Goal: Task Accomplishment & Management: Complete application form

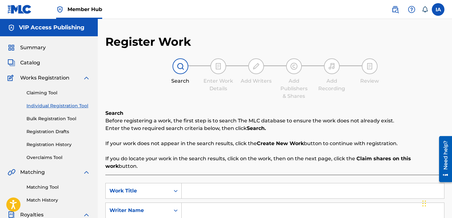
click at [169, 27] on div "Register Work Search Enter Work Details Add Writers Add Publishers & Shares Add…" at bounding box center [275, 190] width 354 height 342
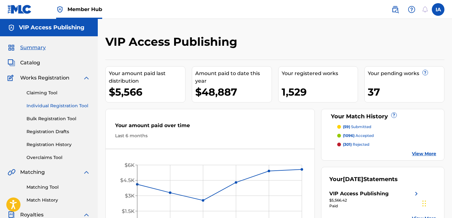
click at [65, 106] on link "Individual Registration Tool" at bounding box center [58, 106] width 64 height 7
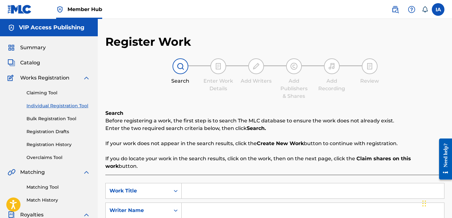
click at [294, 183] on input "Search Form" at bounding box center [313, 190] width 262 height 15
click at [296, 183] on input "Search Form" at bounding box center [313, 190] width 262 height 15
paste input "ADIOS"
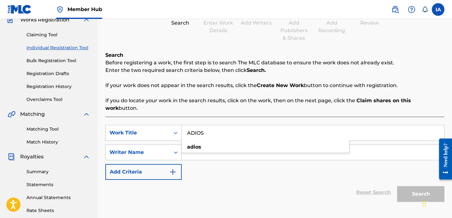
type input "ADIOS"
click at [273, 45] on div "Register Work Search Enter Work Details Add Writers Add Publishers & Shares Add…" at bounding box center [274, 102] width 339 height 250
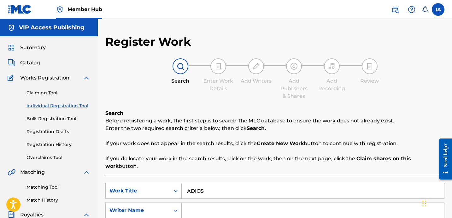
scroll to position [113, 0]
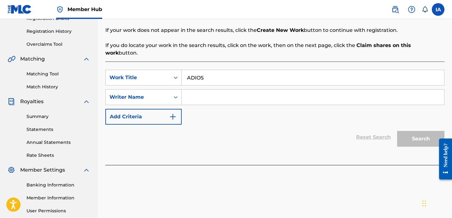
click at [290, 93] on input "Search Form" at bounding box center [313, 97] width 262 height 15
paste input "[PERSON_NAME]"
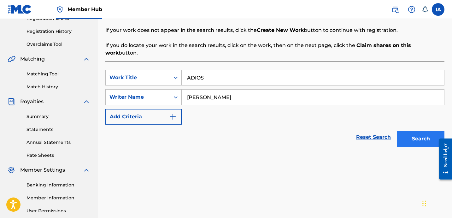
type input "[PERSON_NAME]"
click at [415, 131] on button "Search" at bounding box center [420, 139] width 47 height 16
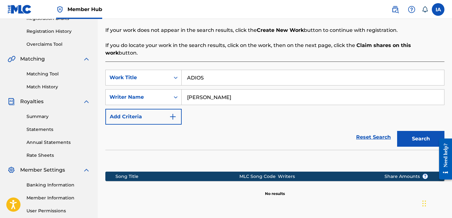
scroll to position [173, 0]
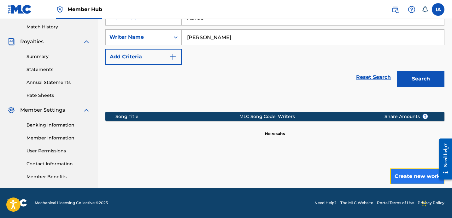
click at [399, 168] on button "Create new work" at bounding box center [417, 176] width 54 height 16
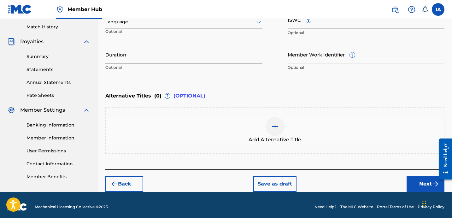
click at [131, 61] on input "Duration" at bounding box center [183, 54] width 157 height 18
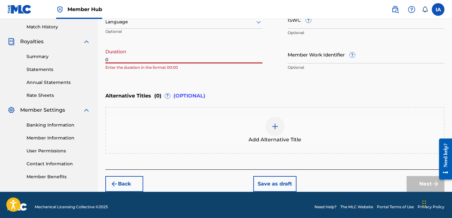
paste input "3:28"
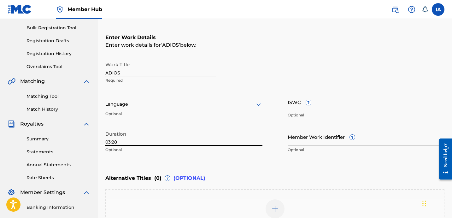
scroll to position [68, 0]
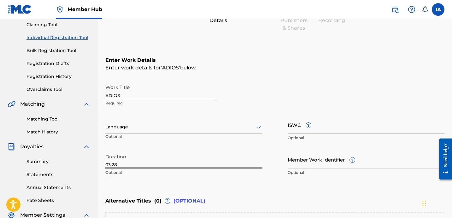
type input "03:28"
click at [218, 122] on div "Language" at bounding box center [183, 126] width 157 height 13
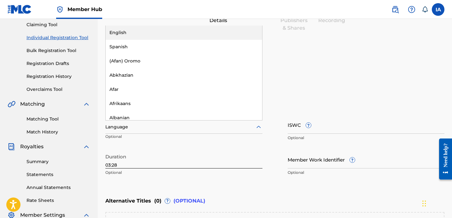
click at [193, 35] on div "English" at bounding box center [184, 33] width 156 height 14
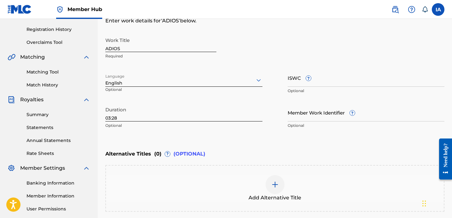
scroll to position [161, 0]
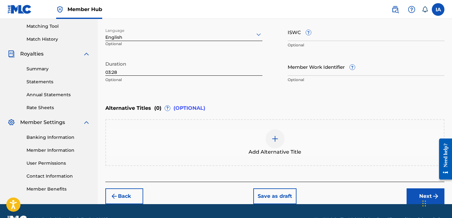
click at [288, 135] on div "Add Alternative Title" at bounding box center [275, 142] width 338 height 26
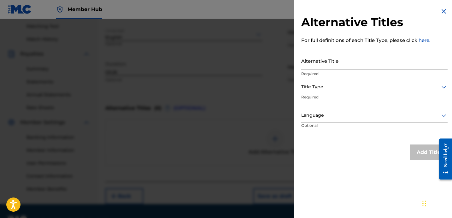
click at [330, 64] on input "Alternative Title" at bounding box center [374, 61] width 146 height 18
paste input "ADIOS FEAT BOSSILERA"
type input "ADIOS FEAT BOSSILERA"
click at [325, 89] on div at bounding box center [374, 87] width 146 height 8
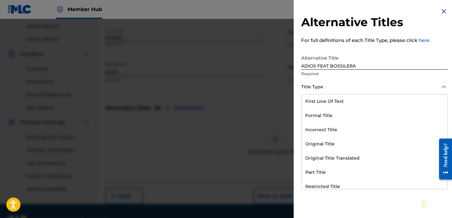
scroll to position [62, 0]
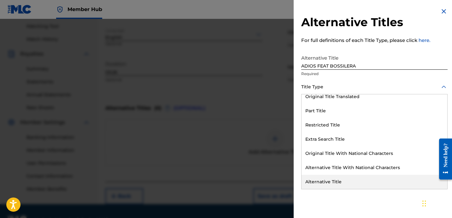
click at [335, 180] on div "Alternative Title" at bounding box center [375, 182] width 146 height 14
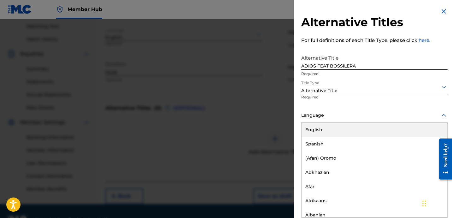
click at [330, 117] on div at bounding box center [374, 115] width 146 height 8
click at [333, 124] on div "English" at bounding box center [375, 130] width 146 height 14
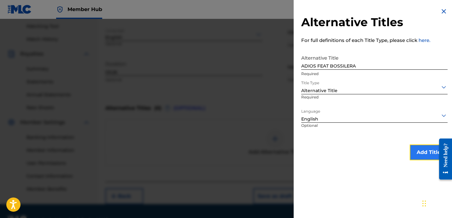
click at [418, 155] on button "Add Title" at bounding box center [429, 152] width 38 height 16
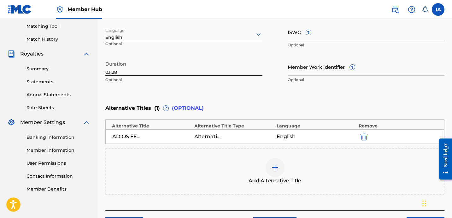
click at [289, 105] on div "Alternative Titles ( 1 ) ? (OPTIONAL)" at bounding box center [274, 108] width 339 height 14
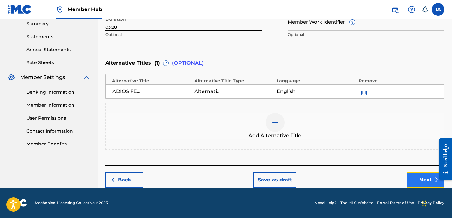
click at [408, 175] on button "Next" at bounding box center [426, 180] width 38 height 16
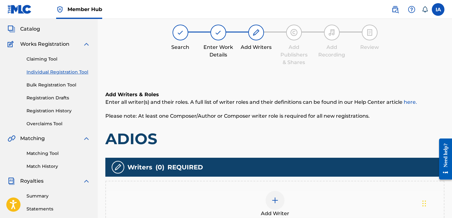
scroll to position [28, 0]
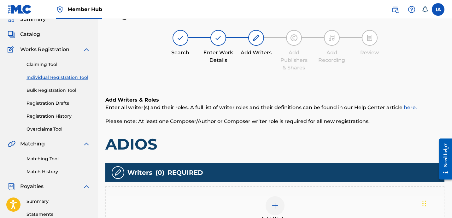
click at [294, 195] on div "Add Writer" at bounding box center [274, 209] width 339 height 47
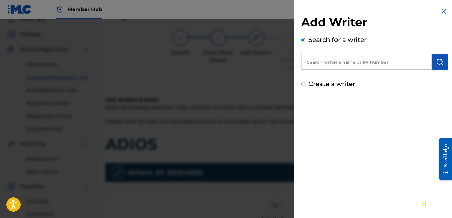
click at [376, 66] on input "text" at bounding box center [366, 62] width 131 height 16
paste input "[PERSON_NAME]"
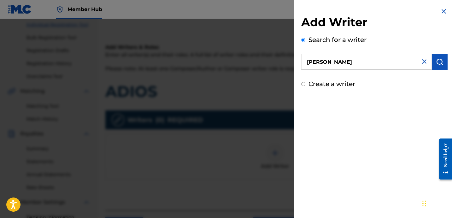
scroll to position [30, 0]
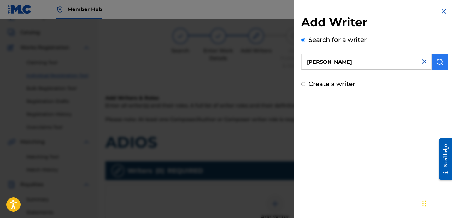
type input "[PERSON_NAME]"
click at [438, 60] on img "submit" at bounding box center [440, 62] width 8 height 8
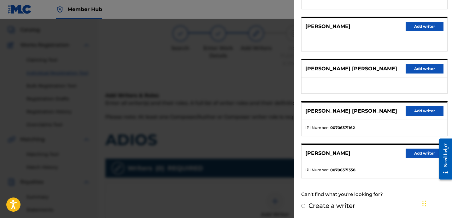
scroll to position [49, 0]
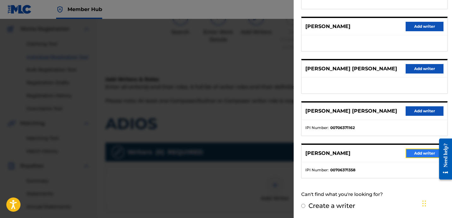
click at [415, 155] on button "Add writer" at bounding box center [425, 153] width 38 height 9
click at [415, 155] on div "Writers ( 0 ) REQUIRED" at bounding box center [274, 152] width 339 height 19
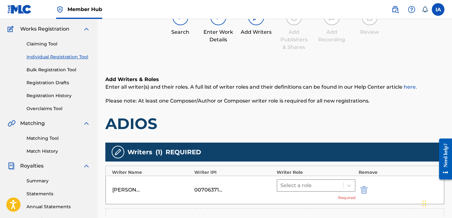
click at [330, 184] on div at bounding box center [310, 185] width 60 height 9
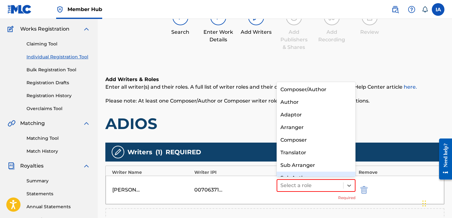
scroll to position [9, 0]
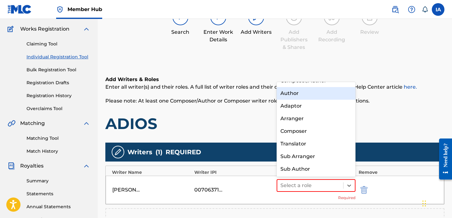
click at [309, 95] on div "Author" at bounding box center [316, 93] width 79 height 13
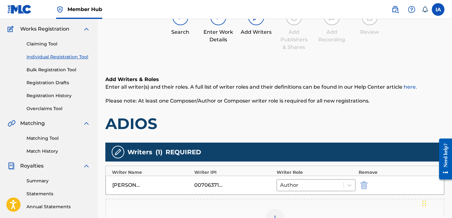
click at [300, 112] on div "Add Writers & Roles Enter all writer(s) and their roles. A full list of writer …" at bounding box center [274, 104] width 339 height 57
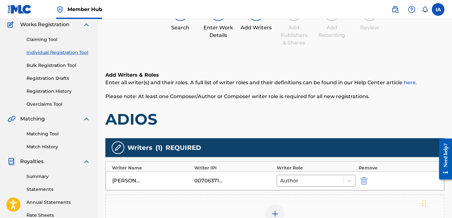
scroll to position [154, 0]
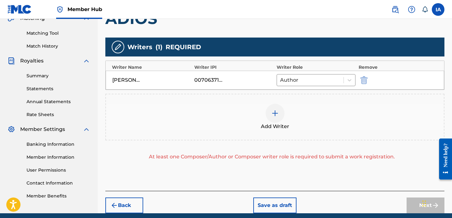
click at [308, 127] on div "Add Writer" at bounding box center [275, 117] width 338 height 26
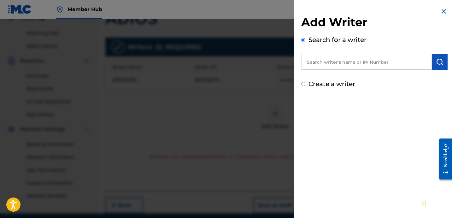
drag, startPoint x: 327, startPoint y: 95, endPoint x: 322, endPoint y: 91, distance: 6.8
click at [327, 94] on div "Add Writer Search for a writer Create a writer" at bounding box center [374, 48] width 161 height 96
click at [319, 86] on label "Create a writer" at bounding box center [331, 84] width 47 height 8
radio input "true"
click at [305, 86] on input "Create a writer" at bounding box center [303, 84] width 4 height 4
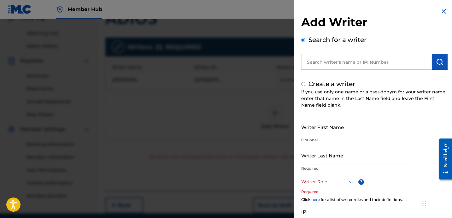
radio input "false"
radio input "true"
click at [319, 84] on label "Create a writer" at bounding box center [331, 84] width 47 height 8
click at [305, 84] on input "Create a writer" at bounding box center [303, 84] width 4 height 4
click at [314, 134] on input "Writer First Name" at bounding box center [356, 127] width 111 height 18
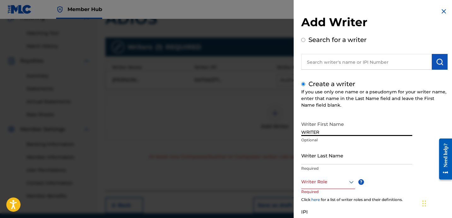
type input "WRITER"
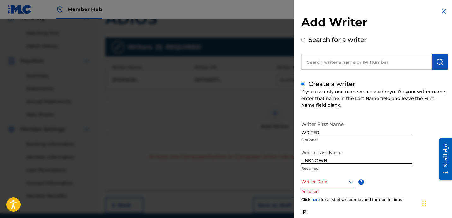
type input "UNKNOWN"
click at [334, 130] on input "WRITER" at bounding box center [356, 127] width 111 height 18
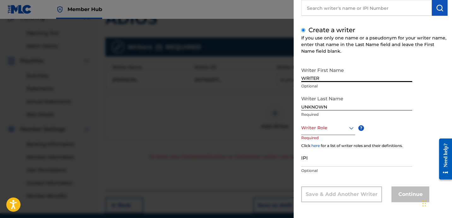
scroll to position [55, 0]
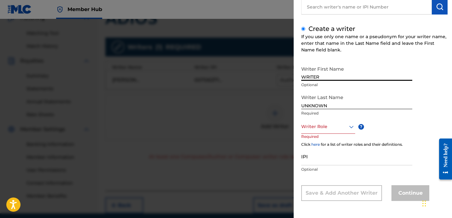
click at [327, 129] on div at bounding box center [328, 127] width 54 height 8
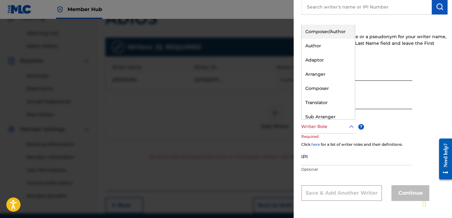
click at [337, 32] on div "Composer/Author" at bounding box center [328, 32] width 53 height 14
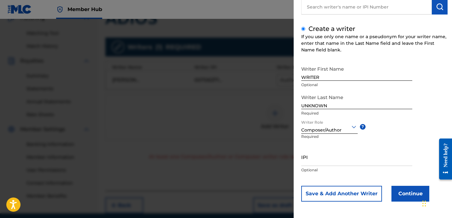
scroll to position [56, 0]
click at [406, 192] on button "Continue" at bounding box center [410, 193] width 38 height 16
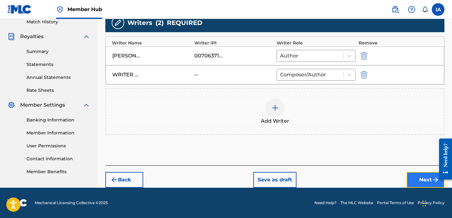
click at [428, 179] on button "Next" at bounding box center [426, 180] width 38 height 16
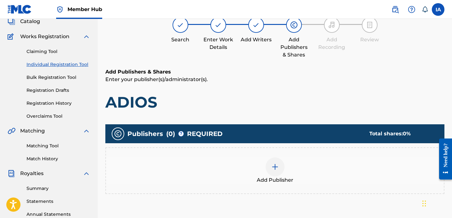
scroll to position [28, 0]
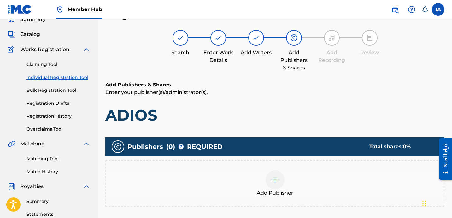
click at [292, 163] on div "Add Publisher" at bounding box center [274, 183] width 339 height 47
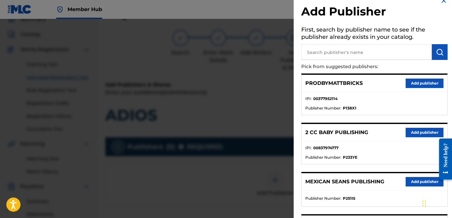
scroll to position [15, 0]
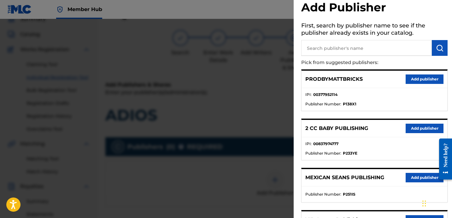
click at [364, 47] on input "text" at bounding box center [366, 48] width 131 height 16
paste input "[PERSON_NAME]"
type input "[PERSON_NAME]"
click at [440, 50] on img "submit" at bounding box center [440, 48] width 8 height 8
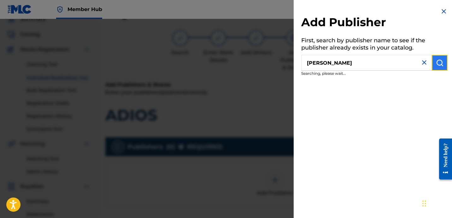
scroll to position [0, 0]
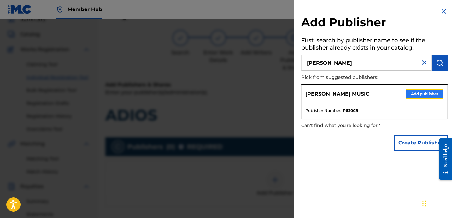
click at [417, 96] on button "Add publisher" at bounding box center [425, 93] width 38 height 9
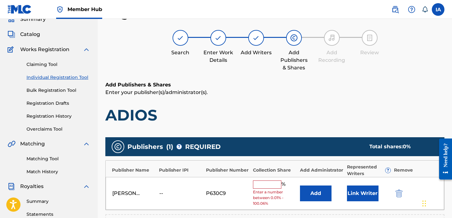
click at [256, 185] on input "text" at bounding box center [267, 184] width 28 height 8
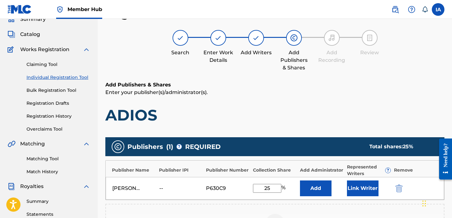
drag, startPoint x: 274, startPoint y: 191, endPoint x: 230, endPoint y: 166, distance: 50.4
click at [230, 166] on div "Publisher Name Publisher IPI Publisher Number Collection Share Add Administrato…" at bounding box center [274, 180] width 339 height 40
type input "25"
click at [325, 187] on button "Add" at bounding box center [316, 188] width 32 height 16
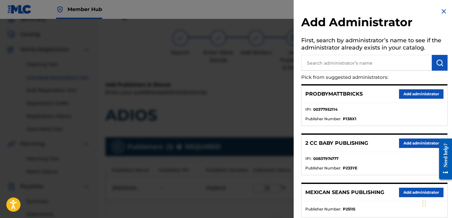
scroll to position [122, 0]
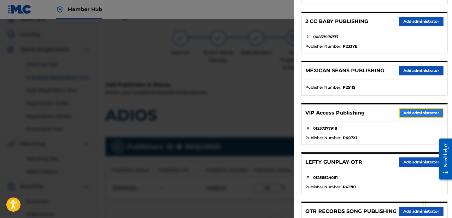
click at [413, 113] on button "Add administrator" at bounding box center [421, 112] width 44 height 9
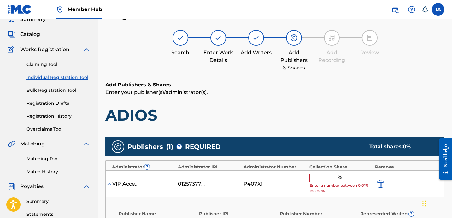
click at [337, 179] on input "text" at bounding box center [323, 178] width 28 height 8
paste input "25"
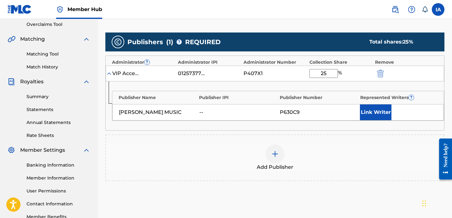
scroll to position [198, 0]
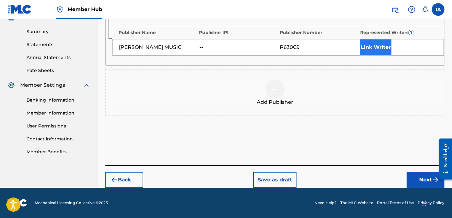
type input "25"
click at [381, 50] on button "Link Writer" at bounding box center [376, 47] width 32 height 16
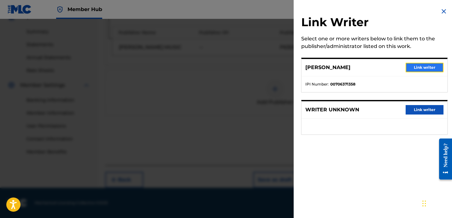
click at [407, 67] on button "Link writer" at bounding box center [425, 67] width 38 height 9
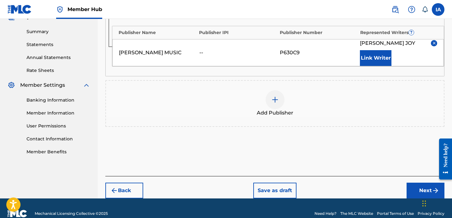
click at [347, 139] on div "Publishers ( 1 ) ? REQUIRED Total shares: 25 % Administrator ? Administrator IP…" at bounding box center [274, 56] width 339 height 184
click at [416, 188] on button "Next" at bounding box center [426, 191] width 38 height 16
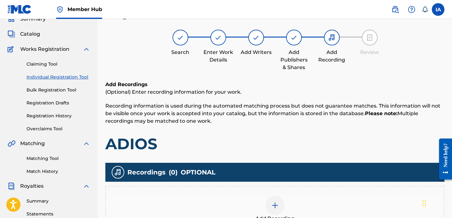
scroll to position [28, 0]
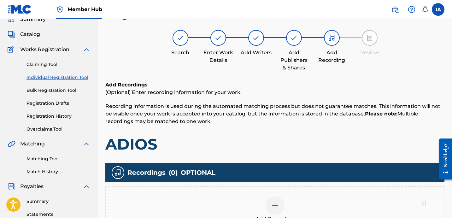
click at [323, 173] on div "Recordings ( 0 ) OPTIONAL" at bounding box center [274, 172] width 339 height 19
click at [321, 188] on div "Add Recording" at bounding box center [274, 209] width 339 height 47
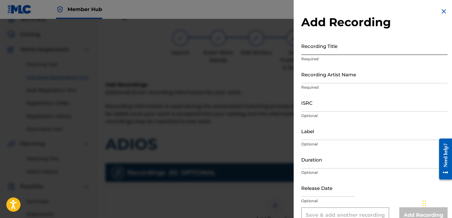
click at [341, 48] on input "Recording Title" at bounding box center [374, 46] width 146 height 18
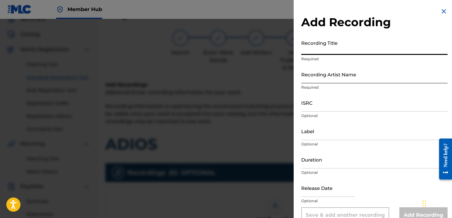
paste input "ADIOS"
type input "ADIOS"
click at [335, 77] on input "Recording Artist Name" at bounding box center [374, 74] width 146 height 18
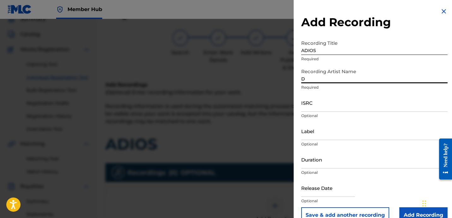
type input "[PERSON_NAME]"
click at [349, 99] on input "ISRC" at bounding box center [374, 103] width 146 height 18
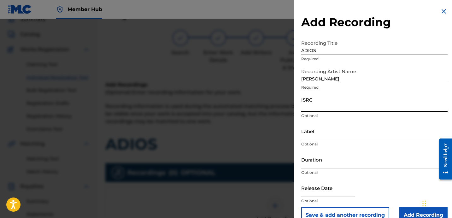
paste input "USBAE1307344"
type input "USBAE1307344"
click at [336, 136] on input "Label" at bounding box center [374, 131] width 146 height 18
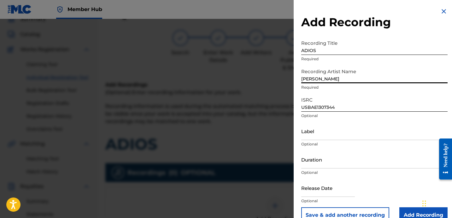
drag, startPoint x: 346, startPoint y: 80, endPoint x: 296, endPoint y: 57, distance: 55.6
click at [306, 62] on form "Recording Title ADIOS Required Recording Artist Name [PERSON_NAME] Required ISR…" at bounding box center [374, 130] width 146 height 186
click at [336, 139] on input "Label" at bounding box center [374, 131] width 146 height 18
paste input "[PERSON_NAME]"
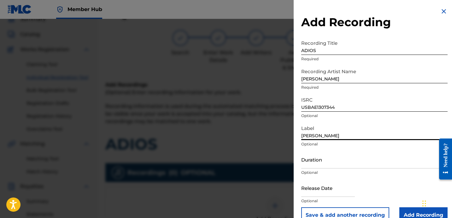
type input "[PERSON_NAME]"
click at [324, 156] on input "Duration" at bounding box center [374, 159] width 146 height 18
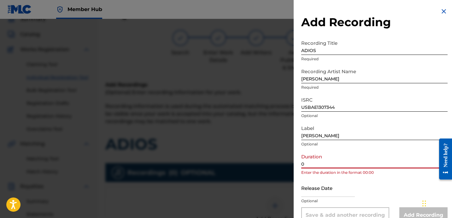
paste input "3:28"
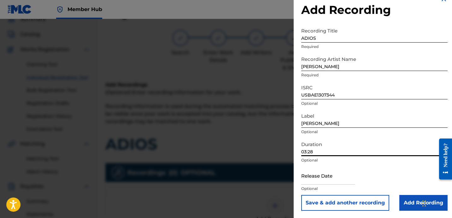
scroll to position [13, 0]
type input "03:28"
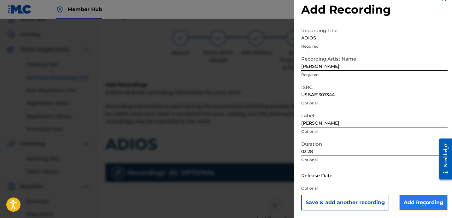
click at [408, 199] on input "Add Recording" at bounding box center [423, 203] width 48 height 16
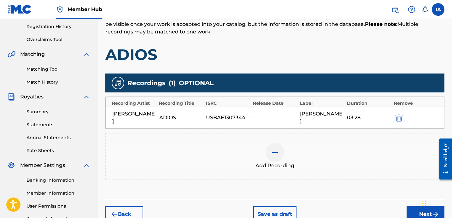
scroll to position [142, 0]
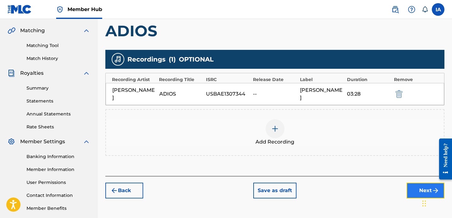
click at [422, 187] on button "Next" at bounding box center [426, 191] width 38 height 16
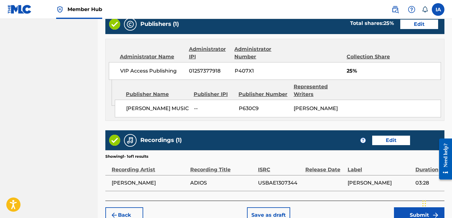
scroll to position [373, 0]
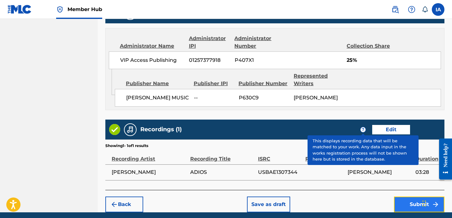
click at [408, 201] on button "Submit" at bounding box center [419, 204] width 50 height 16
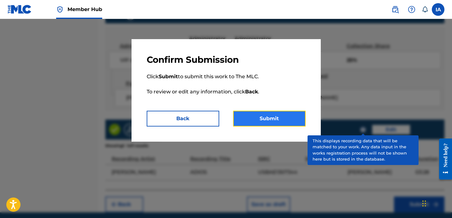
click at [269, 120] on button "Submit" at bounding box center [269, 119] width 73 height 16
click at [271, 120] on button "Submit" at bounding box center [269, 119] width 73 height 16
click at [271, 119] on button "Submit" at bounding box center [269, 119] width 73 height 16
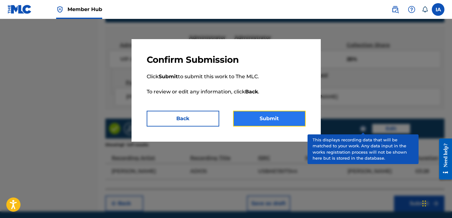
scroll to position [375, 0]
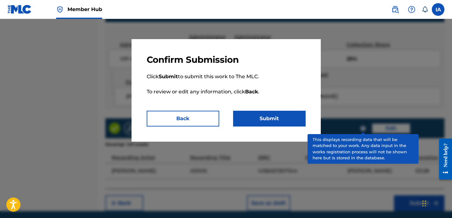
click at [288, 147] on div at bounding box center [226, 128] width 452 height 218
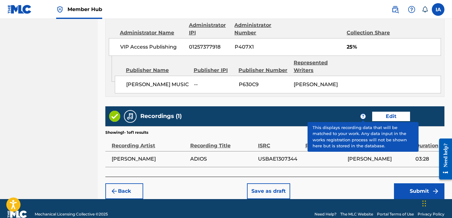
scroll to position [397, 0]
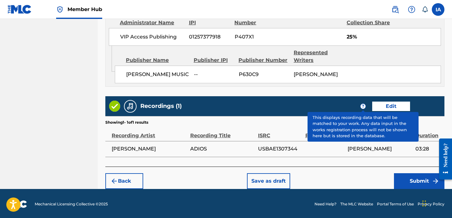
click at [362, 82] on div "Admin Original Publisher Connecting Line Publisher Name Publisher IPI Publisher…" at bounding box center [275, 66] width 338 height 41
click at [412, 177] on button "Submit" at bounding box center [419, 181] width 50 height 16
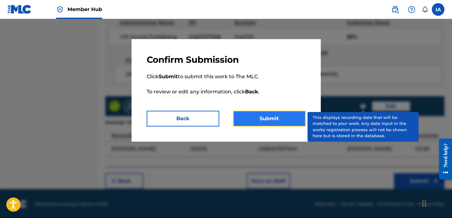
click at [292, 118] on button "Submit" at bounding box center [269, 119] width 73 height 16
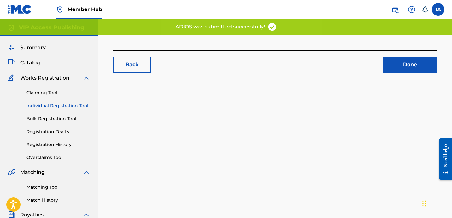
click at [260, 103] on div "Back Done" at bounding box center [275, 198] width 354 height 326
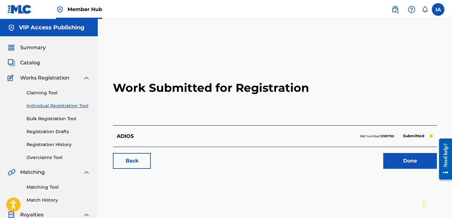
click at [61, 106] on link "Individual Registration Tool" at bounding box center [58, 106] width 64 height 7
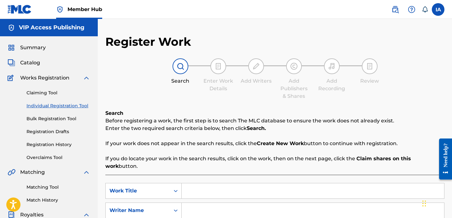
click at [332, 48] on div "Register Work Search Enter Work Details Add Writers Add Publishers & Shares Add…" at bounding box center [274, 160] width 339 height 250
click at [258, 28] on div "Register Work Search Enter Work Details Add Writers Add Publishers & Shares Add…" at bounding box center [275, 190] width 354 height 342
click at [280, 192] on div "SearchWithCriteria71058cec-e836-4b6d-9b34-5bf60069aac5 Work Title SearchWithCri…" at bounding box center [274, 210] width 339 height 55
click at [279, 190] on input "Search Form" at bounding box center [313, 190] width 262 height 15
paste input "[PERSON_NAME] ALL HUSTLAZ"
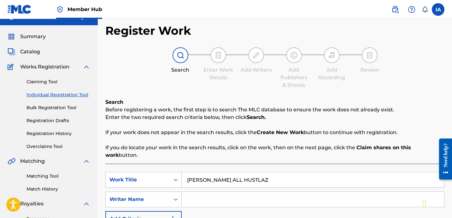
scroll to position [15, 0]
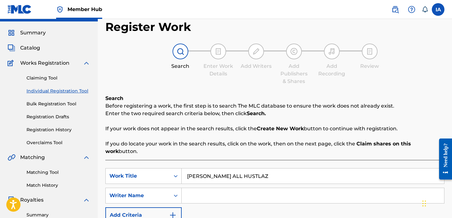
drag, startPoint x: 337, startPoint y: 157, endPoint x: 248, endPoint y: 115, distance: 98.5
click at [312, 147] on div "Search Before registering a work, the first step is to search The MLC database …" at bounding box center [274, 179] width 339 height 169
paste input "Search Form"
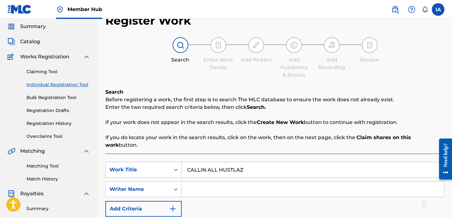
scroll to position [122, 0]
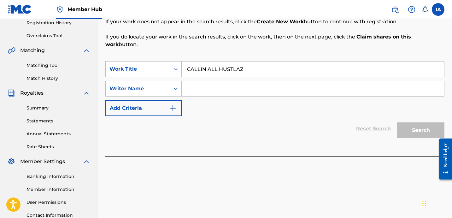
type input "CALLIN ALL HUSTLAZ"
click at [299, 83] on input "Search Form" at bounding box center [313, 88] width 262 height 15
click at [265, 81] on input "Search Form" at bounding box center [313, 88] width 262 height 15
paste input "[PERSON_NAME]"
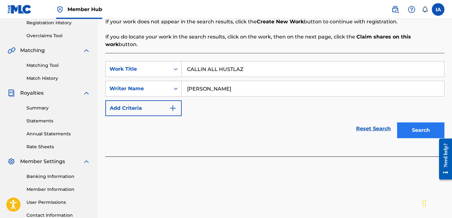
type input "[PERSON_NAME]"
click at [416, 127] on button "Search" at bounding box center [420, 130] width 47 height 16
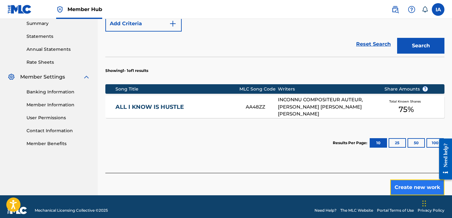
click at [408, 184] on button "Create new work" at bounding box center [417, 187] width 54 height 16
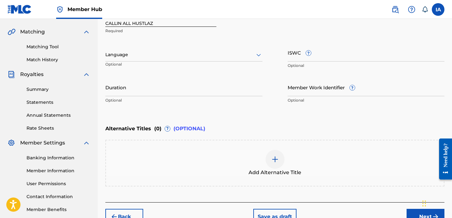
scroll to position [130, 0]
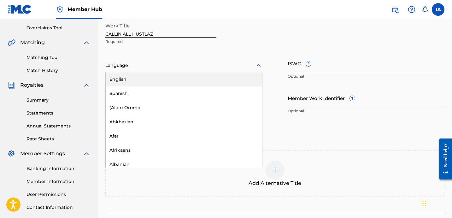
click at [175, 67] on div at bounding box center [183, 66] width 157 height 8
click at [177, 82] on div "English" at bounding box center [184, 79] width 156 height 14
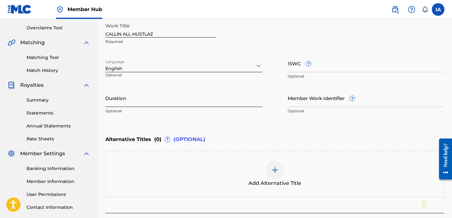
click at [151, 97] on input "Duration" at bounding box center [183, 98] width 157 height 18
paste input "3:22"
type input "03:22"
click at [266, 150] on div "Add Alternative Title" at bounding box center [274, 173] width 339 height 47
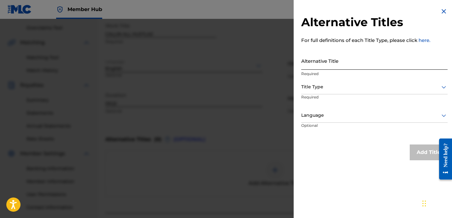
click at [327, 67] on input "Alternative Title" at bounding box center [374, 61] width 146 height 18
paste input "CALLIN ALL HUSTLAZ FEAT BALANCE"
type input "CALLIN ALL HUSTLAZ FEAT BALANCE"
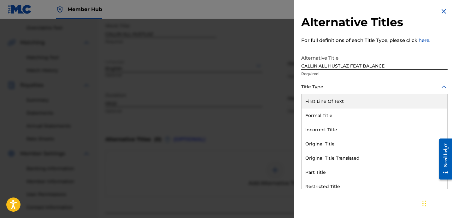
click at [338, 87] on div at bounding box center [374, 87] width 146 height 8
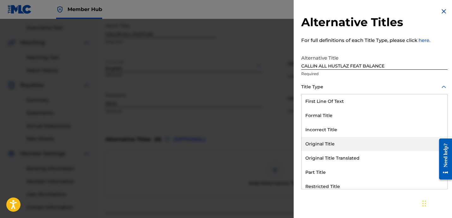
scroll to position [62, 0]
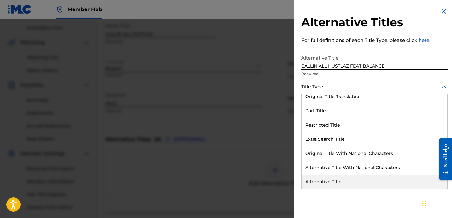
click at [336, 182] on div "Alternative Title" at bounding box center [375, 182] width 146 height 14
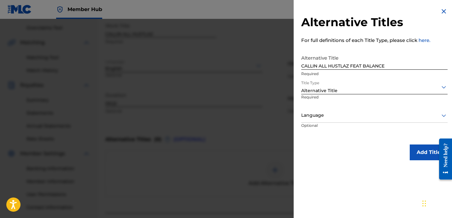
click at [361, 116] on div at bounding box center [374, 115] width 146 height 8
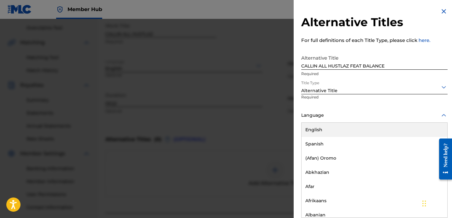
click at [353, 128] on div "English" at bounding box center [375, 130] width 146 height 14
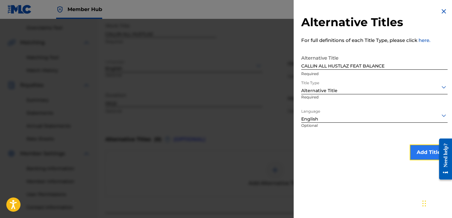
click at [417, 154] on button "Add Title" at bounding box center [429, 152] width 38 height 16
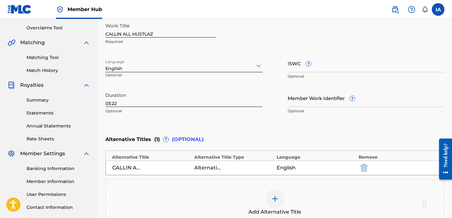
click at [319, 124] on div "Enter Work Details Enter work details for ‘ CALLIN ALL HUSTLAZ ’ below. Work Ti…" at bounding box center [274, 56] width 339 height 153
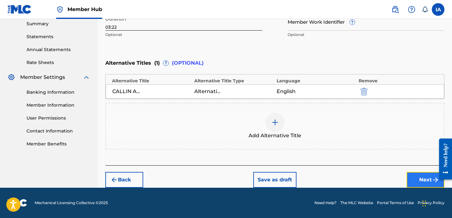
click at [416, 176] on button "Next" at bounding box center [426, 180] width 38 height 16
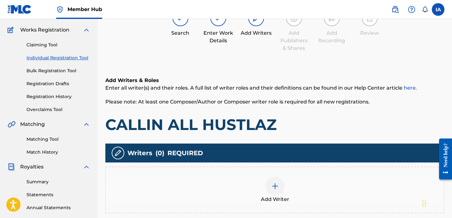
scroll to position [121, 0]
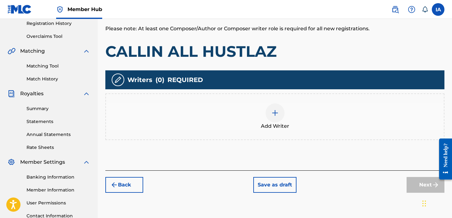
click at [289, 114] on div "Add Writer" at bounding box center [275, 116] width 338 height 26
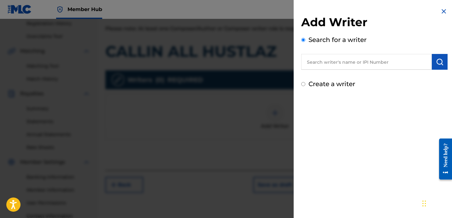
click at [374, 57] on input "text" at bounding box center [366, 62] width 131 height 16
paste input "[PERSON_NAME]"
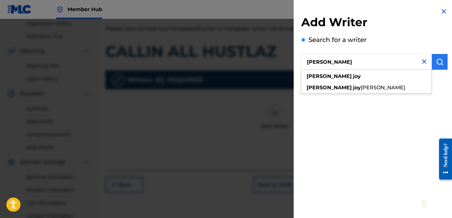
type input "[PERSON_NAME]"
click at [438, 64] on img "submit" at bounding box center [440, 62] width 8 height 8
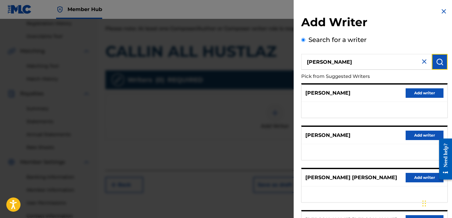
scroll to position [109, 0]
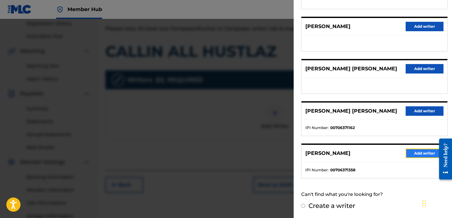
click at [417, 156] on button "Add writer" at bounding box center [425, 153] width 38 height 9
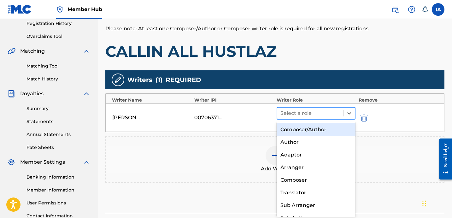
click at [312, 114] on div at bounding box center [310, 113] width 60 height 9
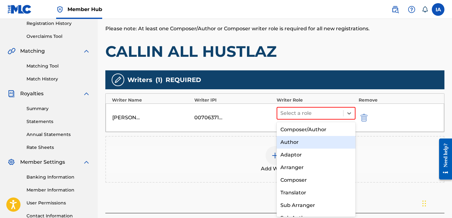
click at [317, 141] on div "Author" at bounding box center [316, 142] width 79 height 13
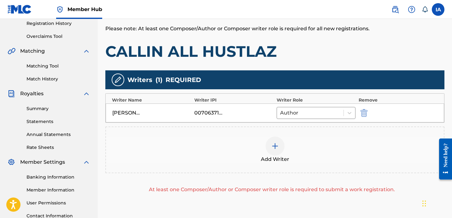
click at [349, 137] on div "Add Writer" at bounding box center [275, 150] width 338 height 26
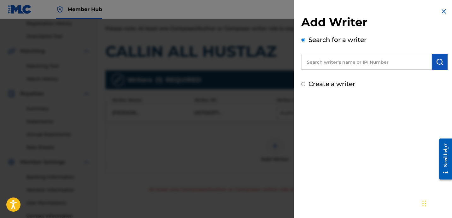
click at [318, 82] on label "Create a writer" at bounding box center [331, 84] width 47 height 8
radio input "true"
click at [305, 82] on input "Create a writer" at bounding box center [303, 84] width 4 height 4
radio input "false"
radio input "true"
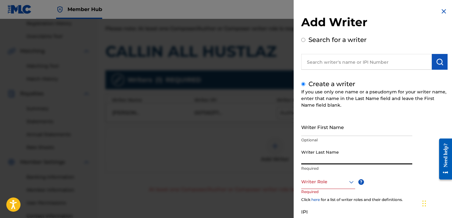
click at [332, 158] on input "Writer Last Name" at bounding box center [356, 155] width 111 height 18
paste input "UNKNOWN WRITER"
click at [336, 159] on input "UNKNOWN WRITER" at bounding box center [356, 155] width 111 height 18
type input "UNKNOWN"
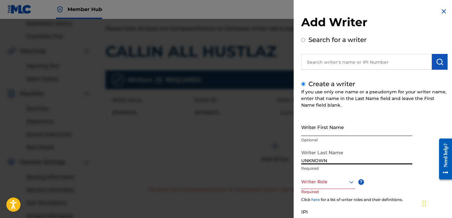
click at [328, 135] on input "Writer First Name" at bounding box center [356, 127] width 111 height 18
paste input "WRITER"
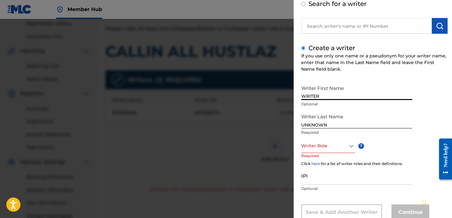
scroll to position [55, 0]
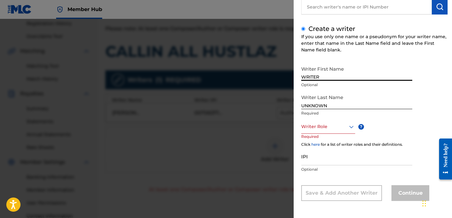
type input "WRITER"
click at [331, 123] on div at bounding box center [328, 127] width 54 height 8
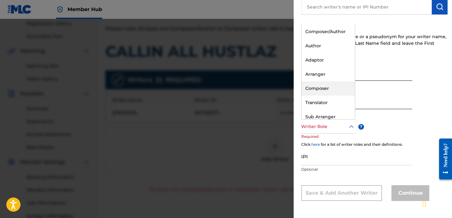
click at [334, 91] on div "Composer" at bounding box center [328, 88] width 53 height 14
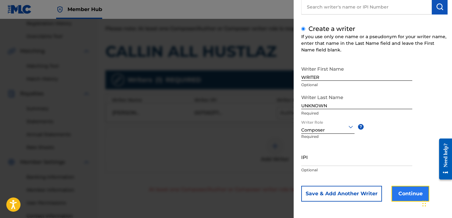
click at [395, 196] on button "Continue" at bounding box center [410, 194] width 38 height 16
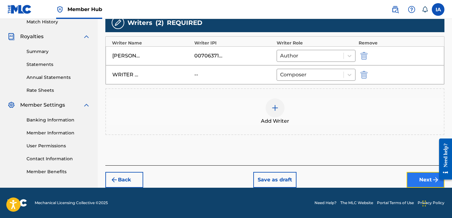
click at [427, 173] on button "Next" at bounding box center [426, 180] width 38 height 16
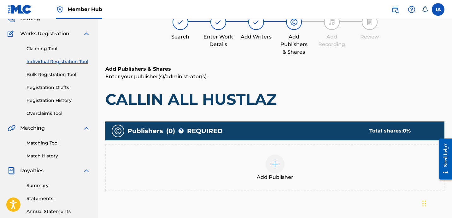
scroll to position [28, 0]
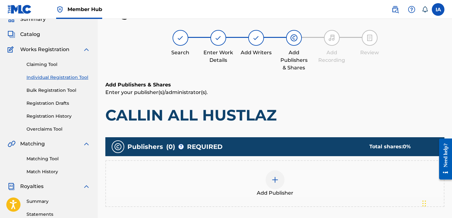
click at [293, 175] on div "Add Publisher" at bounding box center [275, 183] width 338 height 26
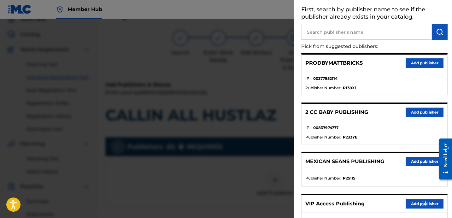
scroll to position [0, 0]
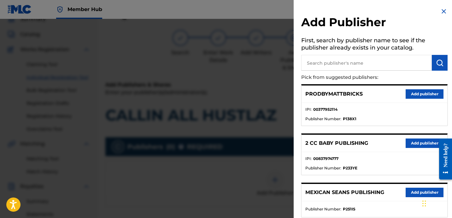
click at [371, 66] on input "text" at bounding box center [366, 63] width 131 height 16
click at [363, 67] on input "text" at bounding box center [366, 63] width 131 height 16
paste input "[PERSON_NAME]"
type input "[PERSON_NAME]"
click at [438, 63] on img "submit" at bounding box center [440, 63] width 8 height 8
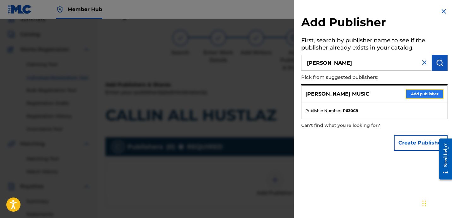
click at [411, 95] on button "Add publisher" at bounding box center [425, 93] width 38 height 9
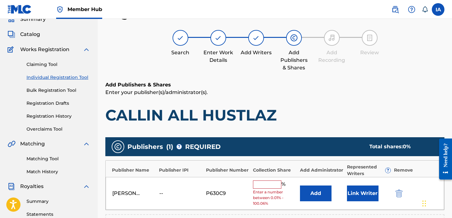
click at [276, 188] on input "text" at bounding box center [267, 184] width 28 height 8
type input "25"
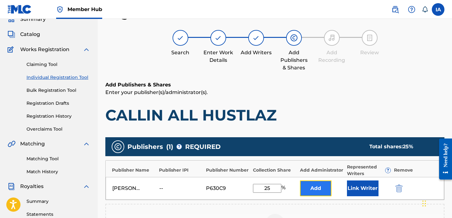
click at [312, 193] on button "Add" at bounding box center [316, 188] width 32 height 16
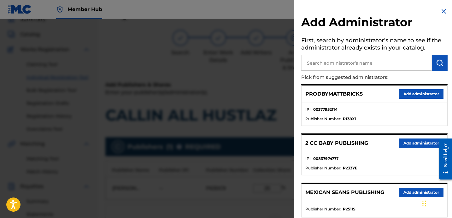
scroll to position [105, 0]
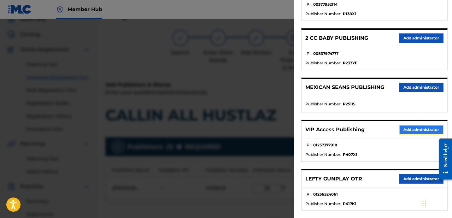
click at [407, 126] on button "Add administrator" at bounding box center [421, 129] width 44 height 9
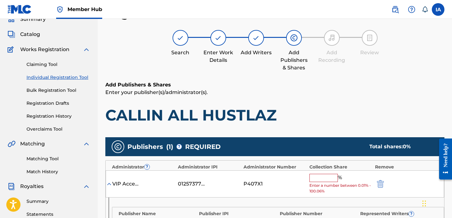
click at [328, 175] on input "text" at bounding box center [323, 178] width 28 height 8
type input "25"
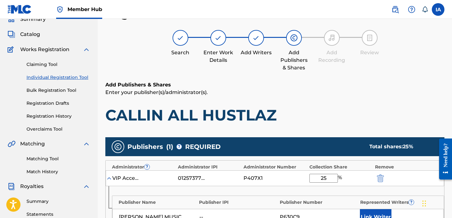
scroll to position [49, 0]
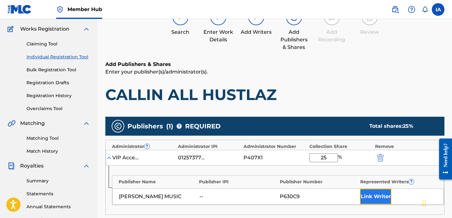
click at [380, 191] on button "Link Writer" at bounding box center [376, 197] width 32 height 16
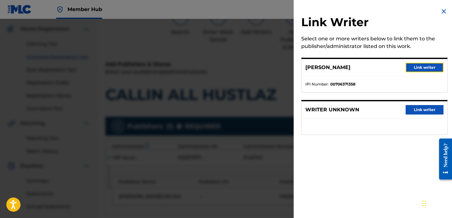
drag, startPoint x: 419, startPoint y: 66, endPoint x: 416, endPoint y: 70, distance: 5.9
click at [419, 65] on button "Link writer" at bounding box center [425, 67] width 38 height 9
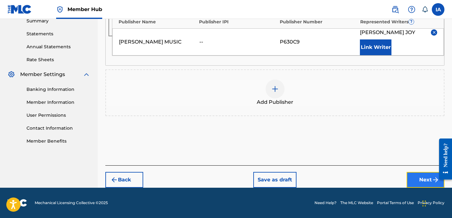
click at [425, 176] on button "Next" at bounding box center [426, 180] width 38 height 16
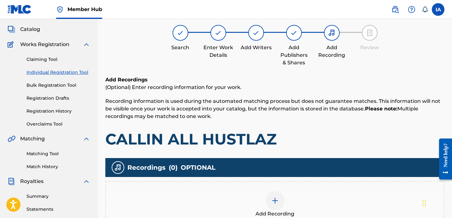
scroll to position [28, 0]
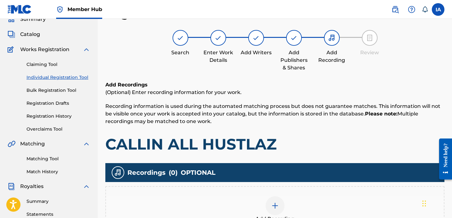
click at [350, 199] on div "Add Recording" at bounding box center [275, 209] width 338 height 26
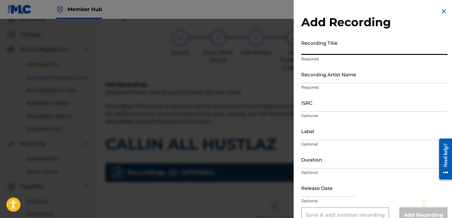
click at [339, 50] on input "Recording Title" at bounding box center [374, 46] width 146 height 18
paste input "CALLIN ALL HUSTLAZ"
type input "CALLIN ALL HUSTLAZ"
click at [337, 76] on input "Recording Artist Name" at bounding box center [374, 74] width 146 height 18
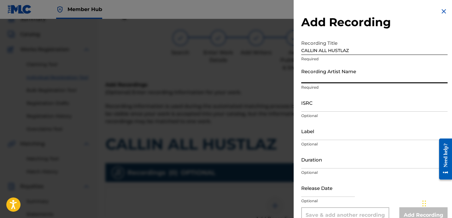
click at [357, 78] on input "Recording Artist Name" at bounding box center [374, 74] width 146 height 18
paste input "[PERSON_NAME]"
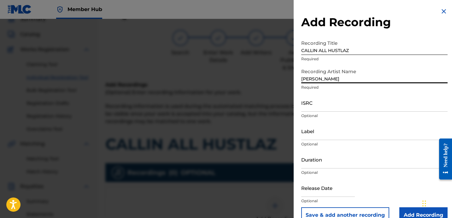
type input "[PERSON_NAME]"
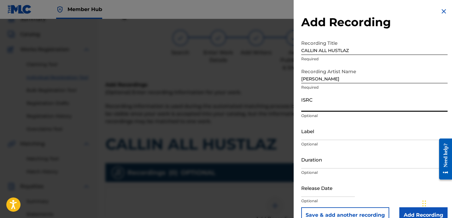
click at [332, 106] on input "ISRC" at bounding box center [374, 103] width 146 height 18
paste input "USBAE1307335"
type input "USBAE1307335"
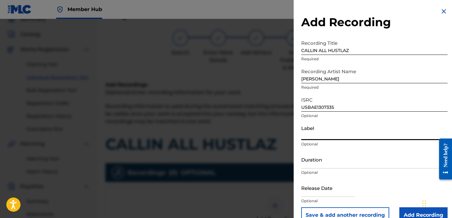
click at [329, 127] on input "Label" at bounding box center [374, 131] width 146 height 18
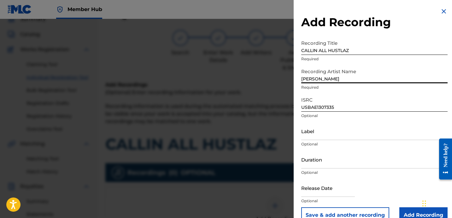
drag, startPoint x: 330, startPoint y: 77, endPoint x: 269, endPoint y: 35, distance: 73.8
click at [269, 35] on div "Add Recording Recording Title CALLIN ALL HUSTLAZ Required Recording Artist Name…" at bounding box center [226, 118] width 452 height 199
click at [337, 132] on input "Label" at bounding box center [374, 131] width 146 height 18
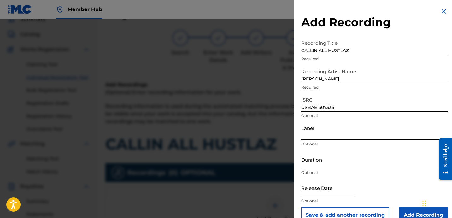
paste input "[PERSON_NAME]"
type input "[PERSON_NAME]"
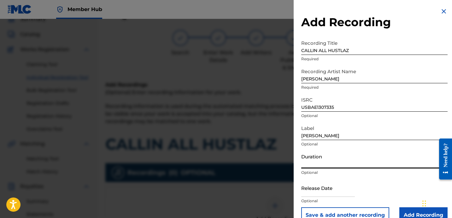
click at [356, 162] on input "Duration" at bounding box center [374, 159] width 146 height 18
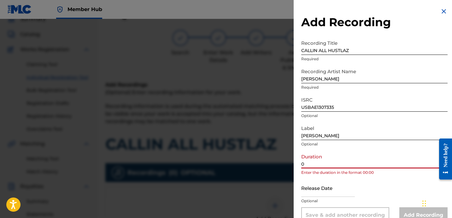
paste input "3:22"
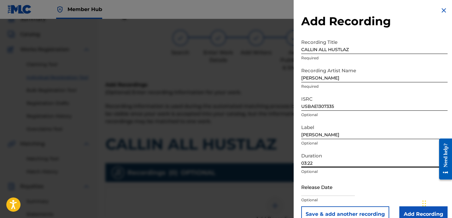
scroll to position [1, 0]
type input "03:22"
click at [403, 206] on input "Add Recording" at bounding box center [423, 214] width 48 height 16
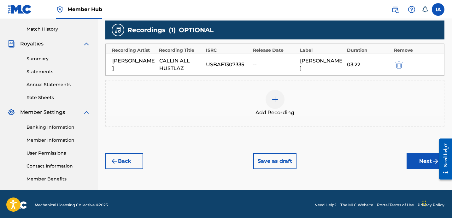
scroll to position [173, 0]
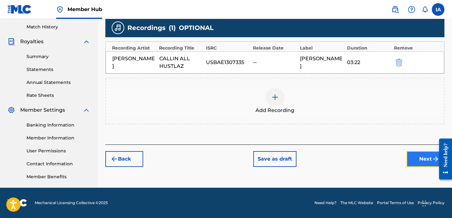
click at [418, 162] on button "Next" at bounding box center [426, 159] width 38 height 16
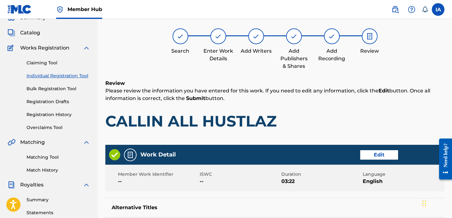
scroll to position [397, 0]
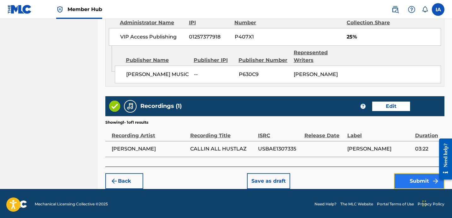
click at [403, 180] on button "Submit" at bounding box center [419, 181] width 50 height 16
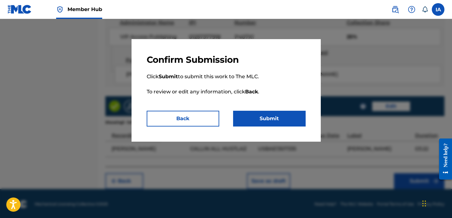
click at [281, 109] on p "Click Submit to submit this work to The MLC. To review or edit any information,…" at bounding box center [226, 87] width 159 height 45
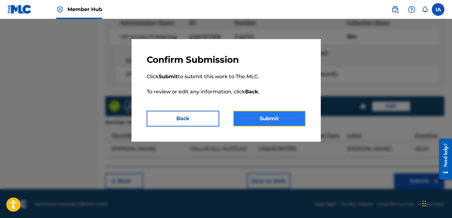
click at [287, 115] on button "Submit" at bounding box center [269, 119] width 73 height 16
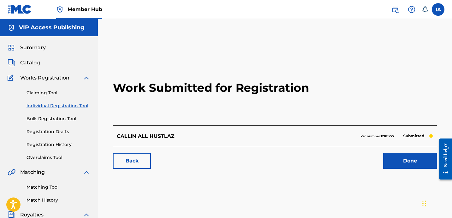
click at [54, 107] on link "Individual Registration Tool" at bounding box center [58, 106] width 64 height 7
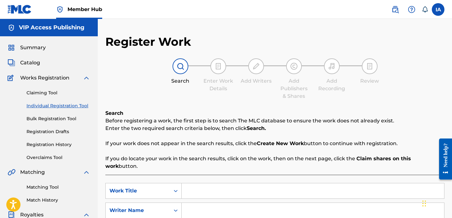
click at [326, 187] on input "Search Form" at bounding box center [313, 190] width 262 height 15
paste input "IT WAS YOU"
type input "IT WAS YOU"
click at [280, 203] on input "Search Form" at bounding box center [313, 210] width 262 height 15
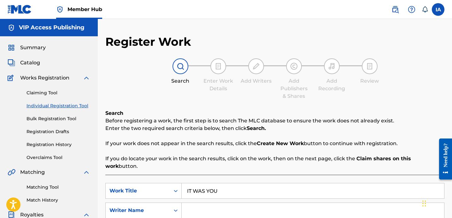
paste input "[PERSON_NAME]"
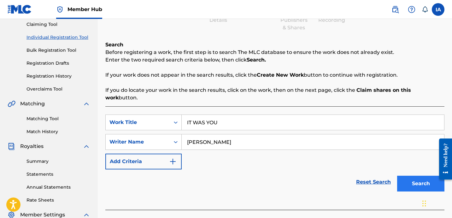
scroll to position [107, 0]
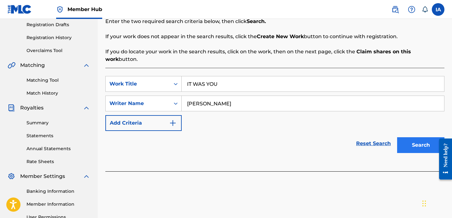
type input "[PERSON_NAME]"
click at [412, 142] on button "Search" at bounding box center [420, 145] width 47 height 16
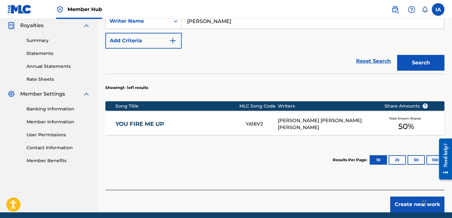
scroll to position [206, 0]
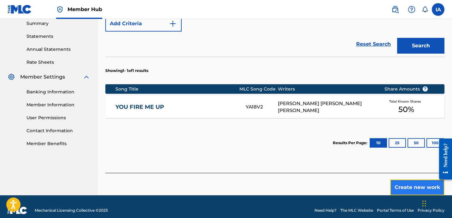
click at [416, 179] on button "Create new work" at bounding box center [417, 187] width 54 height 16
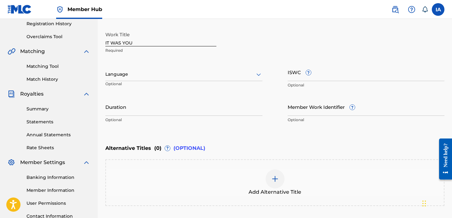
scroll to position [112, 0]
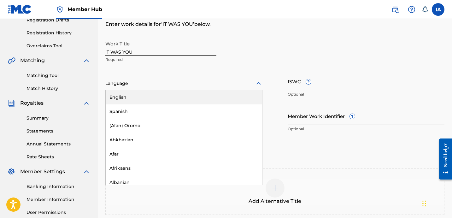
click at [207, 77] on div "Language" at bounding box center [183, 83] width 157 height 13
click at [227, 92] on div "English" at bounding box center [184, 97] width 156 height 14
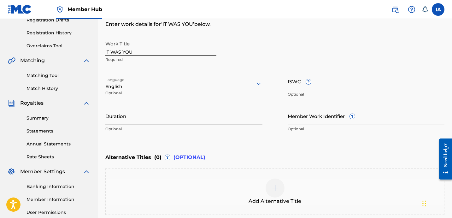
click at [157, 113] on input "Duration" at bounding box center [183, 116] width 157 height 18
paste input "4:12"
type input "04:12"
click at [282, 174] on div "Add Alternative Title" at bounding box center [274, 191] width 339 height 47
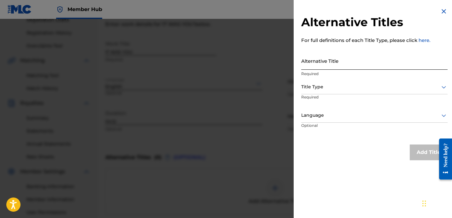
click at [334, 64] on input "Alternative Title" at bounding box center [374, 61] width 146 height 18
paste input "IT WAS YOU FEAT [PERSON_NAME] AND [PERSON_NAME]"
type input "IT WAS YOU FEAT [PERSON_NAME] AND [PERSON_NAME]"
click at [342, 92] on div "Title Type" at bounding box center [374, 87] width 146 height 14
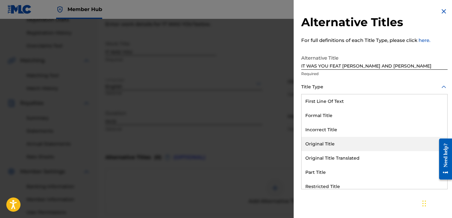
scroll to position [62, 0]
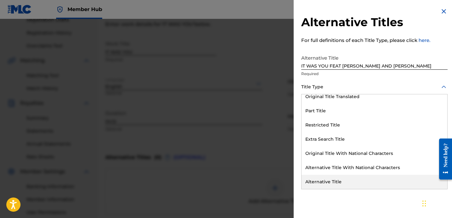
click at [325, 182] on div "Alternative Title" at bounding box center [375, 182] width 146 height 14
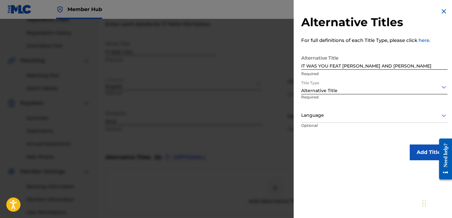
click at [315, 121] on div "Language" at bounding box center [374, 116] width 146 height 14
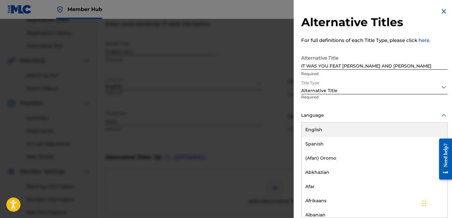
click at [326, 129] on div "English" at bounding box center [375, 130] width 146 height 14
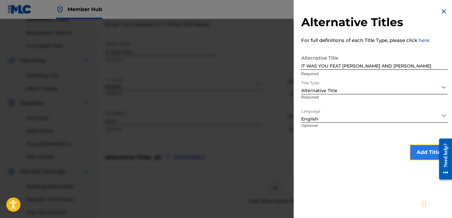
click at [414, 152] on button "Add Title" at bounding box center [429, 152] width 38 height 16
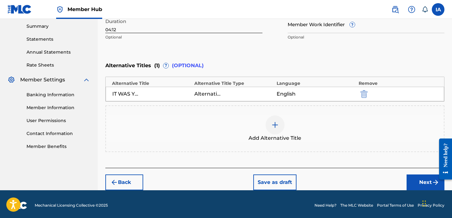
scroll to position [206, 0]
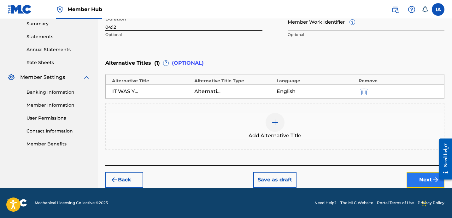
click at [416, 177] on button "Next" at bounding box center [426, 180] width 38 height 16
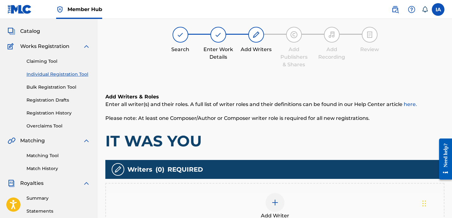
scroll to position [28, 0]
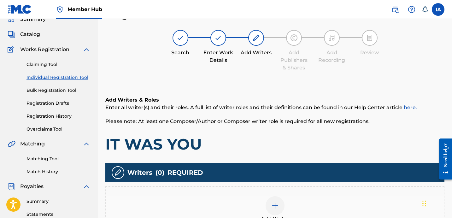
click at [280, 144] on h1 "IT WAS YOU" at bounding box center [274, 144] width 339 height 19
click at [287, 197] on div "Add Writer" at bounding box center [275, 209] width 338 height 26
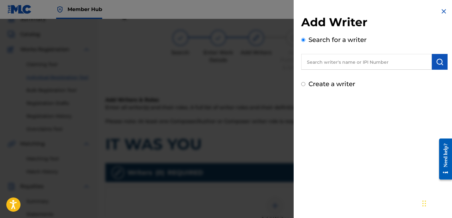
click at [357, 60] on input "text" at bounding box center [366, 62] width 131 height 16
paste input "[PERSON_NAME]"
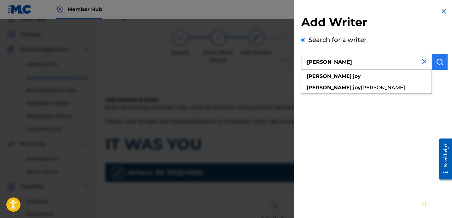
type input "[PERSON_NAME]"
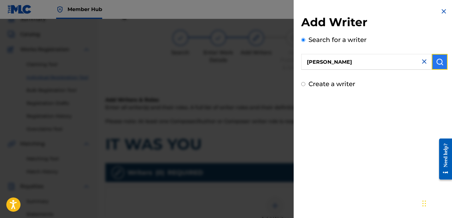
click at [442, 65] on button "submit" at bounding box center [440, 62] width 16 height 16
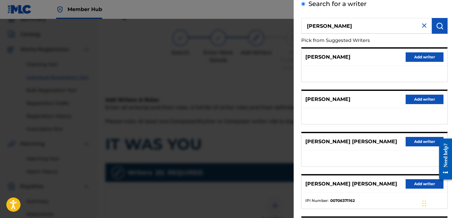
scroll to position [109, 0]
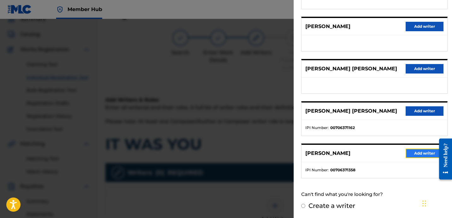
click at [408, 153] on button "Add writer" at bounding box center [425, 153] width 38 height 9
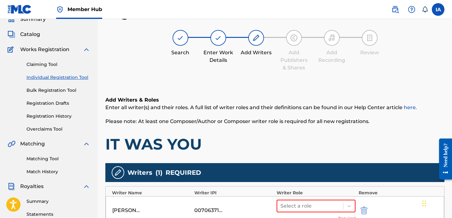
click at [284, 136] on h1 "IT WAS YOU" at bounding box center [274, 144] width 339 height 19
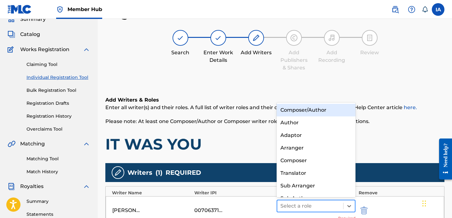
click at [326, 203] on div at bounding box center [310, 206] width 60 height 9
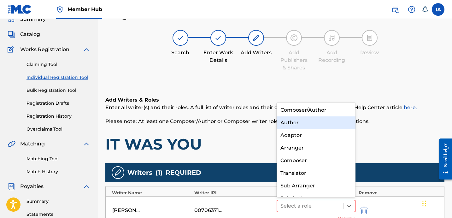
click at [318, 121] on div "Author" at bounding box center [316, 122] width 79 height 13
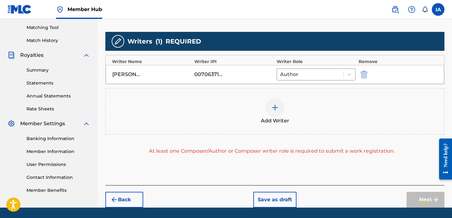
scroll to position [163, 0]
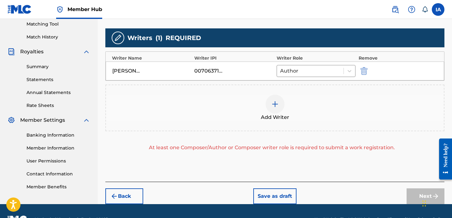
click at [359, 116] on div "Add Writer" at bounding box center [275, 108] width 338 height 26
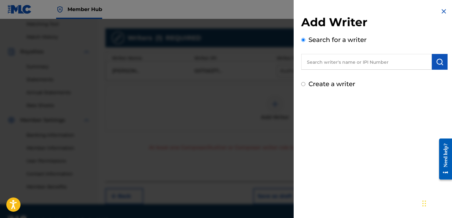
click at [346, 82] on label "Create a writer" at bounding box center [331, 84] width 47 height 8
radio input "true"
click at [305, 82] on input "Create a writer" at bounding box center [303, 84] width 4 height 4
radio input "false"
radio input "true"
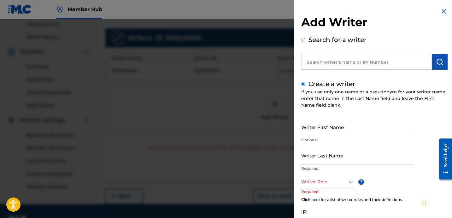
click at [334, 150] on input "Writer Last Name" at bounding box center [356, 155] width 111 height 18
paste input "UNKNOWN WRITER"
click at [333, 158] on input "UNKNOWN WRITER" at bounding box center [356, 155] width 111 height 18
type input "UNKNOWN"
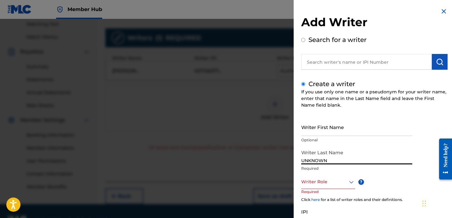
click at [323, 139] on p "Optional" at bounding box center [356, 140] width 111 height 6
click at [320, 133] on input "Writer First Name" at bounding box center [356, 127] width 111 height 18
paste input "WRITER"
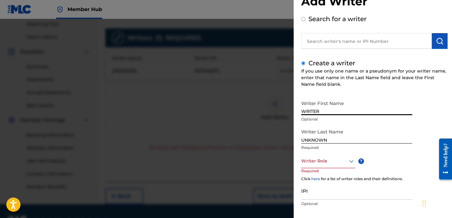
scroll to position [22, 0]
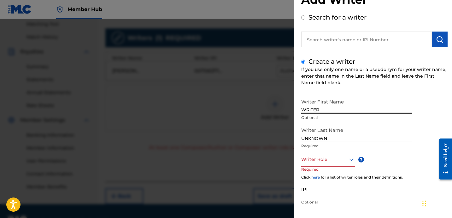
type input "WRITER"
click at [325, 163] on div "Writer Role" at bounding box center [328, 159] width 54 height 14
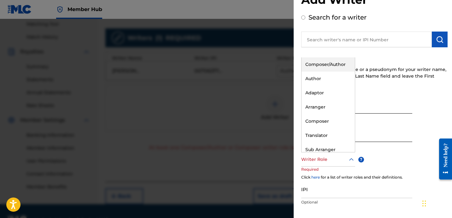
click at [342, 62] on div "Composer/Author" at bounding box center [328, 64] width 53 height 14
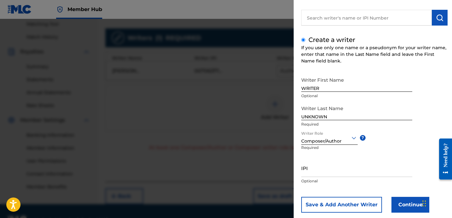
scroll to position [56, 0]
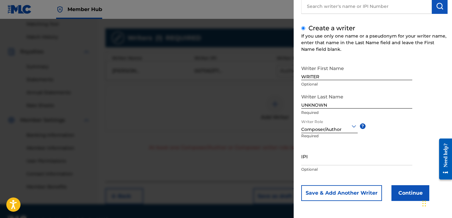
click at [400, 184] on div "Writer First Name WRITER Optional Writer Last Name UNKNOWN Required Writer Role…" at bounding box center [374, 131] width 146 height 139
click at [400, 185] on button "Continue" at bounding box center [410, 193] width 38 height 16
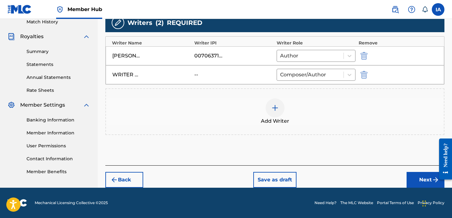
scroll to position [178, 0]
click at [422, 182] on button "Next" at bounding box center [426, 180] width 38 height 16
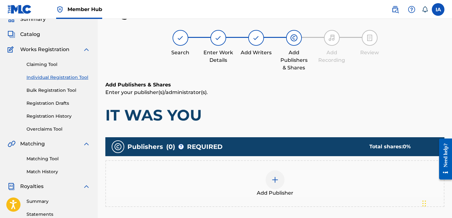
scroll to position [28, 0]
click at [296, 148] on div "Publishers ( 0 ) ? REQUIRED Total shares: 0 %" at bounding box center [274, 146] width 339 height 19
click at [287, 170] on div "Add Publisher" at bounding box center [274, 183] width 339 height 47
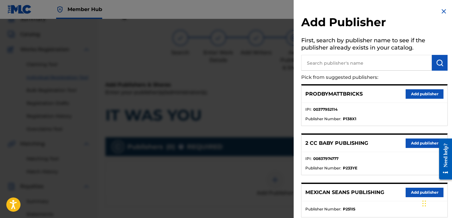
click at [345, 67] on input "text" at bounding box center [366, 63] width 131 height 16
paste input "[PERSON_NAME]"
type input "[PERSON_NAME]"
click at [444, 60] on button "submit" at bounding box center [440, 63] width 16 height 16
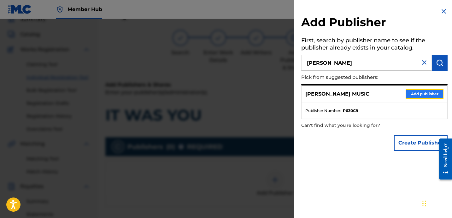
click at [423, 96] on button "Add publisher" at bounding box center [425, 93] width 38 height 9
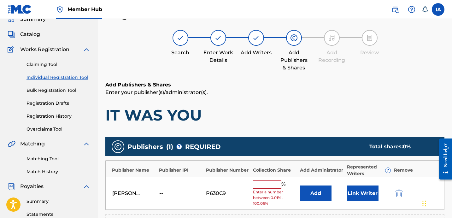
click at [269, 184] on input "text" at bounding box center [267, 184] width 28 height 8
type input "16.7"
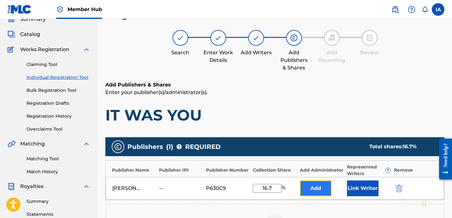
click at [320, 189] on button "Add" at bounding box center [316, 188] width 32 height 16
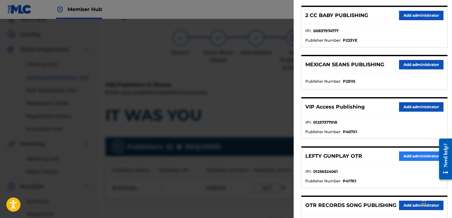
scroll to position [132, 0]
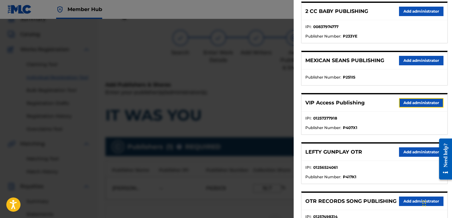
click at [403, 104] on button "Add administrator" at bounding box center [421, 102] width 44 height 9
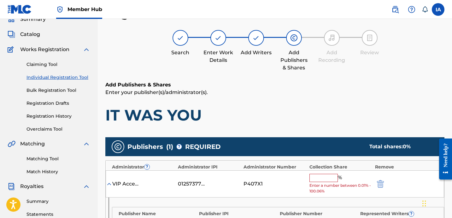
click at [319, 174] on input "text" at bounding box center [323, 178] width 28 height 8
type input "16.7"
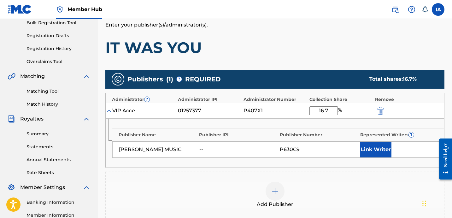
scroll to position [133, 0]
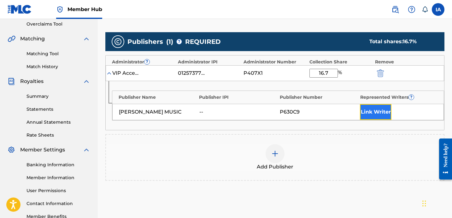
click at [369, 114] on button "Link Writer" at bounding box center [376, 112] width 32 height 16
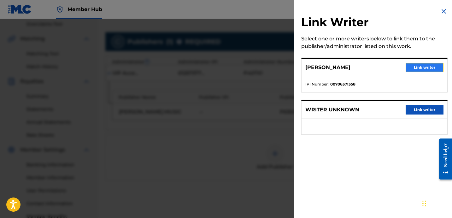
click at [409, 69] on button "Link writer" at bounding box center [425, 67] width 38 height 9
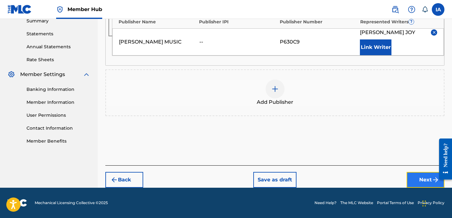
click at [417, 175] on button "Next" at bounding box center [426, 180] width 38 height 16
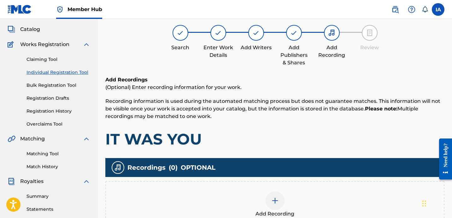
scroll to position [28, 0]
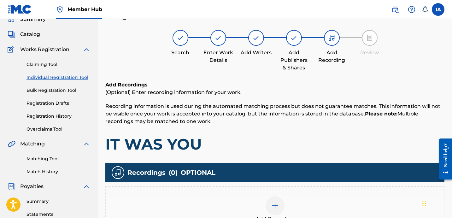
click at [310, 193] on div "Add Recording" at bounding box center [274, 209] width 339 height 47
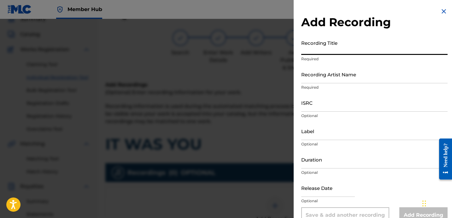
click at [354, 44] on input "Recording Title" at bounding box center [374, 46] width 146 height 18
paste input "IT WAS YOU"
type input "IT WAS YOU"
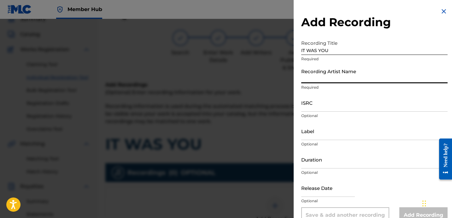
click at [337, 78] on input "Recording Artist Name" at bounding box center [374, 74] width 146 height 18
click at [315, 80] on input "Recording Artist Name" at bounding box center [374, 74] width 146 height 18
paste input "[PERSON_NAME]"
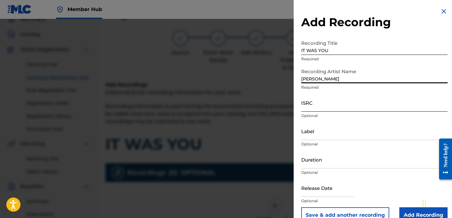
type input "[PERSON_NAME]"
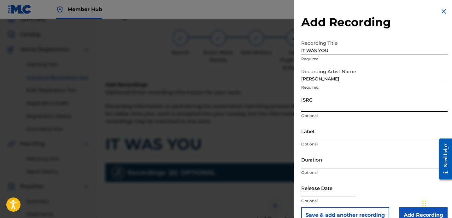
click at [340, 108] on input "ISRC" at bounding box center [374, 103] width 146 height 18
paste input "USBAE1307352"
type input "USBAE1307352"
click at [326, 127] on input "Label" at bounding box center [374, 131] width 146 height 18
click at [343, 80] on input "[PERSON_NAME]" at bounding box center [374, 74] width 146 height 18
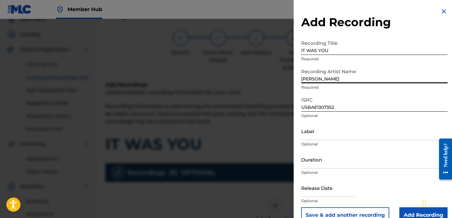
drag, startPoint x: 340, startPoint y: 80, endPoint x: 291, endPoint y: 58, distance: 54.0
click at [312, 70] on input "[PERSON_NAME]" at bounding box center [374, 74] width 146 height 18
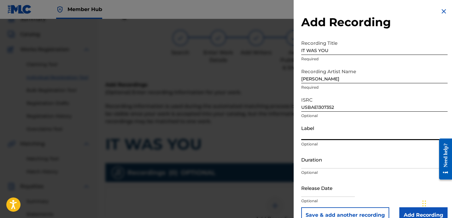
click at [344, 128] on input "Label" at bounding box center [374, 131] width 146 height 18
paste input "[PERSON_NAME]"
type input "[PERSON_NAME]"
click at [332, 162] on input "Duration" at bounding box center [374, 159] width 146 height 18
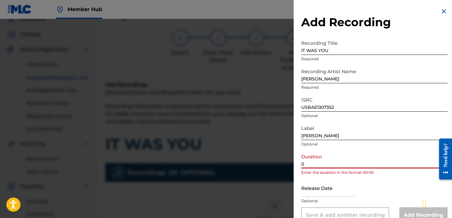
paste input "4:12"
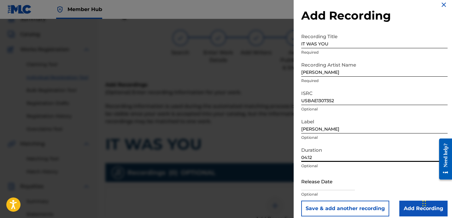
scroll to position [13, 0]
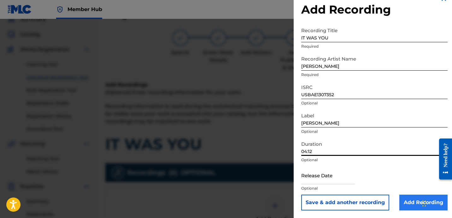
type input "04:12"
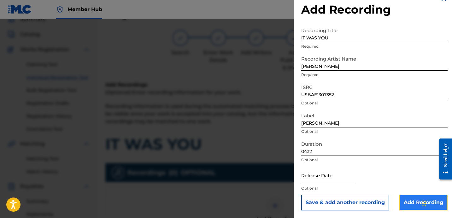
click at [399, 204] on input "Add Recording" at bounding box center [423, 203] width 48 height 16
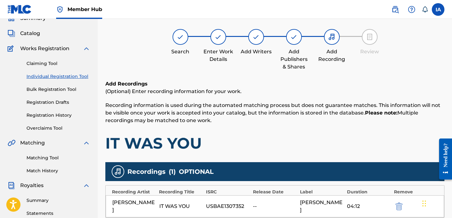
scroll to position [49, 0]
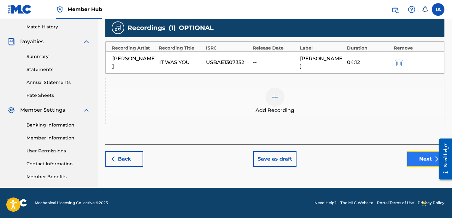
click at [414, 152] on button "Next" at bounding box center [426, 159] width 38 height 16
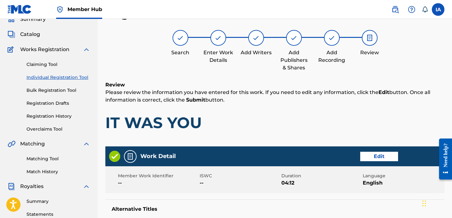
scroll to position [28, 0]
click at [318, 114] on h1 "IT WAS YOU" at bounding box center [274, 122] width 339 height 19
click at [296, 110] on div "Review Please review the information you have entered for this work. If you nee…" at bounding box center [274, 111] width 339 height 61
click at [284, 109] on div "Review Please review the information you have entered for this work. If you nee…" at bounding box center [274, 111] width 339 height 61
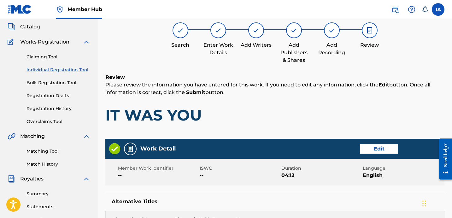
scroll to position [47, 0]
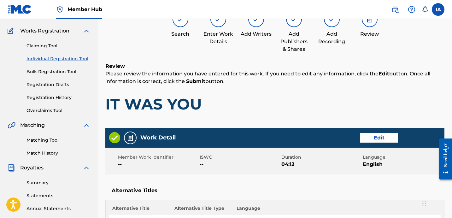
click at [287, 98] on h1 "IT WAS YOU" at bounding box center [274, 104] width 339 height 19
click at [276, 95] on h1 "IT WAS YOU" at bounding box center [274, 104] width 339 height 19
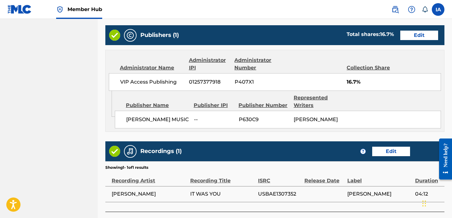
scroll to position [372, 0]
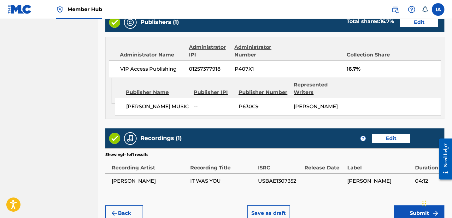
click at [315, 70] on div "VIP Access Publishing 01257377918 P407X1 16.7%" at bounding box center [275, 69] width 332 height 18
click at [312, 69] on div "VIP Access Publishing 01257377918 P407X1 16.7%" at bounding box center [275, 69] width 332 height 18
click at [296, 65] on div "VIP Access Publishing 01257377918 P407X1 16.7%" at bounding box center [275, 69] width 332 height 18
click at [288, 62] on div "VIP Access Publishing 01257377918 P407X1 16.7%" at bounding box center [275, 69] width 332 height 18
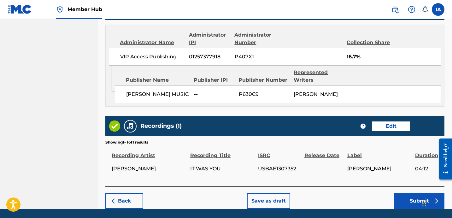
scroll to position [404, 0]
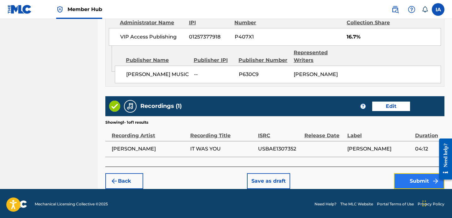
click at [404, 183] on button "Submit" at bounding box center [419, 181] width 50 height 16
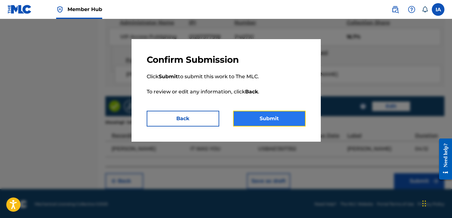
click at [278, 120] on button "Submit" at bounding box center [269, 119] width 73 height 16
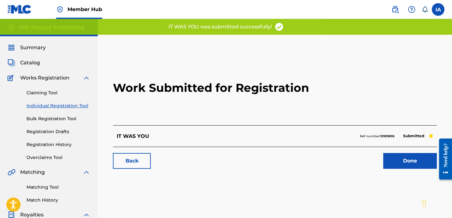
click at [261, 105] on h2 "Work Submitted for Registration" at bounding box center [275, 87] width 324 height 75
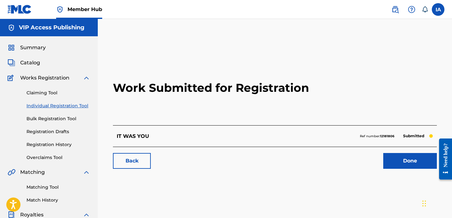
click at [76, 103] on link "Individual Registration Tool" at bounding box center [58, 106] width 64 height 7
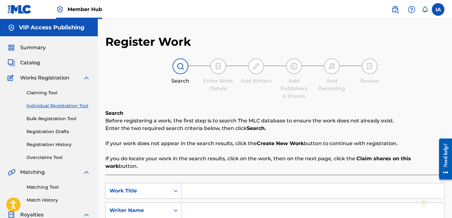
click at [336, 184] on input "Search Form" at bounding box center [313, 190] width 262 height 15
paste input "KEEP SCROLLIN"
type input "KEEP SCROLLIN"
click at [337, 204] on input "Search Form" at bounding box center [313, 210] width 262 height 15
click at [318, 204] on input "Search Form" at bounding box center [313, 210] width 262 height 15
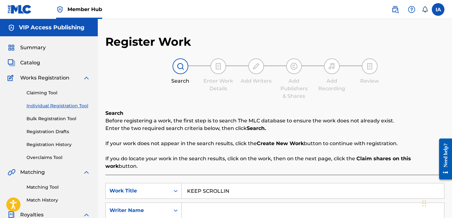
paste input "[PERSON_NAME]"
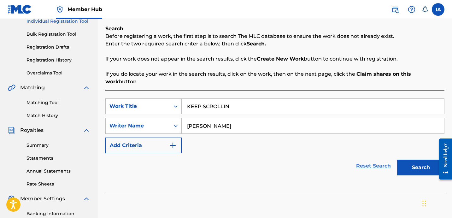
scroll to position [126, 0]
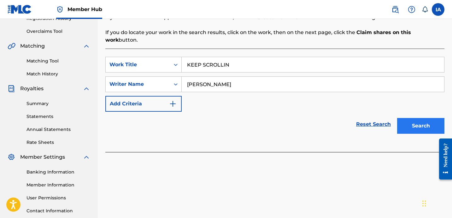
type input "[PERSON_NAME]"
click at [416, 121] on button "Search" at bounding box center [420, 126] width 47 height 16
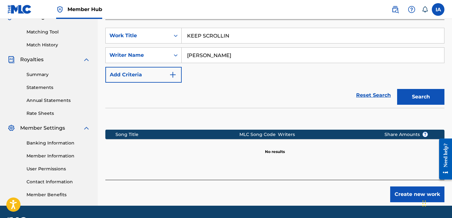
scroll to position [173, 0]
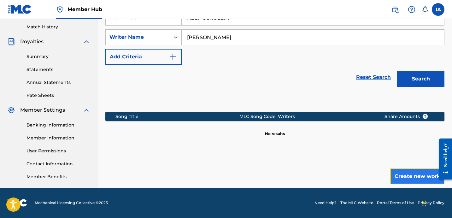
click at [404, 168] on button "Create new work" at bounding box center [417, 176] width 54 height 16
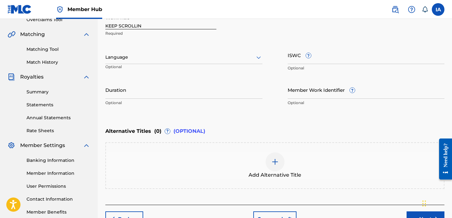
scroll to position [124, 0]
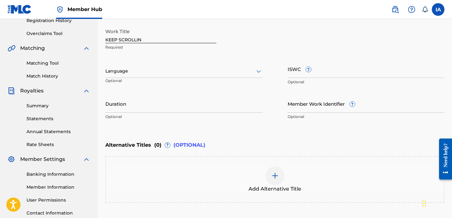
click at [168, 77] on div "Language" at bounding box center [183, 71] width 157 height 13
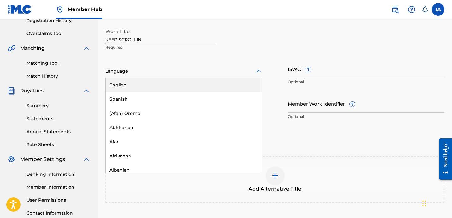
click at [176, 86] on div "English" at bounding box center [184, 85] width 156 height 14
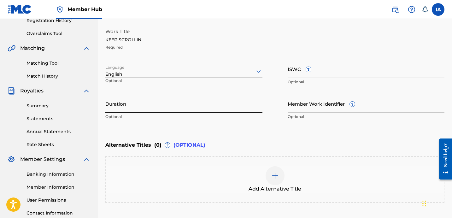
click at [142, 102] on input "Duration" at bounding box center [183, 104] width 157 height 18
paste input "2:43"
type input "02:43"
click at [285, 126] on div "Enter Work Details Enter work details for ‘ KEEP SCROLLIN ’ below. Work Title K…" at bounding box center [274, 61] width 339 height 153
click at [284, 125] on div "Enter Work Details Enter work details for ‘ KEEP SCROLLIN ’ below. Work Title K…" at bounding box center [274, 61] width 339 height 153
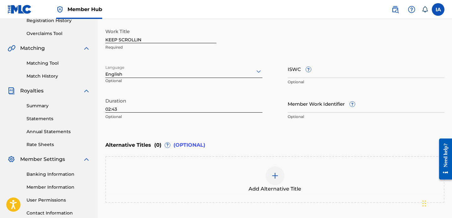
click at [287, 184] on div "Add Alternative Title" at bounding box center [275, 179] width 338 height 26
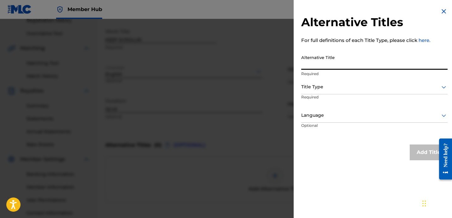
click at [338, 67] on input "Alternative Title" at bounding box center [374, 61] width 146 height 18
click at [369, 63] on input "Alternative Title" at bounding box center [374, 61] width 146 height 18
paste input "KEEP SCROLLIN FEAT [PERSON_NAME][MEDICAL_DATA]"
type input "KEEP SCROLLIN FEAT [PERSON_NAME][MEDICAL_DATA]"
click at [351, 87] on div at bounding box center [374, 87] width 146 height 8
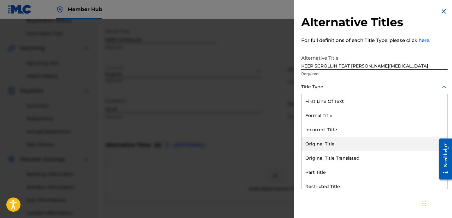
scroll to position [62, 0]
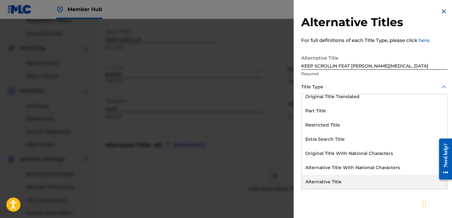
click at [343, 179] on div "Alternative Title" at bounding box center [375, 182] width 146 height 14
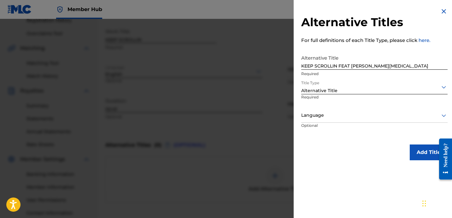
click at [313, 116] on div at bounding box center [374, 115] width 146 height 8
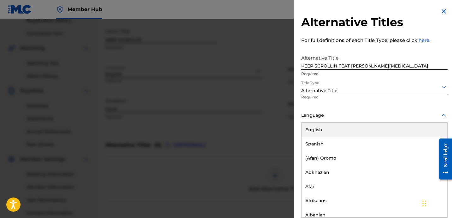
click at [325, 126] on div "English" at bounding box center [375, 130] width 146 height 14
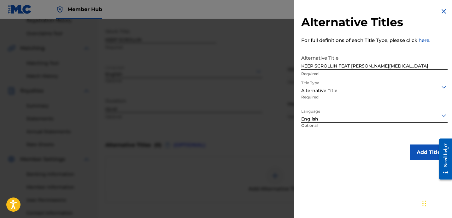
click at [437, 152] on div at bounding box center [443, 158] width 18 height 51
click at [431, 153] on button "Add Title" at bounding box center [429, 152] width 38 height 16
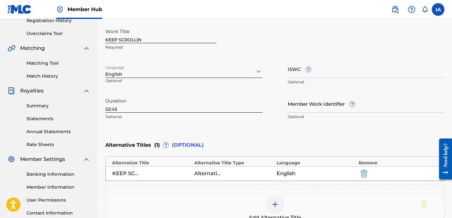
click at [297, 138] on div "Alternative Titles ( 1 ) ? (OPTIONAL)" at bounding box center [274, 145] width 339 height 14
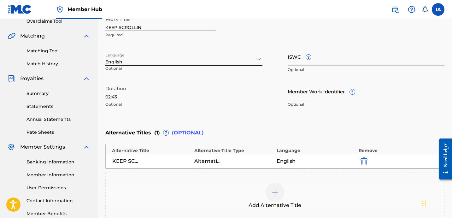
scroll to position [206, 0]
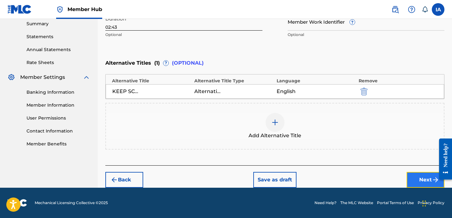
click at [415, 178] on button "Next" at bounding box center [426, 180] width 38 height 16
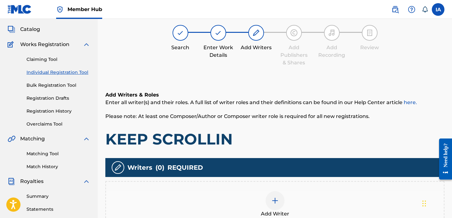
scroll to position [28, 0]
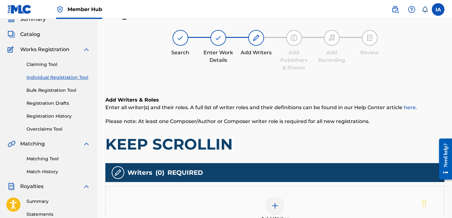
click at [309, 191] on div "Add Writer" at bounding box center [274, 209] width 339 height 47
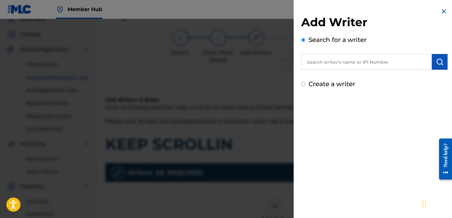
click at [343, 57] on input "text" at bounding box center [366, 62] width 131 height 16
click at [370, 67] on input "text" at bounding box center [366, 62] width 131 height 16
paste input "[PERSON_NAME]"
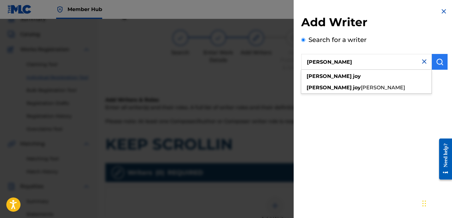
type input "[PERSON_NAME]"
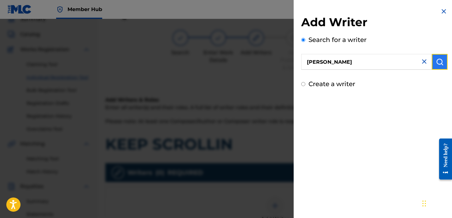
click at [440, 58] on img "submit" at bounding box center [440, 62] width 8 height 8
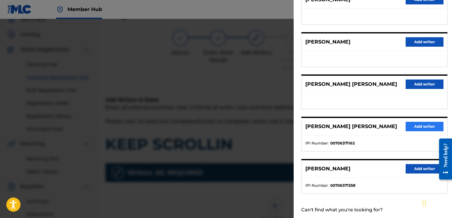
scroll to position [109, 0]
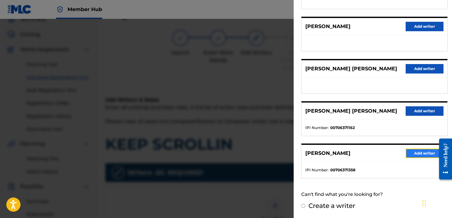
click at [410, 151] on button "Add writer" at bounding box center [425, 153] width 38 height 9
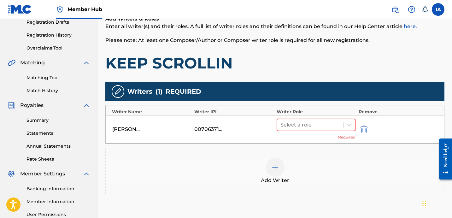
scroll to position [156, 0]
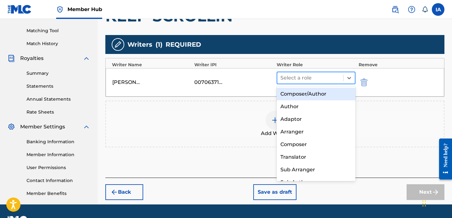
click at [315, 79] on div at bounding box center [310, 77] width 60 height 9
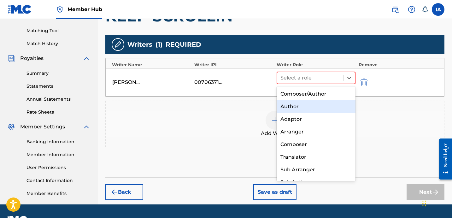
click at [302, 103] on div "Author" at bounding box center [316, 106] width 79 height 13
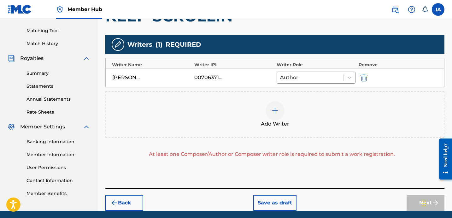
click at [331, 121] on div "Add Writer" at bounding box center [275, 114] width 338 height 26
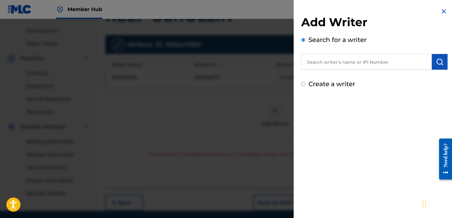
click at [325, 84] on label "Create a writer" at bounding box center [331, 84] width 47 height 8
radio input "true"
click at [305, 84] on input "Create a writer" at bounding box center [303, 84] width 4 height 4
radio input "false"
radio input "true"
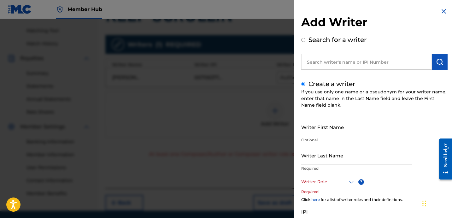
click at [329, 161] on input "Writer Last Name" at bounding box center [356, 155] width 111 height 18
paste input "UNKNOWN WRITER"
click at [337, 161] on input "UNKNOWN WRITER" at bounding box center [356, 155] width 111 height 18
type input "UNKNOWN"
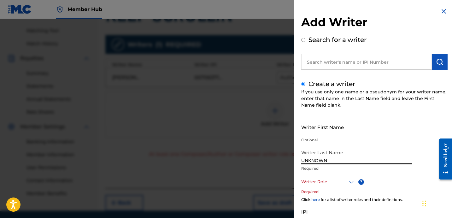
click at [322, 124] on input "Writer First Name" at bounding box center [356, 127] width 111 height 18
paste input "WRITER"
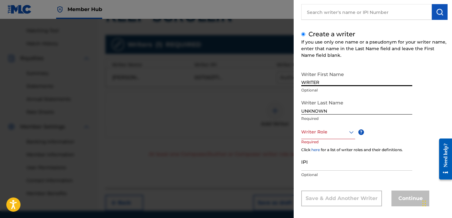
scroll to position [55, 0]
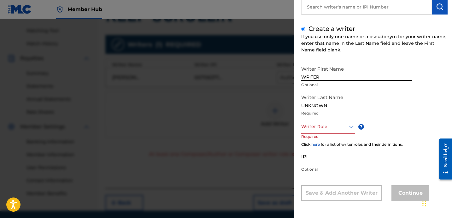
type input "WRITER"
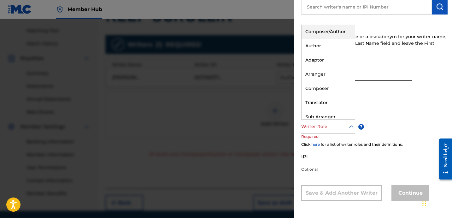
click at [325, 126] on div at bounding box center [328, 127] width 54 height 8
click at [328, 34] on div "Composer/Author" at bounding box center [328, 32] width 53 height 14
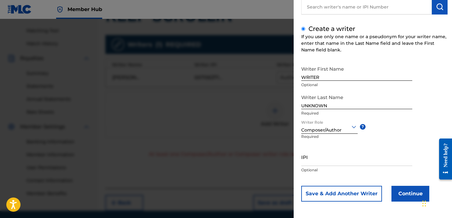
click at [390, 188] on div "Save & Add Another Writer Continue" at bounding box center [374, 194] width 146 height 16
click at [394, 188] on button "Continue" at bounding box center [410, 194] width 38 height 16
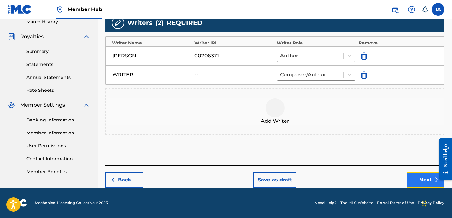
click at [423, 183] on button "Next" at bounding box center [426, 180] width 38 height 16
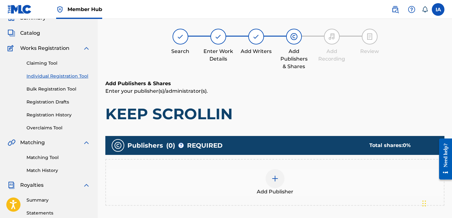
scroll to position [28, 0]
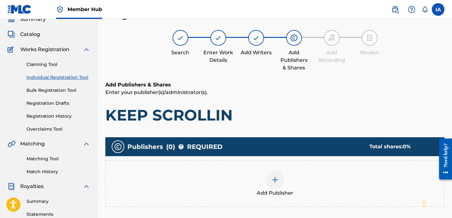
click at [316, 187] on div "Add Publisher" at bounding box center [275, 183] width 338 height 26
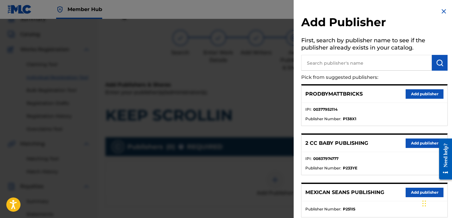
click at [363, 62] on input "text" at bounding box center [366, 63] width 131 height 16
paste input "[PERSON_NAME]"
type input "[PERSON_NAME]"
click at [436, 64] on img "submit" at bounding box center [440, 63] width 8 height 8
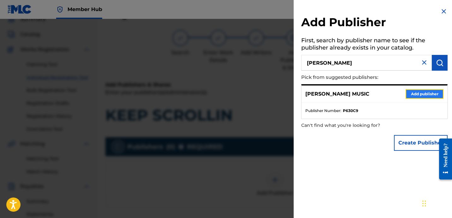
click at [435, 94] on button "Add publisher" at bounding box center [425, 93] width 38 height 9
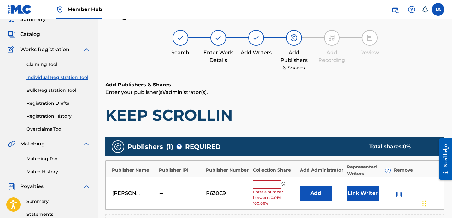
click at [267, 186] on input "text" at bounding box center [267, 184] width 28 height 8
type input "25"
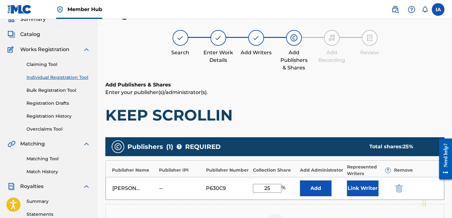
drag, startPoint x: 276, startPoint y: 185, endPoint x: 247, endPoint y: 179, distance: 30.2
click at [251, 182] on div "[PERSON_NAME] MUSIC -- P630C9 25 % Add Link Writer" at bounding box center [275, 188] width 338 height 23
click at [314, 184] on button "Add" at bounding box center [316, 188] width 32 height 16
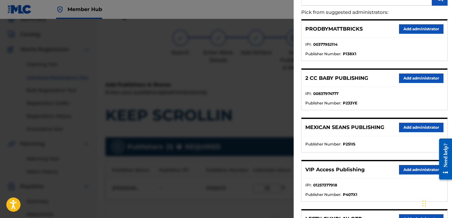
scroll to position [107, 0]
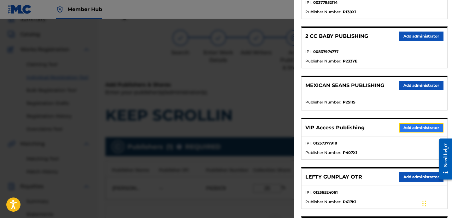
click at [408, 131] on button "Add administrator" at bounding box center [421, 127] width 44 height 9
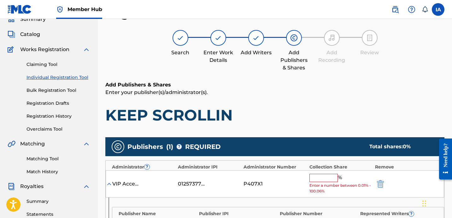
click at [325, 179] on input "text" at bounding box center [323, 178] width 28 height 8
paste input "25"
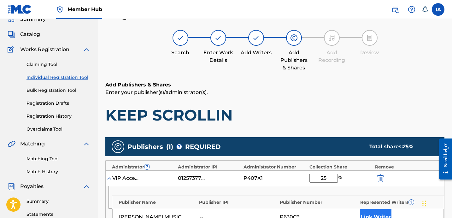
type input "25"
click at [367, 212] on button "Link Writer" at bounding box center [376, 217] width 32 height 16
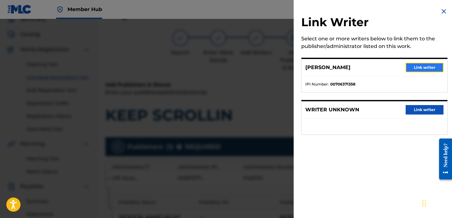
click at [413, 67] on button "Link writer" at bounding box center [425, 67] width 38 height 9
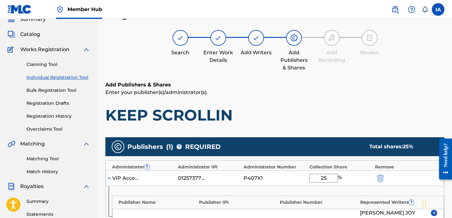
click at [360, 85] on h6 "Add Publishers & Shares" at bounding box center [274, 85] width 339 height 8
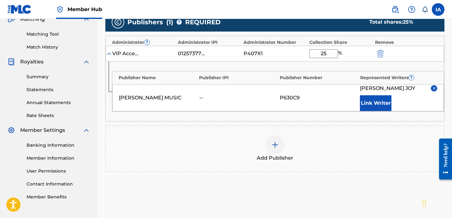
scroll to position [172, 0]
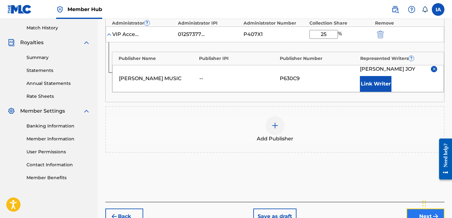
click at [411, 215] on button "Next" at bounding box center [426, 216] width 38 height 16
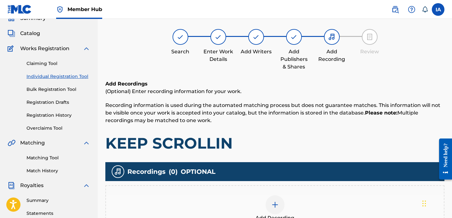
scroll to position [28, 0]
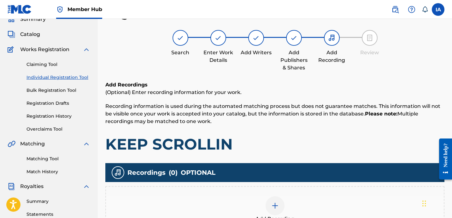
click at [301, 144] on h1 "KEEP SCROLLIN" at bounding box center [274, 144] width 339 height 19
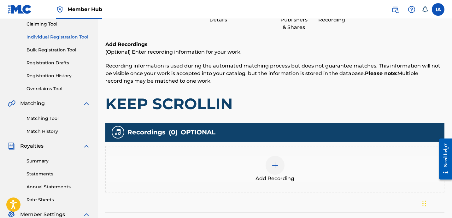
scroll to position [150, 0]
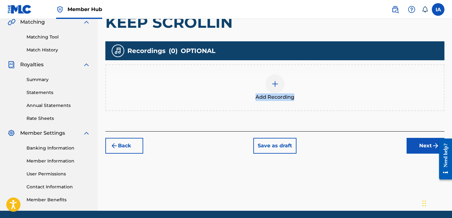
click at [315, 93] on div "Add Recording" at bounding box center [275, 87] width 338 height 26
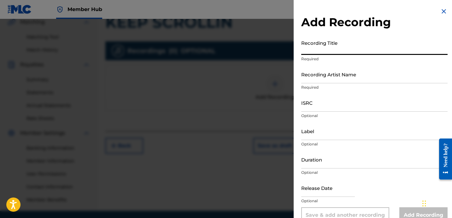
click at [374, 50] on input "Recording Title" at bounding box center [374, 46] width 146 height 18
paste input "KEEP SCROLLIN"
type input "KEEP SCROLLIN"
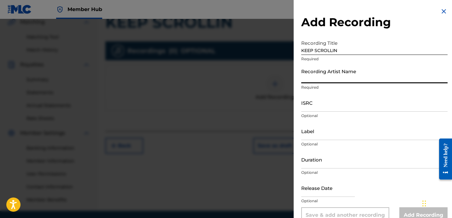
click at [348, 81] on input "Recording Artist Name" at bounding box center [374, 74] width 146 height 18
click at [380, 74] on input "Recording Artist Name" at bounding box center [374, 74] width 146 height 18
paste input "[PERSON_NAME]"
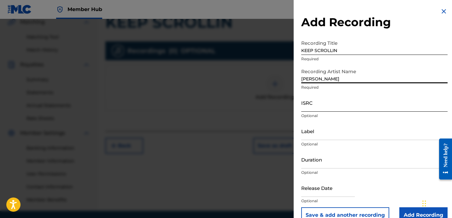
type input "[PERSON_NAME]"
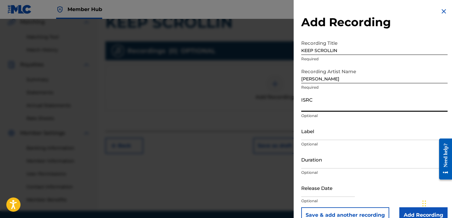
click at [338, 106] on input "ISRC" at bounding box center [374, 103] width 146 height 18
click at [352, 101] on input "ISRC" at bounding box center [374, 103] width 146 height 18
paste input "USBAE1307347"
type input "USBAE1307347"
click at [333, 136] on input "Label" at bounding box center [374, 131] width 146 height 18
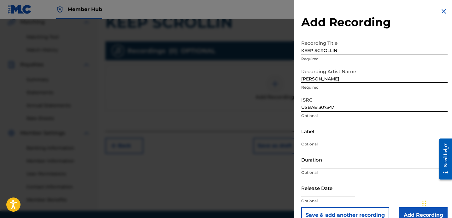
click at [346, 81] on input "[PERSON_NAME]" at bounding box center [374, 74] width 146 height 18
drag, startPoint x: 346, startPoint y: 81, endPoint x: 294, endPoint y: 65, distance: 54.4
click at [304, 68] on input "[PERSON_NAME]" at bounding box center [374, 74] width 146 height 18
click at [328, 130] on input "Label" at bounding box center [374, 131] width 146 height 18
paste input "[PERSON_NAME]"
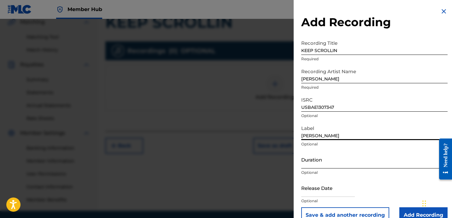
type input "[PERSON_NAME]"
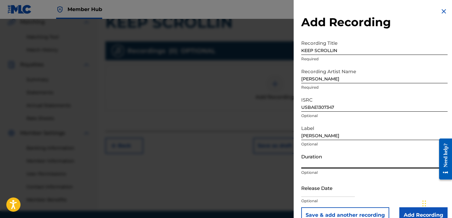
drag, startPoint x: 331, startPoint y: 165, endPoint x: 17, endPoint y: 13, distance: 349.7
click at [331, 165] on input "Duration" at bounding box center [374, 159] width 146 height 18
click at [355, 162] on input "Duration" at bounding box center [374, 159] width 146 height 18
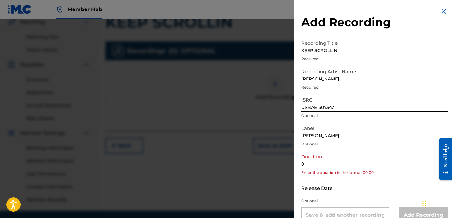
paste input "2:43"
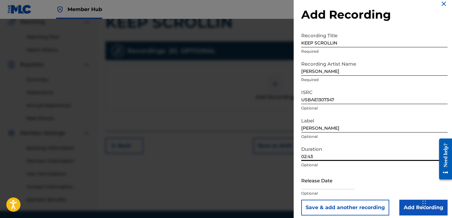
scroll to position [8, 0]
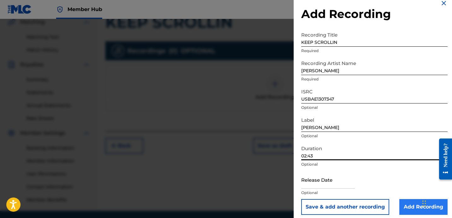
type input "02:43"
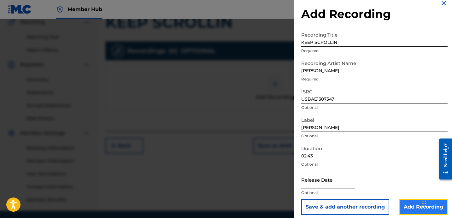
click at [415, 199] on input "Add Recording" at bounding box center [423, 207] width 48 height 16
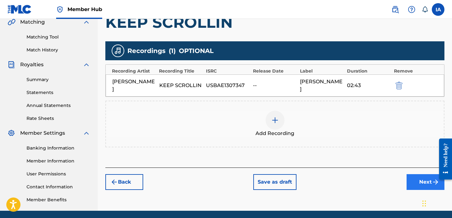
click at [333, 152] on div "Add Recordings (Optional) Enter recording information for your work. Recording …" at bounding box center [274, 63] width 339 height 208
click at [414, 175] on button "Next" at bounding box center [426, 182] width 38 height 16
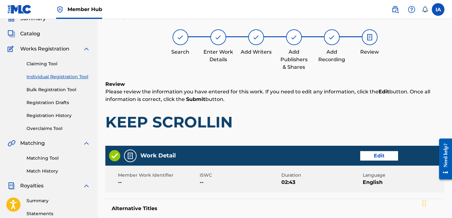
scroll to position [28, 0]
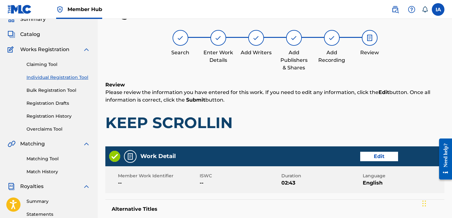
click at [295, 121] on h1 "KEEP SCROLLIN" at bounding box center [274, 122] width 339 height 19
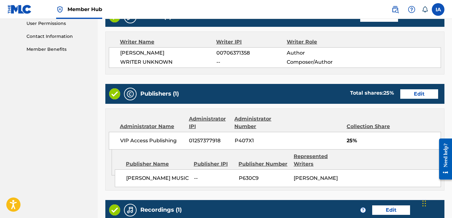
scroll to position [390, 0]
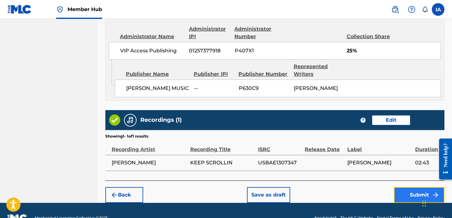
click at [413, 190] on button "Submit" at bounding box center [419, 195] width 50 height 16
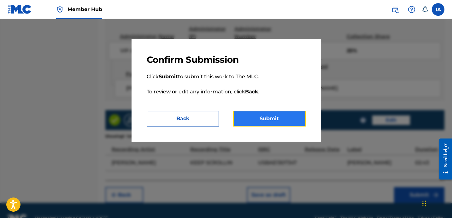
click at [293, 123] on button "Submit" at bounding box center [269, 119] width 73 height 16
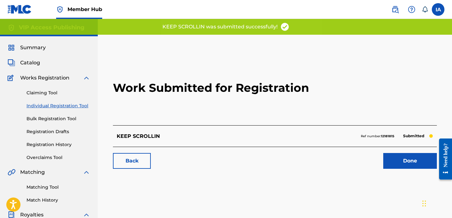
click at [248, 103] on h2 "Work Submitted for Registration" at bounding box center [275, 87] width 324 height 75
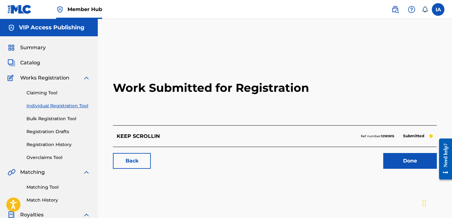
click at [76, 104] on link "Individual Registration Tool" at bounding box center [58, 106] width 64 height 7
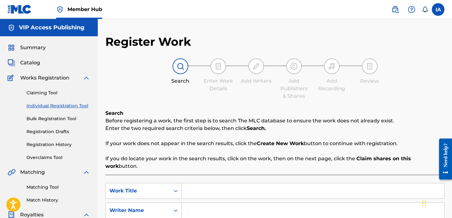
scroll to position [48, 0]
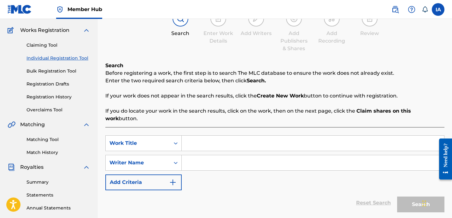
click at [320, 136] on input "Search Form" at bounding box center [313, 143] width 262 height 15
paste input "LEGENDARY GAME"
type input "LEGENDARY GAME"
click at [281, 158] on input "Search Form" at bounding box center [313, 162] width 262 height 15
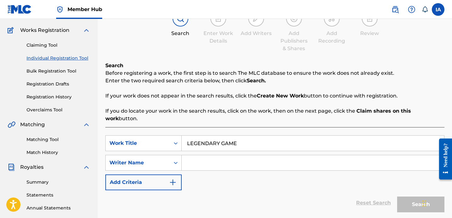
paste input "[PERSON_NAME]"
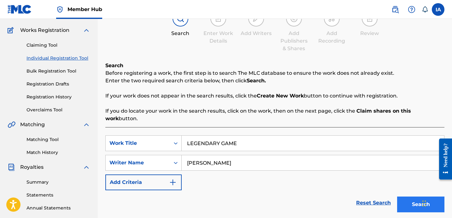
type input "[PERSON_NAME]"
click at [406, 202] on button "Search" at bounding box center [420, 204] width 47 height 16
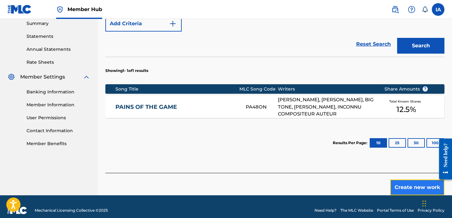
click at [399, 179] on button "Create new work" at bounding box center [417, 187] width 54 height 16
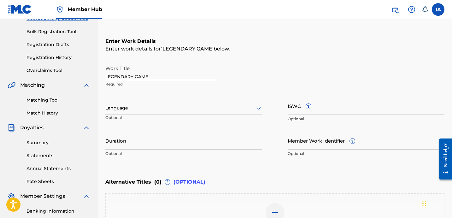
scroll to position [83, 0]
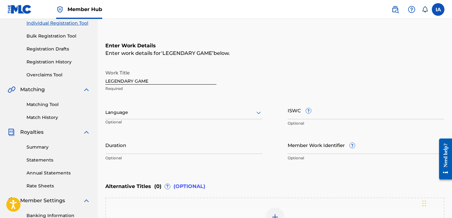
click at [181, 105] on div "Language Optional" at bounding box center [183, 115] width 157 height 28
click at [156, 109] on div at bounding box center [183, 113] width 157 height 8
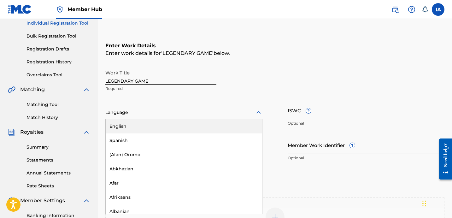
click at [121, 124] on div "English" at bounding box center [184, 126] width 156 height 14
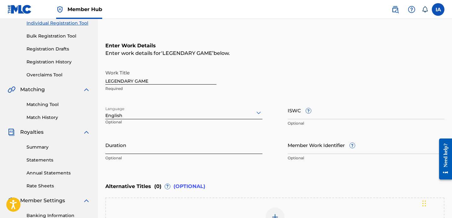
click at [149, 146] on input "Duration" at bounding box center [183, 145] width 157 height 18
paste input "4:36"
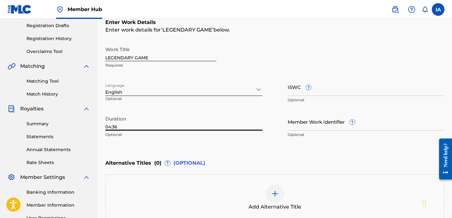
scroll to position [113, 0]
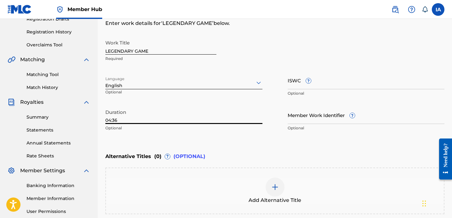
type input "04:36"
click at [268, 189] on div at bounding box center [275, 187] width 19 height 19
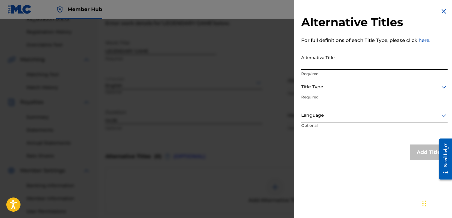
click at [334, 62] on input "Alternative Title" at bounding box center [374, 61] width 146 height 18
paste input "LEGENDARY GAME FEAT DA [PERSON_NAME] & B DAWG"
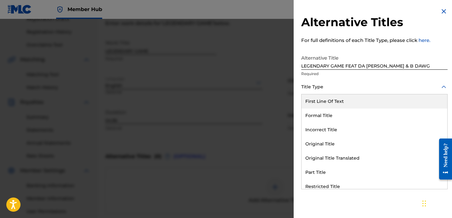
click at [334, 82] on div "Title Type" at bounding box center [374, 87] width 146 height 14
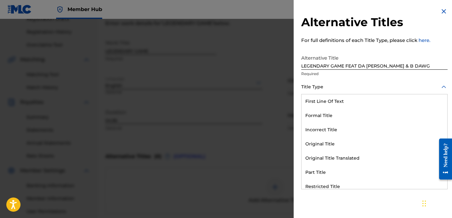
scroll to position [62, 0]
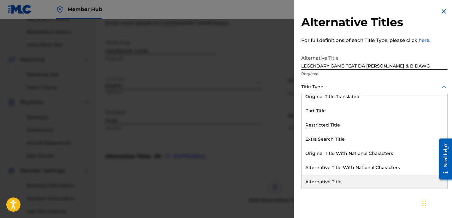
click at [339, 177] on div "Alternative Title" at bounding box center [375, 182] width 146 height 14
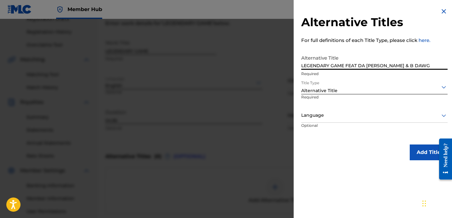
click at [397, 66] on input "LEGENDARY GAME FEAT DA [PERSON_NAME] & B DAWG" at bounding box center [374, 61] width 146 height 18
type input "LEGENDARY GAME FEAT DA [PERSON_NAME] AND [PERSON_NAME]"
click at [331, 93] on div "Alternative Title" at bounding box center [374, 90] width 146 height 7
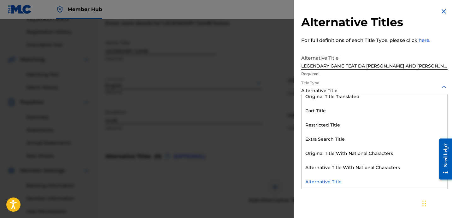
click at [336, 180] on div "Alternative Title" at bounding box center [375, 182] width 146 height 14
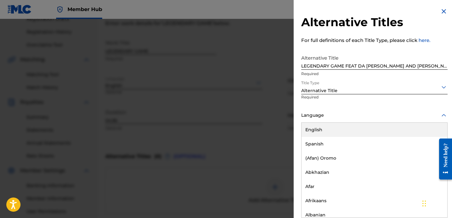
click at [314, 112] on div at bounding box center [374, 115] width 146 height 8
click at [335, 134] on div "English" at bounding box center [375, 130] width 146 height 14
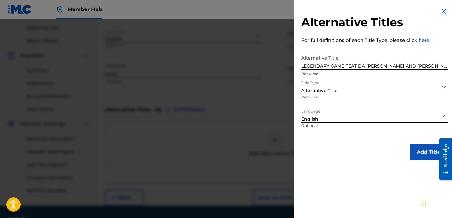
scroll to position [177, 0]
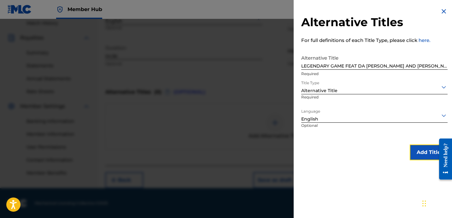
click at [410, 148] on button "Add Title" at bounding box center [429, 152] width 38 height 16
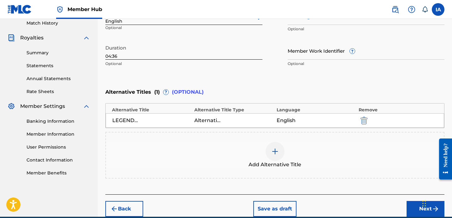
click at [314, 81] on div "Enter Work Details Enter work details for ‘ LEGENDARY GAME ’ below. Work Title …" at bounding box center [274, 9] width 339 height 153
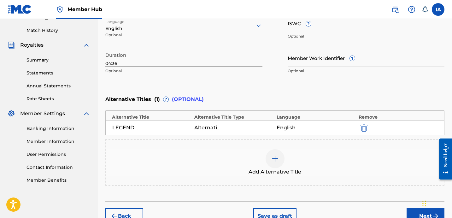
scroll to position [206, 0]
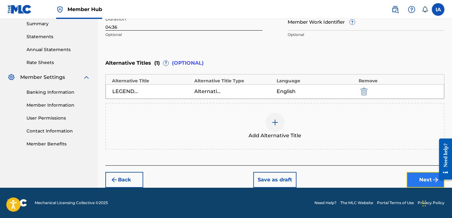
click at [411, 181] on button "Next" at bounding box center [426, 180] width 38 height 16
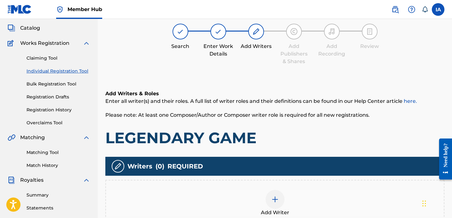
scroll to position [28, 0]
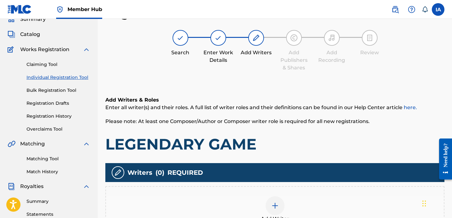
click at [298, 147] on h1 "LEGENDARY GAME" at bounding box center [274, 144] width 339 height 19
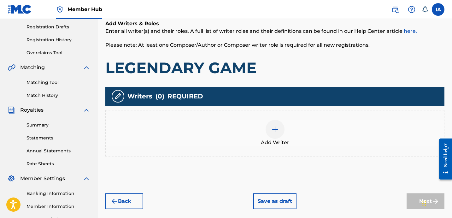
scroll to position [148, 0]
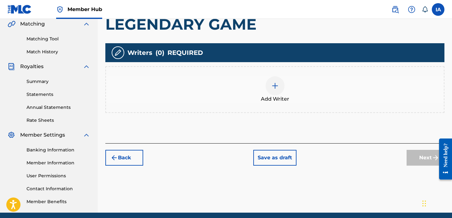
click at [293, 92] on div "Add Writer" at bounding box center [275, 89] width 338 height 26
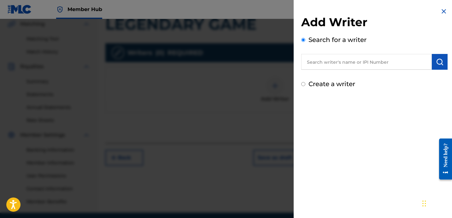
click at [338, 62] on input "text" at bounding box center [366, 62] width 131 height 16
paste input "[PERSON_NAME]"
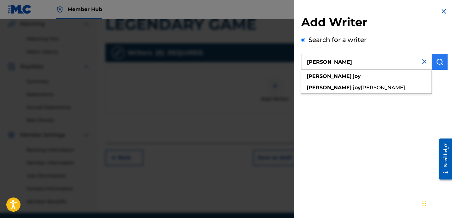
type input "[PERSON_NAME]"
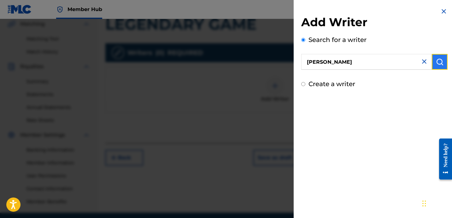
click at [435, 67] on button "submit" at bounding box center [440, 62] width 16 height 16
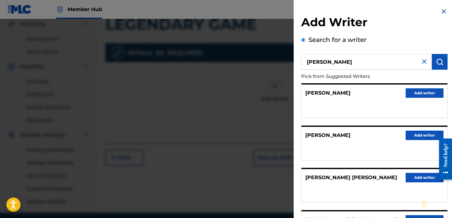
click at [367, 117] on ul at bounding box center [375, 110] width 146 height 16
click at [344, 107] on ul at bounding box center [375, 110] width 146 height 16
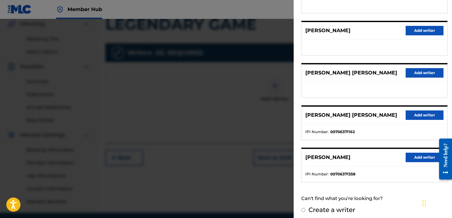
scroll to position [107, 0]
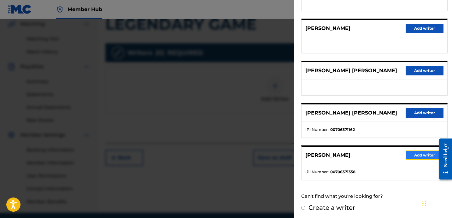
click at [413, 155] on button "Add writer" at bounding box center [425, 154] width 38 height 9
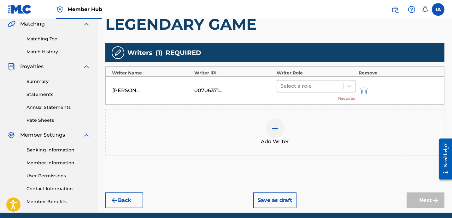
click at [314, 89] on div at bounding box center [310, 86] width 60 height 9
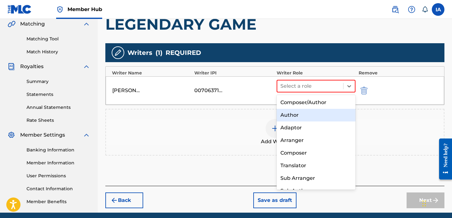
click at [319, 110] on div "Author" at bounding box center [316, 115] width 79 height 13
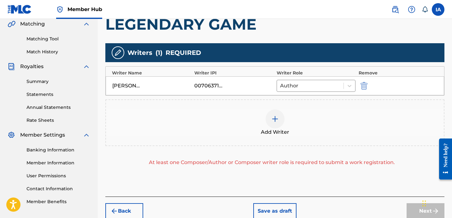
click at [305, 127] on div "Add Writer" at bounding box center [275, 122] width 338 height 26
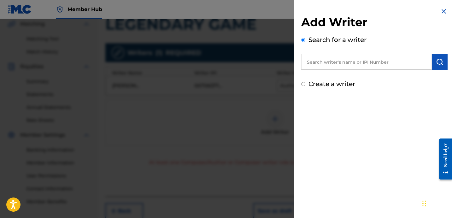
click at [324, 88] on div "Create a writer" at bounding box center [374, 83] width 146 height 9
click at [322, 85] on label "Create a writer" at bounding box center [331, 84] width 47 height 8
radio input "true"
click at [305, 85] on input "Create a writer" at bounding box center [303, 84] width 4 height 4
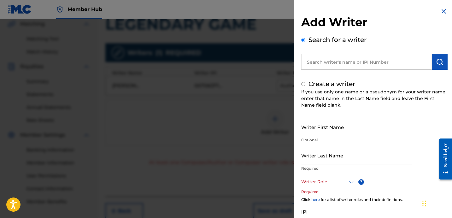
radio input "false"
radio input "true"
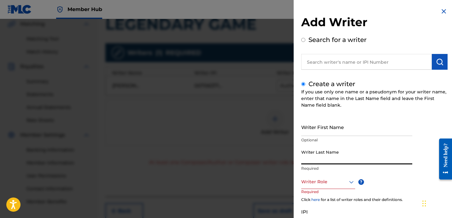
click at [342, 149] on input "Writer Last Name" at bounding box center [356, 155] width 111 height 18
paste input "UNKNOWN WRITER"
click at [340, 160] on input "UNKNOWN WRITER" at bounding box center [356, 155] width 111 height 18
type input "UNKNOWN"
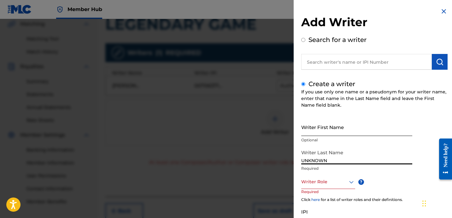
click at [320, 130] on input "Writer First Name" at bounding box center [356, 127] width 111 height 18
paste input "WRITER"
type input "WRITER"
click at [332, 179] on div at bounding box center [328, 182] width 54 height 8
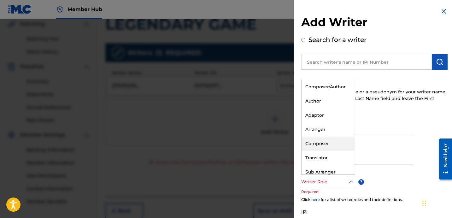
click at [323, 144] on div "Composer" at bounding box center [328, 144] width 53 height 14
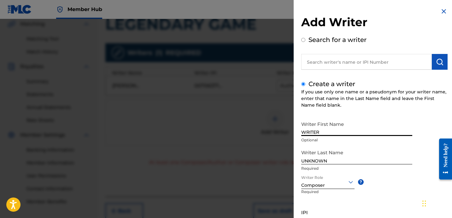
click at [358, 127] on input "WRITER" at bounding box center [356, 127] width 111 height 18
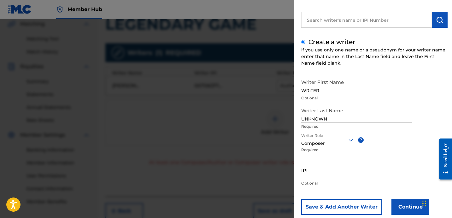
scroll to position [56, 0]
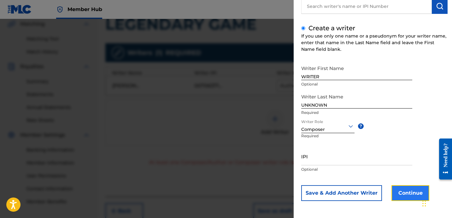
click at [404, 187] on button "Continue" at bounding box center [410, 193] width 38 height 16
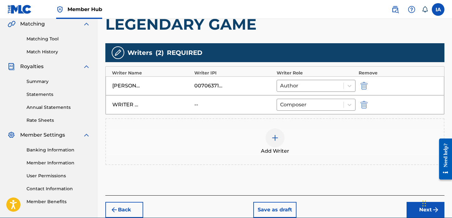
drag, startPoint x: 310, startPoint y: 172, endPoint x: 290, endPoint y: 166, distance: 21.3
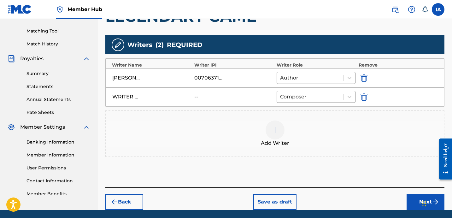
scroll to position [165, 0]
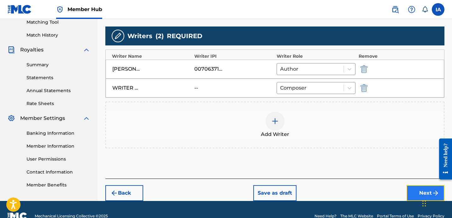
click at [414, 192] on button "Next" at bounding box center [426, 193] width 38 height 16
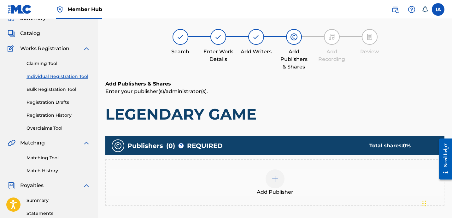
scroll to position [28, 0]
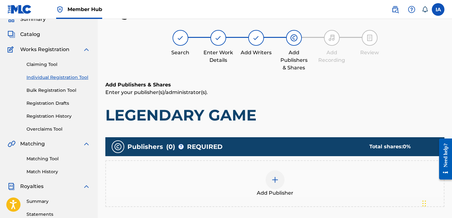
click at [312, 186] on div "Add Publisher" at bounding box center [275, 183] width 338 height 26
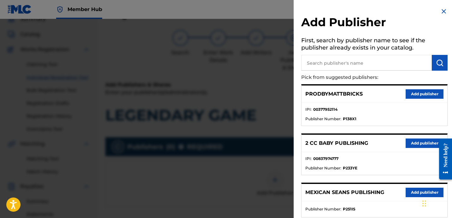
click at [348, 67] on input "text" at bounding box center [366, 63] width 131 height 16
paste input "[PERSON_NAME]"
type input "[PERSON_NAME]"
click at [443, 62] on button "submit" at bounding box center [440, 63] width 16 height 16
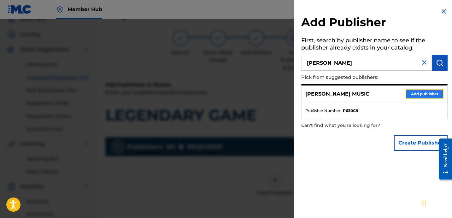
click at [417, 91] on button "Add publisher" at bounding box center [425, 93] width 38 height 9
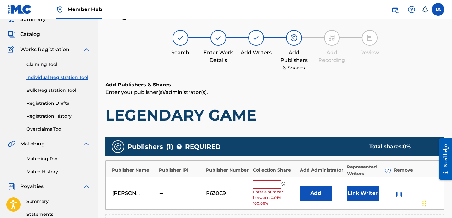
click at [346, 108] on h1 "LEGENDARY GAME" at bounding box center [274, 115] width 339 height 19
click at [274, 184] on input "text" at bounding box center [267, 184] width 28 height 8
click at [270, 186] on input "text" at bounding box center [267, 184] width 28 height 8
type input "16.7"
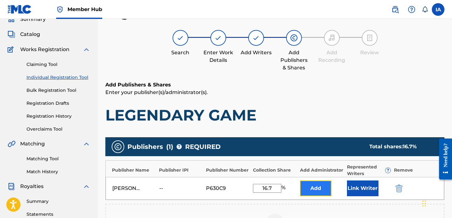
click at [314, 184] on button "Add" at bounding box center [316, 188] width 32 height 16
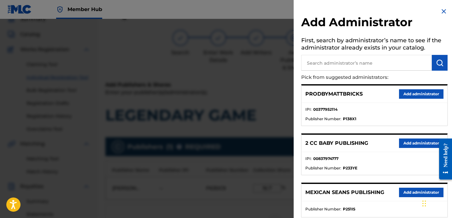
scroll to position [113, 0]
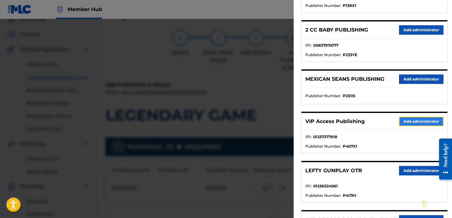
click at [401, 125] on button "Add administrator" at bounding box center [421, 121] width 44 height 9
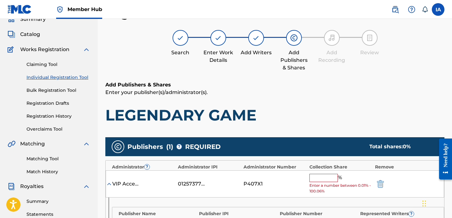
click at [332, 175] on input "text" at bounding box center [323, 178] width 28 height 8
type input "16.7"
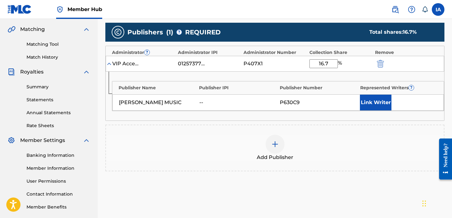
scroll to position [155, 0]
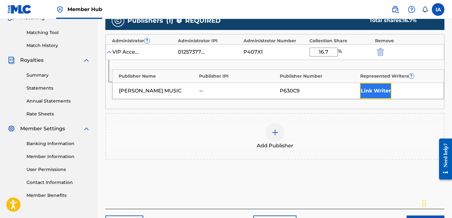
click at [372, 94] on button "Link Writer" at bounding box center [376, 91] width 32 height 16
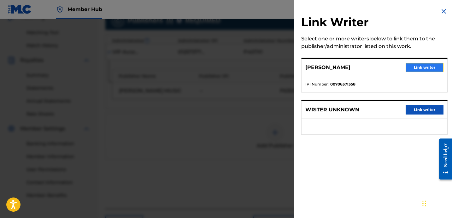
click at [411, 66] on button "Link writer" at bounding box center [425, 67] width 38 height 9
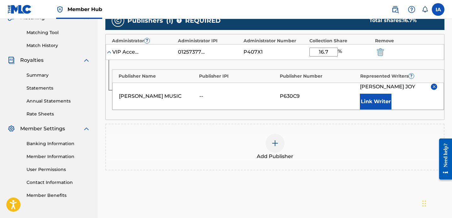
scroll to position [209, 0]
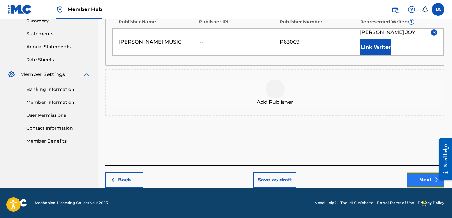
click at [414, 172] on button "Next" at bounding box center [426, 180] width 38 height 16
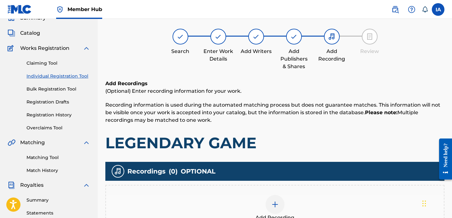
scroll to position [28, 0]
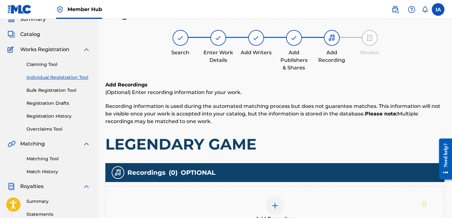
click at [308, 152] on h1 "LEGENDARY GAME" at bounding box center [274, 144] width 339 height 19
click at [287, 194] on div "Add Recording" at bounding box center [274, 209] width 339 height 47
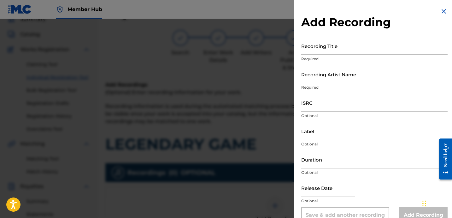
click at [346, 52] on input "Recording Title" at bounding box center [374, 46] width 146 height 18
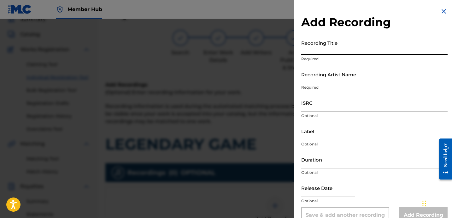
paste input "LEGENDARY GAME"
type input "LEGENDARY GAME"
click at [354, 70] on input "Recording Artist Name" at bounding box center [374, 74] width 146 height 18
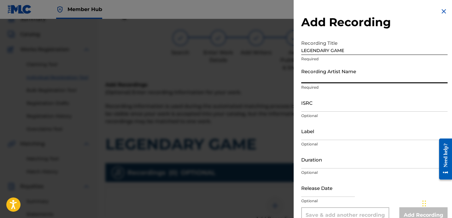
click at [371, 86] on p "Required" at bounding box center [374, 88] width 146 height 6
drag, startPoint x: 356, startPoint y: 79, endPoint x: 353, endPoint y: 82, distance: 4.0
click at [356, 79] on input "Recording Artist Name" at bounding box center [374, 74] width 146 height 18
paste input "[PERSON_NAME]"
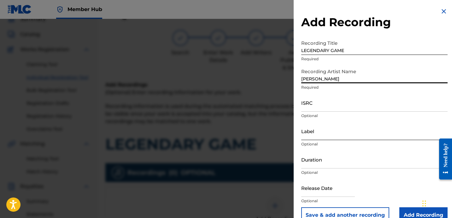
type input "[PERSON_NAME]"
click at [331, 129] on input "Label" at bounding box center [374, 131] width 146 height 18
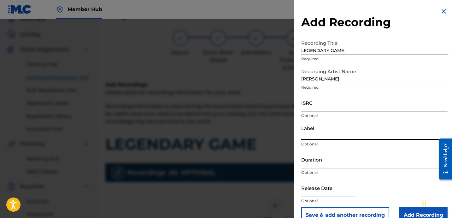
paste input "[PERSON_NAME]"
type input "[PERSON_NAME]"
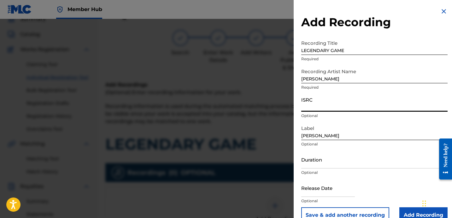
click at [325, 106] on input "ISRC" at bounding box center [374, 103] width 146 height 18
click at [317, 106] on input "ISRC" at bounding box center [374, 103] width 146 height 18
paste input "USBAE1307339"
type input "USBAE1307339"
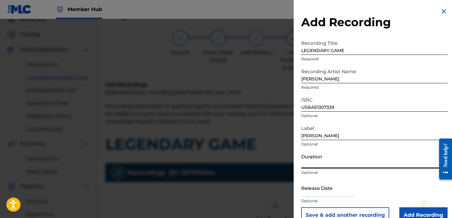
click at [326, 162] on input "Duration" at bounding box center [374, 159] width 146 height 18
click at [316, 164] on input "Duration" at bounding box center [374, 159] width 146 height 18
click at [327, 167] on input "Duration" at bounding box center [374, 159] width 146 height 18
click at [310, 161] on input "Duration" at bounding box center [374, 159] width 146 height 18
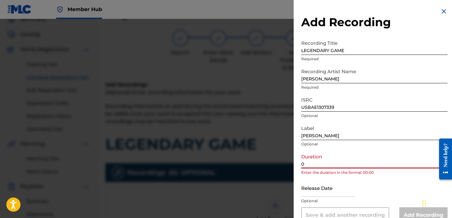
paste input "4:36"
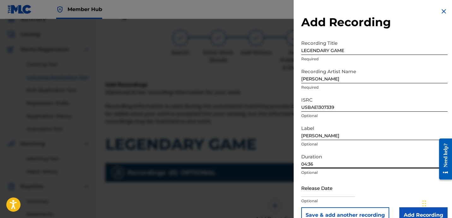
click at [335, 165] on input "04:36" at bounding box center [374, 159] width 146 height 18
click at [390, 155] on input "04:36" at bounding box center [374, 159] width 146 height 18
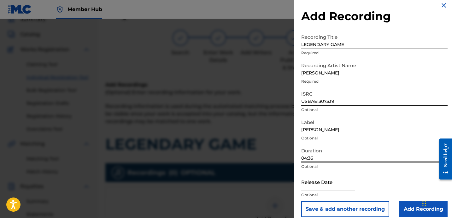
scroll to position [13, 0]
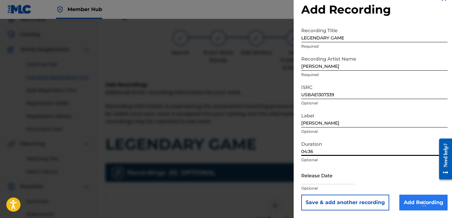
type input "04:36"
click at [408, 197] on input "Add Recording" at bounding box center [423, 203] width 48 height 16
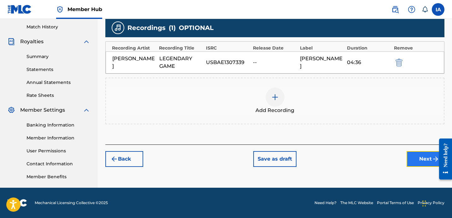
click at [414, 164] on button "Next" at bounding box center [426, 159] width 38 height 16
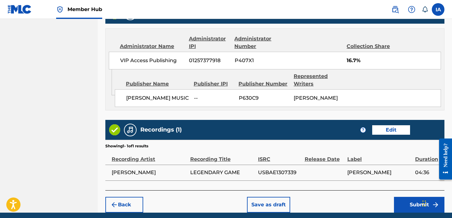
scroll to position [404, 0]
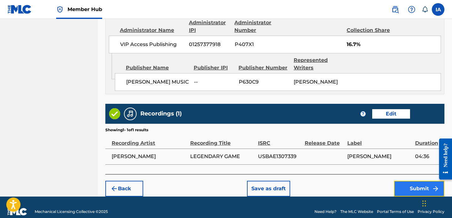
click at [396, 186] on button "Submit" at bounding box center [419, 189] width 50 height 16
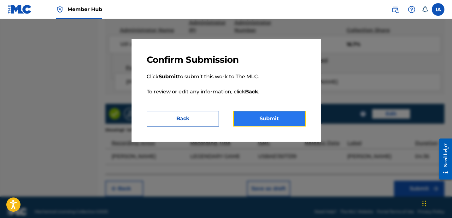
click at [279, 115] on button "Submit" at bounding box center [269, 119] width 73 height 16
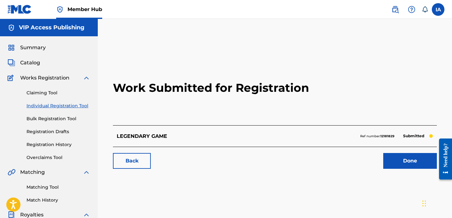
click at [73, 107] on link "Individual Registration Tool" at bounding box center [58, 106] width 64 height 7
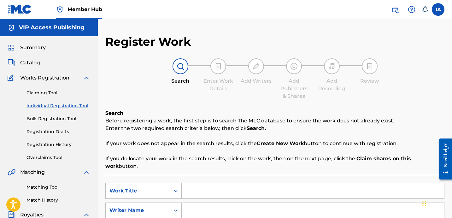
click at [318, 183] on input "Search Form" at bounding box center [313, 190] width 262 height 15
paste input "PRAY FOR ME"
type input "PRAY FOR ME"
click at [286, 194] on div "SearchWithCriteria71058cec-e836-4b6d-9b34-5bf60069aac5 Work Title PRAY FOR ME S…" at bounding box center [274, 210] width 339 height 55
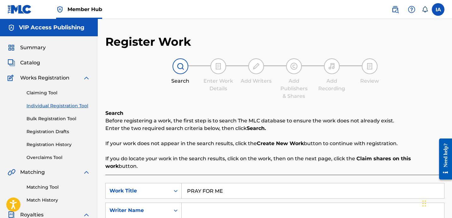
click at [269, 203] on input "Search Form" at bounding box center [313, 210] width 262 height 15
click at [301, 203] on input "Search Form" at bounding box center [313, 210] width 262 height 15
paste input "[PERSON_NAME]"
type input "[PERSON_NAME]"
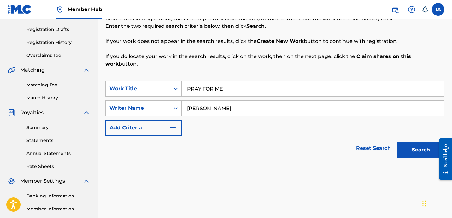
scroll to position [173, 0]
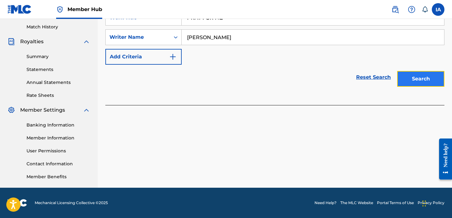
click at [419, 71] on button "Search" at bounding box center [420, 79] width 47 height 16
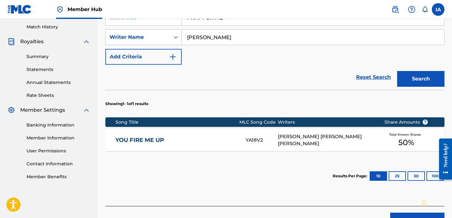
click at [286, 75] on div "Reset Search Search" at bounding box center [274, 77] width 339 height 25
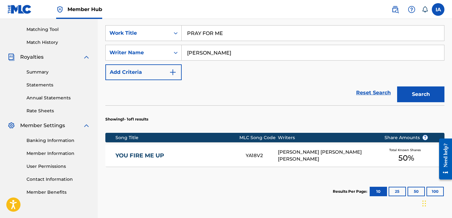
scroll to position [150, 0]
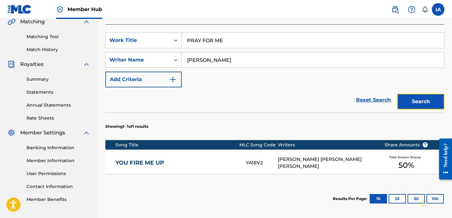
drag, startPoint x: 408, startPoint y: 94, endPoint x: 405, endPoint y: 89, distance: 6.2
click at [407, 94] on button "Search" at bounding box center [420, 102] width 47 height 16
click at [269, 87] on div "Reset Search Search" at bounding box center [274, 99] width 339 height 25
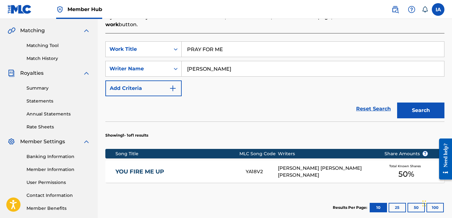
scroll to position [137, 0]
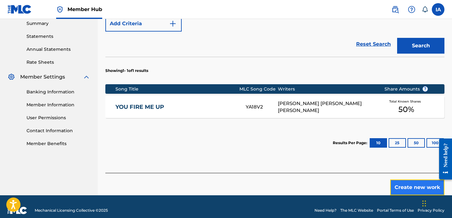
click at [406, 179] on button "Create new work" at bounding box center [417, 187] width 54 height 16
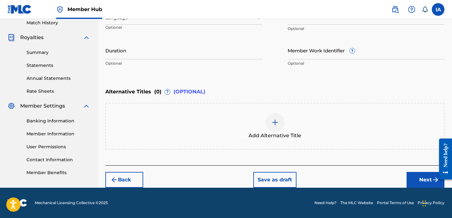
scroll to position [177, 0]
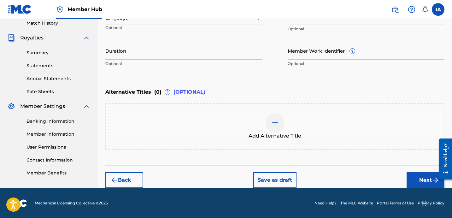
click at [236, 87] on div "Alternative Titles ( 0 ) ? (OPTIONAL)" at bounding box center [274, 92] width 339 height 14
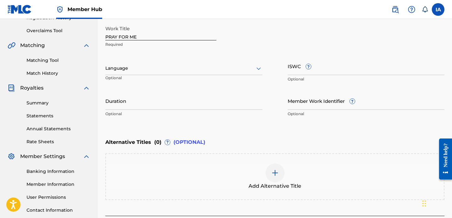
scroll to position [88, 0]
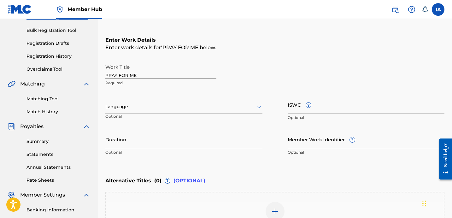
click at [189, 111] on div "Language" at bounding box center [183, 106] width 157 height 13
click at [191, 113] on div "Language" at bounding box center [183, 106] width 157 height 13
click at [157, 138] on input "Duration" at bounding box center [183, 139] width 157 height 18
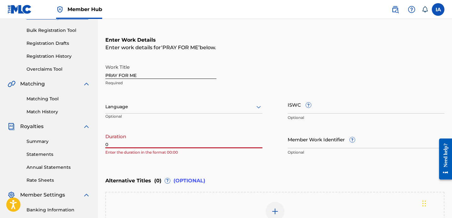
paste input "3:13"
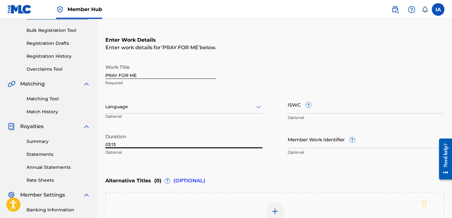
type input "03:13"
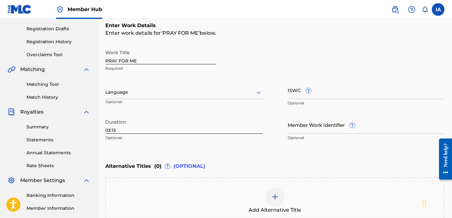
scroll to position [103, 0]
click at [302, 187] on div "Add Alternative Title" at bounding box center [275, 200] width 338 height 26
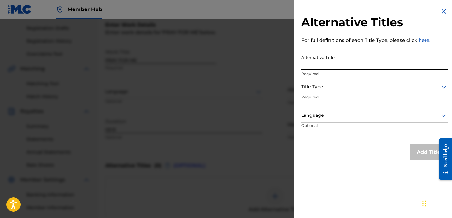
click at [338, 67] on input "Alternative Title" at bounding box center [374, 61] width 146 height 18
paste input "PRAY FOR ME FEAT [PERSON_NAME]"
type input "PRAY FOR ME FEAT [PERSON_NAME]"
click at [348, 88] on div at bounding box center [374, 87] width 146 height 8
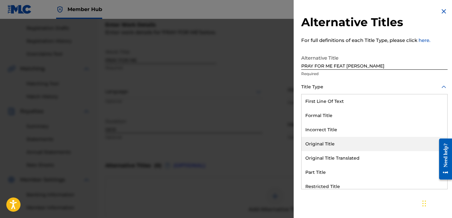
scroll to position [62, 0]
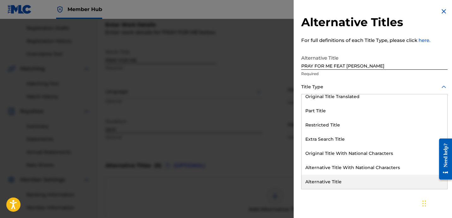
click at [336, 180] on div "Alternative Title" at bounding box center [375, 182] width 146 height 14
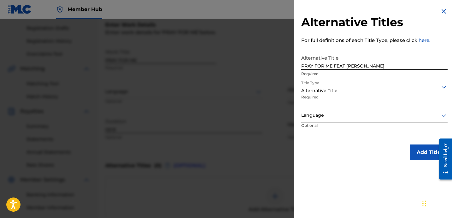
click at [320, 123] on p "Optional" at bounding box center [324, 130] width 47 height 14
click at [324, 117] on div at bounding box center [374, 115] width 146 height 8
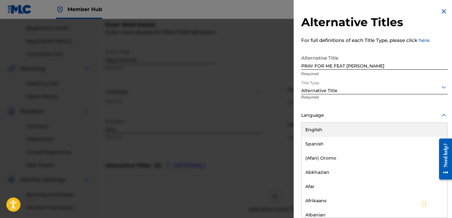
click at [339, 128] on div "English" at bounding box center [375, 130] width 146 height 14
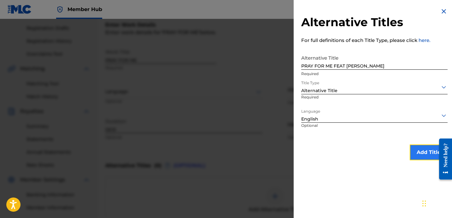
click at [427, 151] on button "Add Title" at bounding box center [429, 152] width 38 height 16
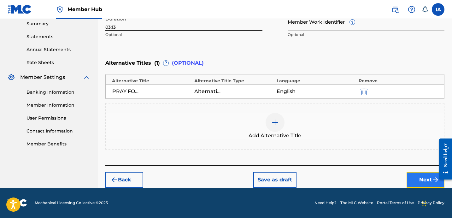
click at [421, 176] on button "Next" at bounding box center [426, 180] width 38 height 16
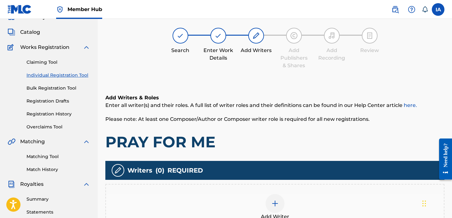
scroll to position [28, 0]
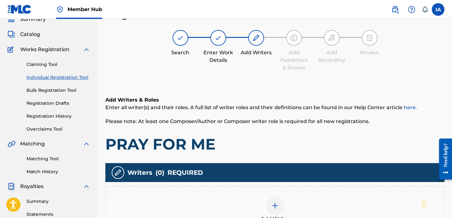
click at [309, 123] on span "Please note: At least one Composer/Author or Composer writer role is required f…" at bounding box center [237, 121] width 264 height 6
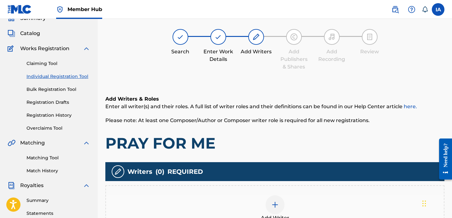
scroll to position [30, 0]
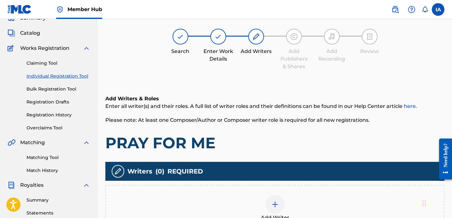
click at [284, 194] on div "Add Writer" at bounding box center [274, 208] width 339 height 47
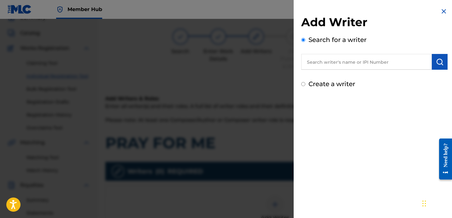
click at [339, 66] on input "text" at bounding box center [366, 62] width 131 height 16
paste input "[PERSON_NAME]"
type input "[PERSON_NAME]"
click at [436, 64] on img "submit" at bounding box center [440, 62] width 8 height 8
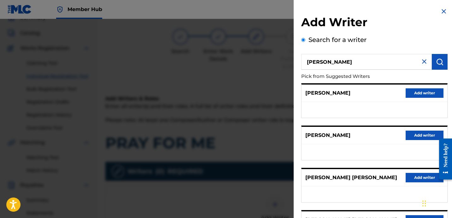
scroll to position [109, 0]
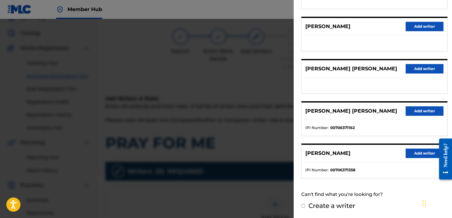
click at [419, 148] on div "[PERSON_NAME] Add writer" at bounding box center [375, 153] width 146 height 17
click at [421, 151] on button "Add writer" at bounding box center [425, 153] width 38 height 9
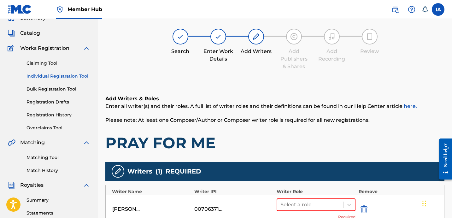
click at [341, 197] on div "[PERSON_NAME] 00706371358 Select a role Required" at bounding box center [275, 209] width 338 height 28
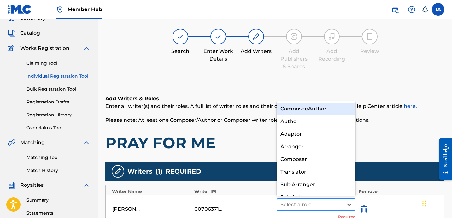
click at [337, 210] on div "Select a role" at bounding box center [316, 204] width 79 height 13
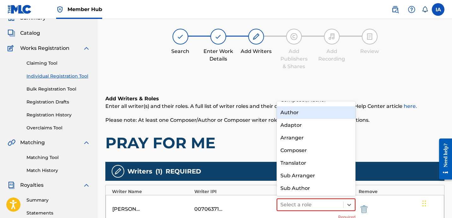
click at [320, 117] on div "Author" at bounding box center [316, 112] width 79 height 13
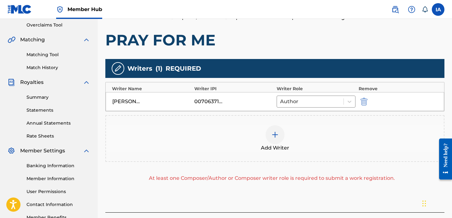
scroll to position [143, 0]
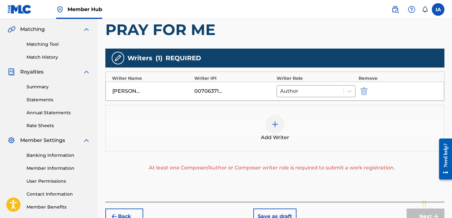
click at [318, 118] on div "Add Writer" at bounding box center [275, 128] width 338 height 26
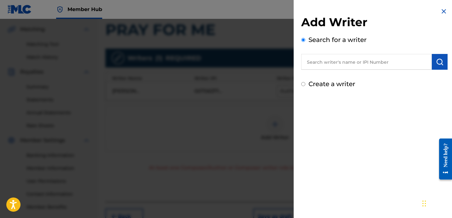
click at [344, 84] on label "Create a writer" at bounding box center [331, 84] width 47 height 8
radio input "true"
click at [305, 84] on input "Create a writer" at bounding box center [303, 84] width 4 height 4
radio input "false"
radio input "true"
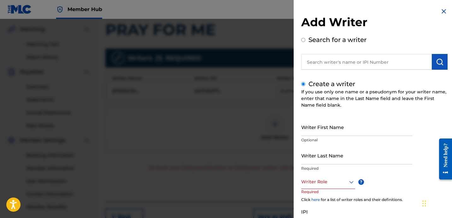
drag, startPoint x: 334, startPoint y: 156, endPoint x: 422, endPoint y: 156, distance: 88.6
click at [334, 156] on input "Writer Last Name" at bounding box center [356, 155] width 111 height 18
click at [340, 157] on input "Writer Last Name" at bounding box center [356, 155] width 111 height 18
click at [339, 157] on input "Writer Last Name" at bounding box center [356, 155] width 111 height 18
paste input "UNKNOWN WRITER"
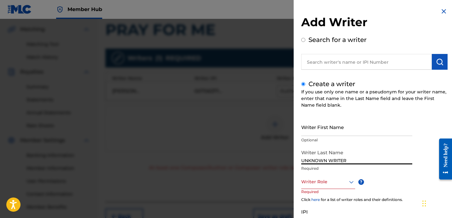
click at [336, 160] on input "UNKNOWN WRITER" at bounding box center [356, 155] width 111 height 18
type input "UNKNOWN"
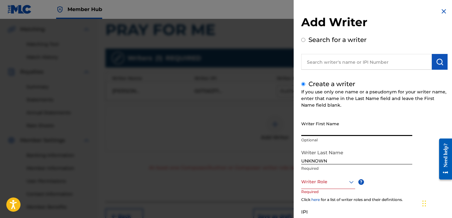
click at [331, 132] on input "Writer First Name" at bounding box center [356, 127] width 111 height 18
paste input "WRITER"
type input "WRITER"
click at [337, 188] on div "Writer Role" at bounding box center [328, 182] width 54 height 14
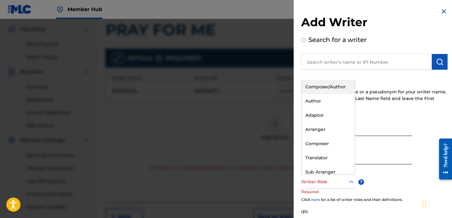
click at [330, 90] on div "Composer/Author" at bounding box center [328, 87] width 53 height 14
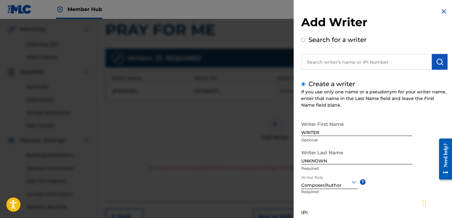
scroll to position [56, 0]
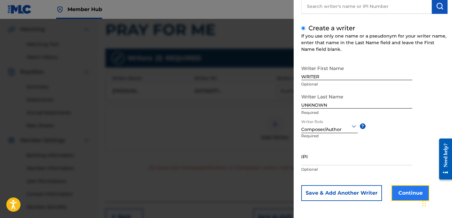
click at [402, 194] on button "Continue" at bounding box center [410, 193] width 38 height 16
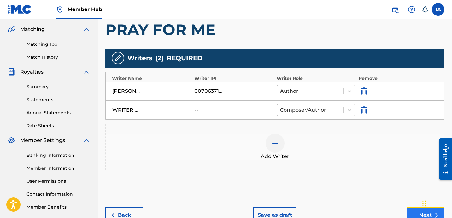
click at [416, 212] on button "Next" at bounding box center [426, 215] width 38 height 16
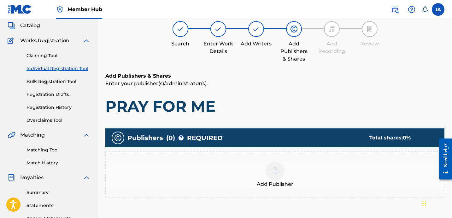
scroll to position [28, 0]
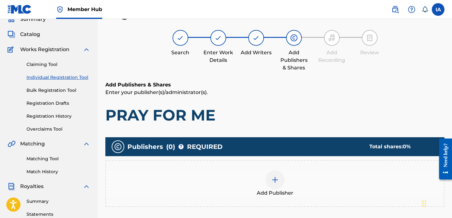
click at [318, 109] on h1 "PRAY FOR ME" at bounding box center [274, 115] width 339 height 19
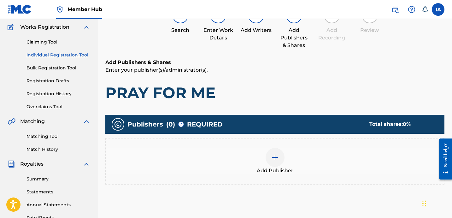
click at [284, 146] on div "Add Publisher" at bounding box center [274, 161] width 339 height 47
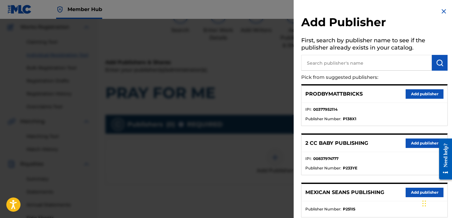
click at [382, 62] on input "text" at bounding box center [366, 63] width 131 height 16
paste input "[PERSON_NAME]"
type input "[PERSON_NAME]"
click at [434, 67] on button "submit" at bounding box center [440, 63] width 16 height 16
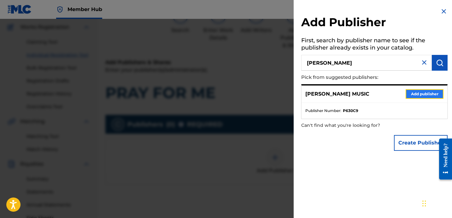
click at [412, 92] on button "Add publisher" at bounding box center [425, 93] width 38 height 9
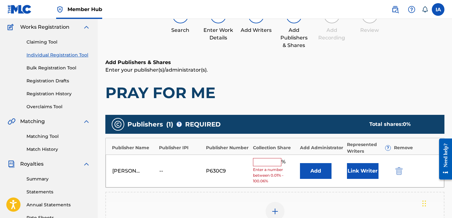
click at [269, 163] on input "text" at bounding box center [267, 162] width 28 height 8
type input "25"
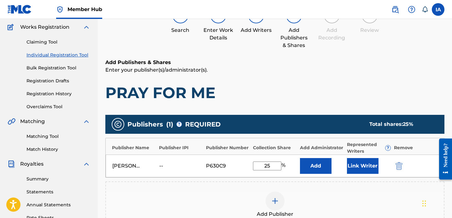
drag, startPoint x: 276, startPoint y: 166, endPoint x: 250, endPoint y: 153, distance: 29.3
click at [253, 156] on div "[PERSON_NAME] MUSIC -- P630C9 25 % Add Link Writer" at bounding box center [275, 166] width 338 height 23
click at [305, 163] on button "Add" at bounding box center [316, 166] width 32 height 16
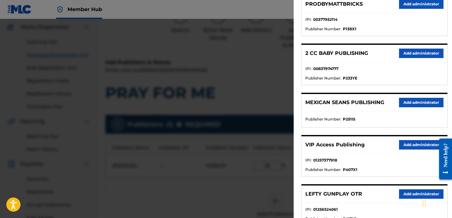
scroll to position [91, 0]
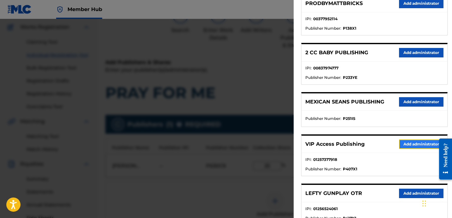
click at [414, 146] on button "Add administrator" at bounding box center [421, 143] width 44 height 9
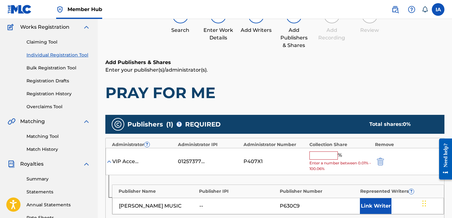
click at [321, 158] on input "text" at bounding box center [323, 155] width 28 height 8
type input "25"
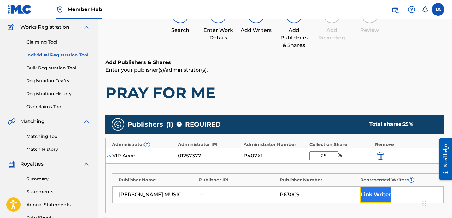
click at [376, 194] on button "Link Writer" at bounding box center [376, 195] width 32 height 16
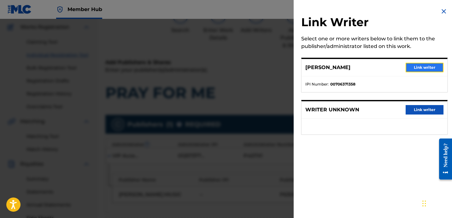
click at [417, 70] on button "Link writer" at bounding box center [425, 67] width 38 height 9
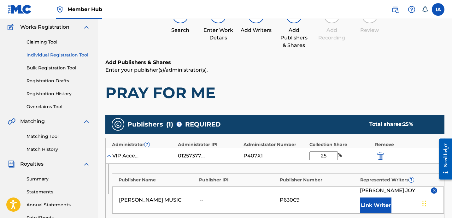
click at [317, 102] on h1 "PRAY FOR ME" at bounding box center [274, 92] width 339 height 19
click at [303, 97] on h1 "PRAY FOR ME" at bounding box center [274, 92] width 339 height 19
click at [289, 90] on h1 "PRAY FOR ME" at bounding box center [274, 92] width 339 height 19
click at [269, 82] on div "Add Publishers & Shares Enter your publisher(s)/administrator(s). PRAY FOR ME" at bounding box center [274, 81] width 339 height 44
click at [255, 76] on div "Add Publishers & Shares Enter your publisher(s)/administrator(s). PRAY FOR ME" at bounding box center [274, 81] width 339 height 44
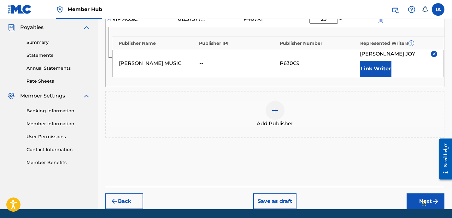
scroll to position [209, 0]
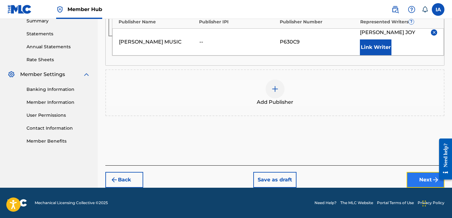
click at [419, 176] on button "Next" at bounding box center [426, 180] width 38 height 16
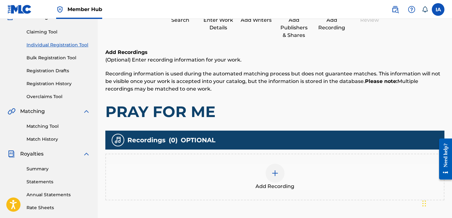
scroll to position [28, 0]
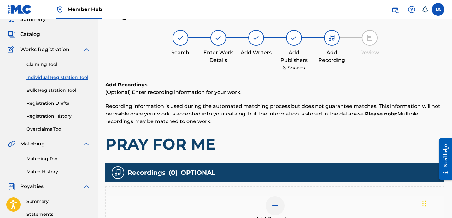
click at [308, 201] on div "Add Recording" at bounding box center [275, 209] width 338 height 26
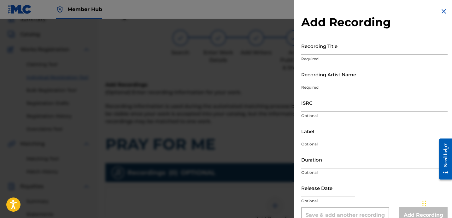
click at [328, 52] on input "Recording Title" at bounding box center [374, 46] width 146 height 18
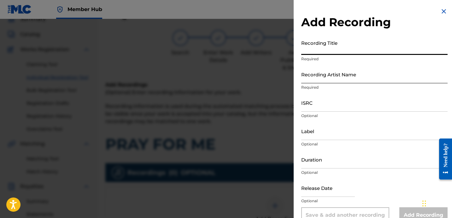
paste input "PRAY FOR ME"
type input "PRAY FOR ME"
click at [327, 72] on input "Recording Artist Name" at bounding box center [374, 74] width 146 height 18
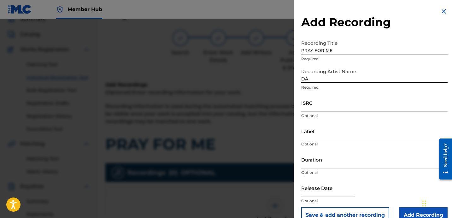
type input "[PERSON_NAME]"
click at [312, 107] on input "ISRC" at bounding box center [374, 103] width 146 height 18
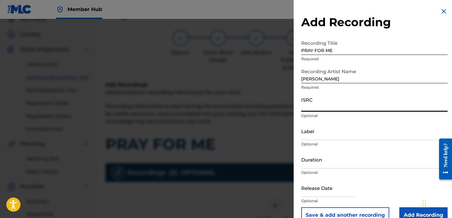
click at [340, 105] on input "ISRC" at bounding box center [374, 103] width 146 height 18
paste input "USBAE1307340"
type input "USBAE1307340"
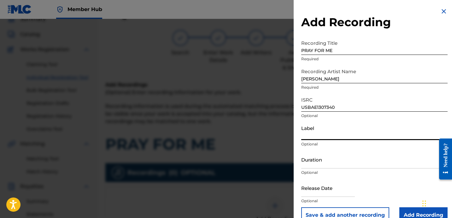
click at [321, 131] on input "Label" at bounding box center [374, 131] width 146 height 18
paste input "USBAE1307340"
click at [332, 153] on input "Duration" at bounding box center [374, 159] width 146 height 18
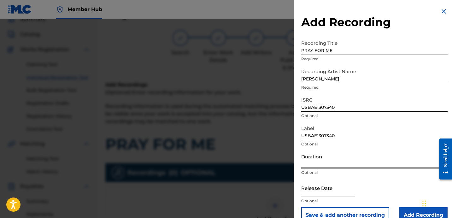
click at [317, 137] on input "USBAE1307340" at bounding box center [374, 131] width 146 height 18
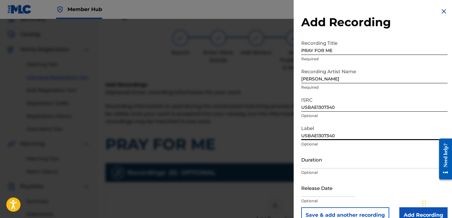
click at [320, 78] on input "[PERSON_NAME]" at bounding box center [374, 74] width 146 height 18
click at [327, 131] on input "USBAE1307340" at bounding box center [374, 131] width 146 height 18
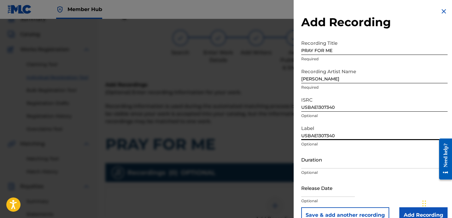
click at [327, 131] on input "USBAE1307340" at bounding box center [374, 131] width 146 height 18
paste input "[PERSON_NAME]"
drag, startPoint x: 369, startPoint y: 134, endPoint x: 311, endPoint y: 116, distance: 60.9
click at [322, 119] on form "Recording Title PRAY FOR ME Required Recording Artist Name [PERSON_NAME] Requir…" at bounding box center [374, 130] width 146 height 186
paste input
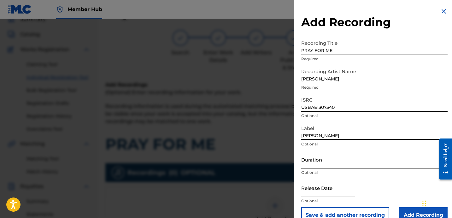
type input "[PERSON_NAME]"
click at [329, 161] on input "Duration" at bounding box center [374, 159] width 146 height 18
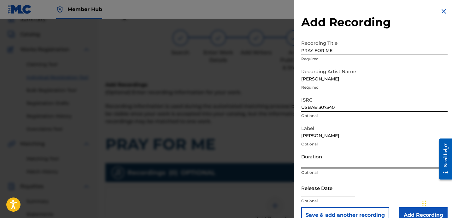
click at [339, 168] on input "Duration" at bounding box center [374, 159] width 146 height 18
click at [333, 165] on input "Duration" at bounding box center [374, 159] width 146 height 18
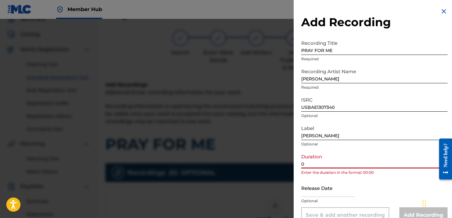
paste input "3:12"
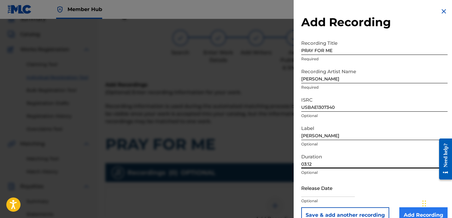
type input "03:12"
click at [404, 208] on input "Add Recording" at bounding box center [423, 215] width 48 height 16
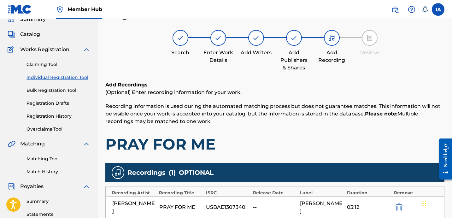
click at [260, 137] on h1 "PRAY FOR ME" at bounding box center [274, 144] width 339 height 19
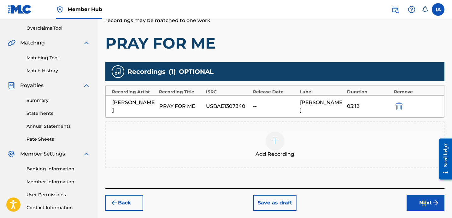
scroll to position [173, 0]
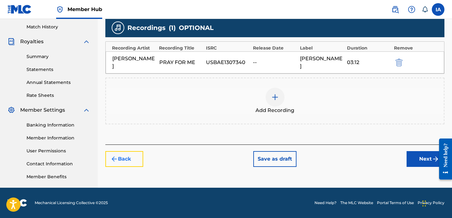
click at [127, 152] on button "Back" at bounding box center [124, 159] width 38 height 16
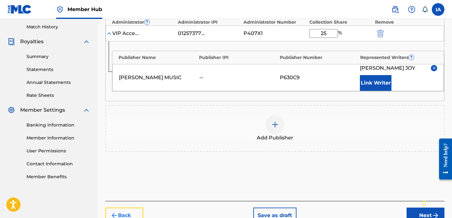
click at [126, 217] on button "Back" at bounding box center [124, 216] width 38 height 16
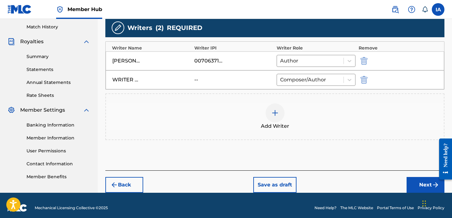
click at [124, 193] on footer "Mechanical Licensing Collective © 2025 Need Help? The MLC Website Portal Terms …" at bounding box center [226, 208] width 452 height 30
click at [125, 188] on button "Back" at bounding box center [124, 185] width 38 height 16
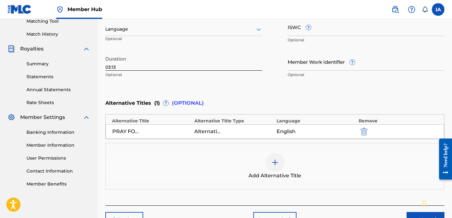
scroll to position [158, 0]
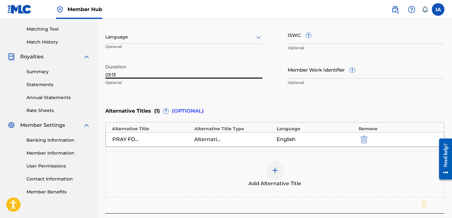
drag, startPoint x: 109, startPoint y: 75, endPoint x: 151, endPoint y: 76, distance: 42.9
click at [151, 76] on input "03:13" at bounding box center [183, 70] width 157 height 18
paste input "2"
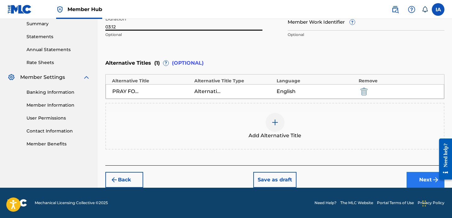
type input "03:12"
click at [412, 173] on button "Next" at bounding box center [426, 180] width 38 height 16
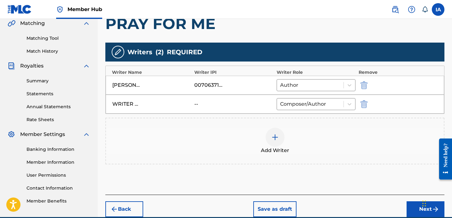
scroll to position [178, 0]
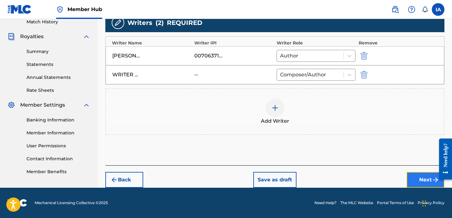
click at [411, 176] on button "Next" at bounding box center [426, 180] width 38 height 16
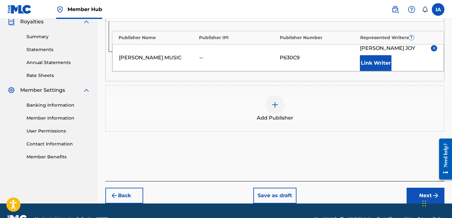
scroll to position [196, 0]
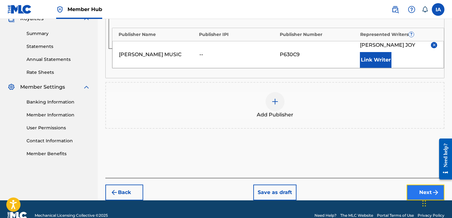
click at [415, 191] on button "Next" at bounding box center [426, 193] width 38 height 16
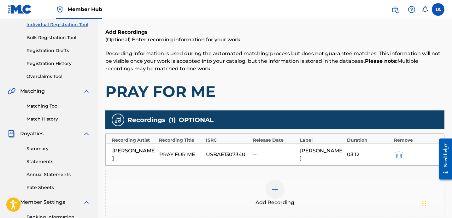
scroll to position [82, 0]
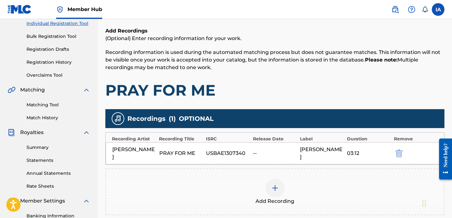
click at [299, 93] on h1 "PRAY FOR ME" at bounding box center [274, 90] width 339 height 19
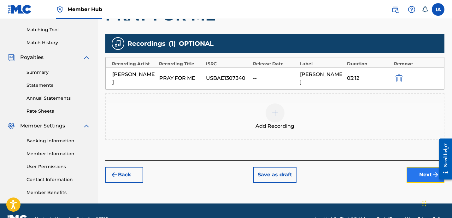
click at [415, 167] on button "Next" at bounding box center [426, 175] width 38 height 16
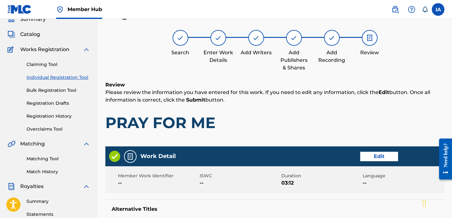
scroll to position [146, 0]
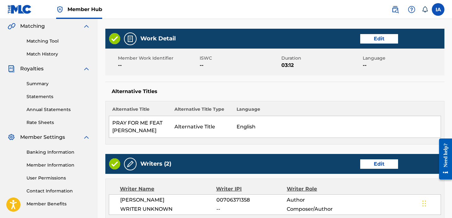
click at [295, 75] on div "Member Work Identifier -- ISWC -- Duration 03:12 Language --" at bounding box center [274, 62] width 339 height 27
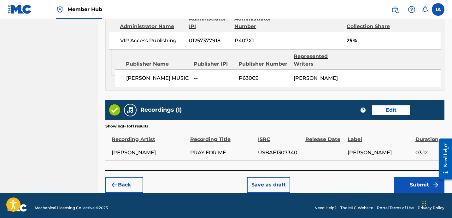
scroll to position [397, 0]
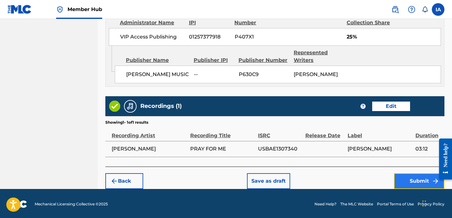
click at [397, 181] on button "Submit" at bounding box center [419, 181] width 50 height 16
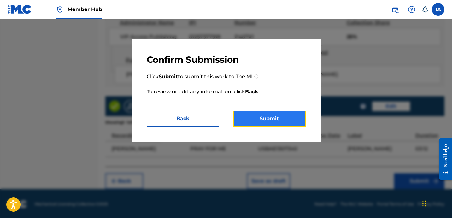
click at [292, 118] on button "Submit" at bounding box center [269, 119] width 73 height 16
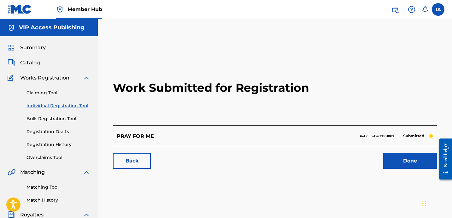
drag, startPoint x: 91, startPoint y: 105, endPoint x: 81, endPoint y: 105, distance: 10.1
click at [88, 105] on div "Summary Catalog Works Registration Claiming Tool Individual Registration Tool B…" at bounding box center [49, 198] width 98 height 325
click at [79, 105] on link "Individual Registration Tool" at bounding box center [58, 106] width 64 height 7
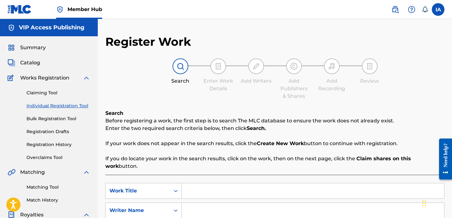
click at [152, 88] on div "Search Enter Work Details Add Writers Add Publishers & Shares Add Recording Rev…" at bounding box center [274, 79] width 339 height 42
click at [298, 183] on input "Search Form" at bounding box center [313, 190] width 262 height 15
paste input "TEAM WINNIN"
type input "TEAM WINNIN"
click at [249, 96] on div "Search Enter Work Details Add Writers Add Publishers & Shares Add Recording Rev…" at bounding box center [274, 79] width 339 height 42
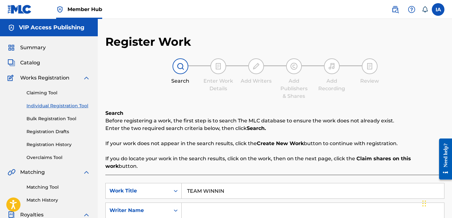
click at [220, 100] on div "Search Enter Work Details Add Writers Add Publishers & Shares Add Recording Rev…" at bounding box center [274, 79] width 339 height 42
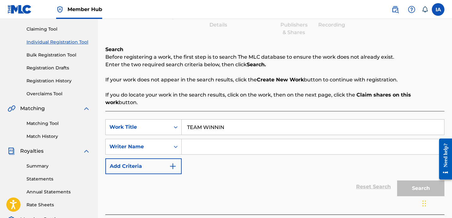
scroll to position [95, 0]
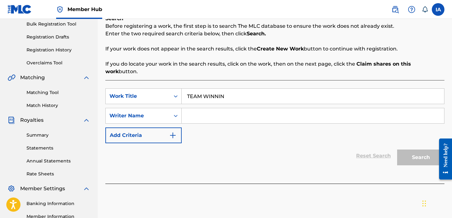
click at [267, 114] on input "Search Form" at bounding box center [313, 115] width 262 height 15
click at [311, 109] on input "Search Form" at bounding box center [313, 115] width 262 height 15
paste input "[PERSON_NAME]"
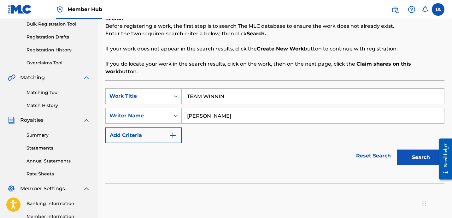
type input "[PERSON_NAME]"
click at [241, 129] on div "SearchWithCriteria71058cec-e836-4b6d-9b34-5bf60069aac5 Work Title TEAM WINNIN S…" at bounding box center [274, 115] width 339 height 55
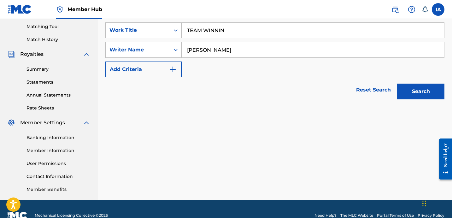
scroll to position [173, 0]
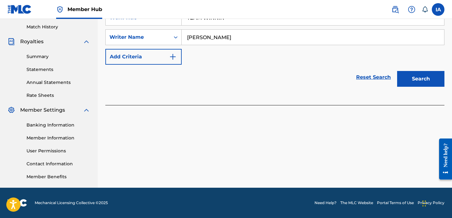
click at [419, 80] on div "Search" at bounding box center [419, 77] width 50 height 25
click at [418, 75] on button "Search" at bounding box center [420, 79] width 47 height 16
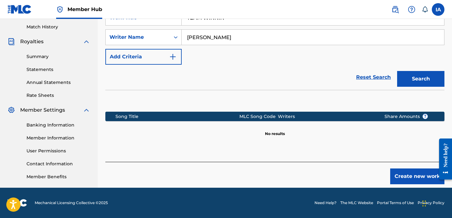
click at [296, 90] on section at bounding box center [274, 99] width 339 height 19
click at [396, 171] on button "Create new work" at bounding box center [417, 176] width 54 height 16
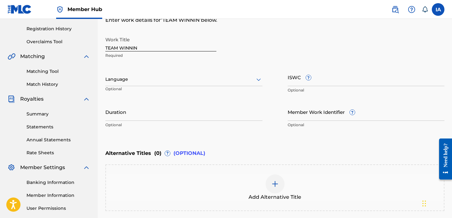
scroll to position [115, 0]
click at [123, 116] on input "Duration" at bounding box center [183, 112] width 157 height 18
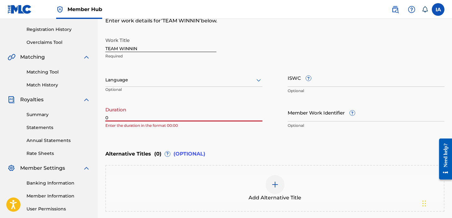
paste input "3:31"
type input "03:31"
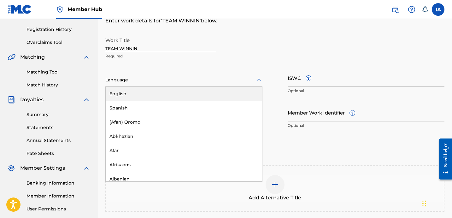
click at [131, 79] on div at bounding box center [183, 80] width 157 height 8
click at [142, 89] on div "English" at bounding box center [184, 94] width 156 height 14
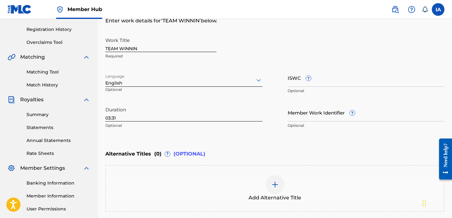
click at [280, 43] on div "Work Title TEAM WINNIN Required" at bounding box center [274, 48] width 339 height 28
click at [282, 179] on div at bounding box center [275, 184] width 19 height 19
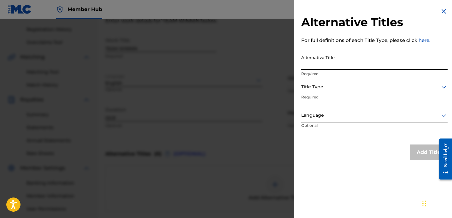
click at [356, 55] on input "Alternative Title" at bounding box center [374, 61] width 146 height 18
paste input "TEAM WINNIN FEAT [PERSON_NAME]"
type input "TEAM WINNIN FEAT [PERSON_NAME]"
click at [349, 90] on div at bounding box center [374, 87] width 146 height 8
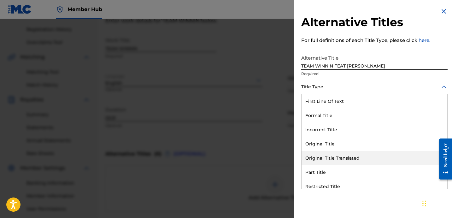
scroll to position [62, 0]
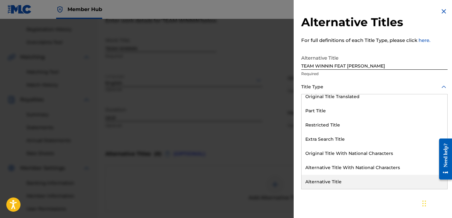
click at [343, 178] on div "Alternative Title" at bounding box center [375, 182] width 146 height 14
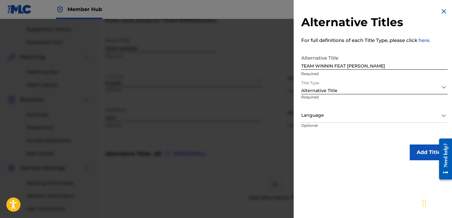
click at [343, 118] on div at bounding box center [374, 115] width 146 height 8
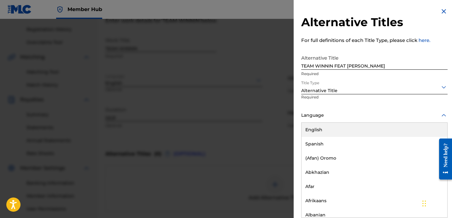
click at [344, 133] on div "English" at bounding box center [375, 130] width 146 height 14
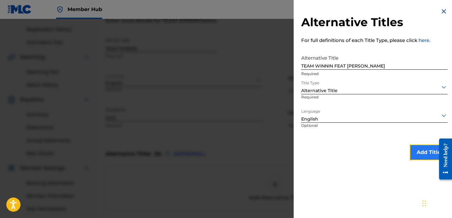
click at [410, 149] on button "Add Title" at bounding box center [429, 152] width 38 height 16
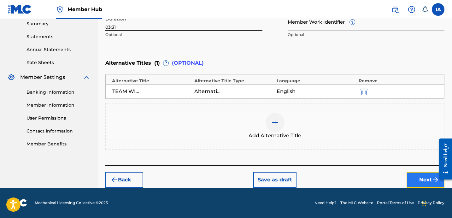
click at [415, 179] on button "Next" at bounding box center [426, 180] width 38 height 16
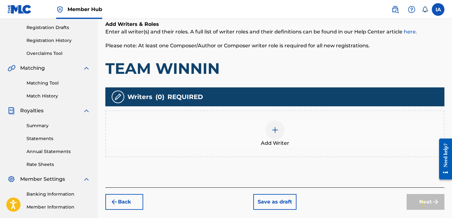
scroll to position [148, 0]
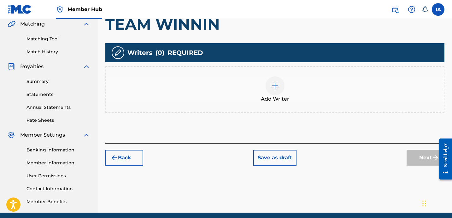
click at [288, 81] on div "Add Writer" at bounding box center [275, 89] width 338 height 26
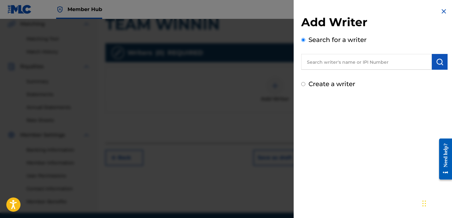
click at [377, 56] on input "text" at bounding box center [366, 62] width 131 height 16
paste input "[PERSON_NAME]"
type input "[PERSON_NAME]"
click at [437, 66] on button "submit" at bounding box center [440, 62] width 16 height 16
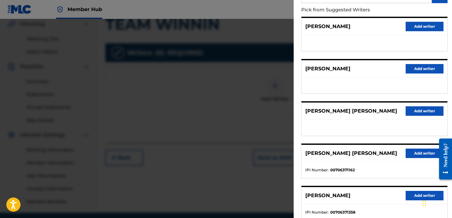
scroll to position [109, 0]
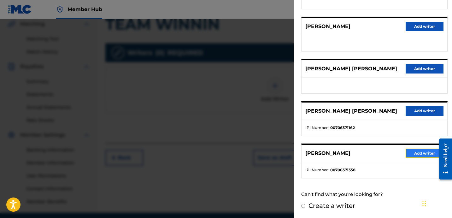
click at [421, 150] on button "Add writer" at bounding box center [425, 153] width 38 height 9
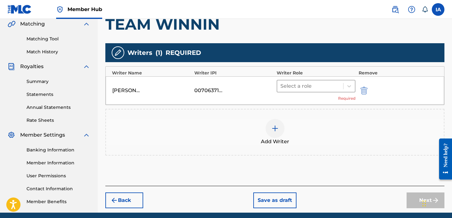
click at [331, 88] on div at bounding box center [310, 86] width 60 height 9
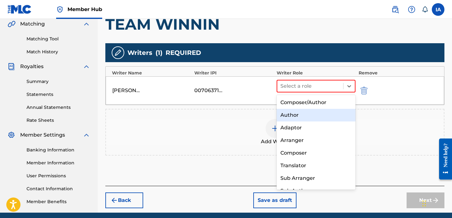
click at [329, 116] on div "Author" at bounding box center [316, 115] width 79 height 13
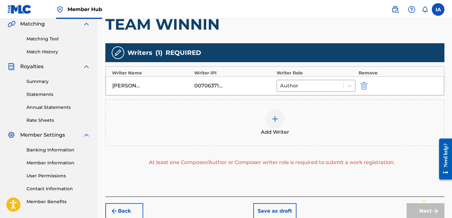
click at [329, 116] on div "Add Writer" at bounding box center [275, 122] width 338 height 26
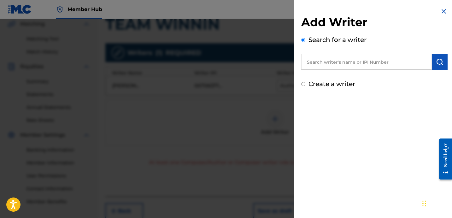
drag, startPoint x: 324, startPoint y: 89, endPoint x: 322, endPoint y: 85, distance: 4.4
click at [324, 89] on div "Add Writer Search for a writer Create a writer" at bounding box center [374, 48] width 161 height 96
click at [321, 84] on label "Create a writer" at bounding box center [331, 84] width 47 height 8
radio input "true"
click at [305, 84] on input "Create a writer" at bounding box center [303, 84] width 4 height 4
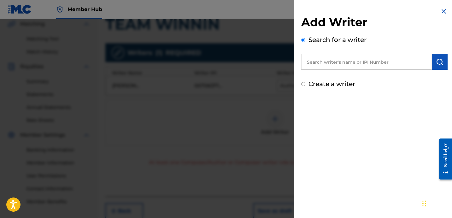
radio input "false"
radio input "true"
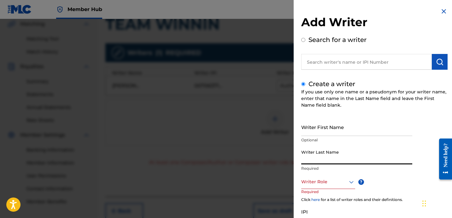
click at [335, 153] on input "Writer Last Name" at bounding box center [356, 155] width 111 height 18
paste input "UNKNOWN WRITER"
click at [342, 160] on input "UNKNOWN WRITER" at bounding box center [356, 155] width 111 height 18
type input "UNKNOWN"
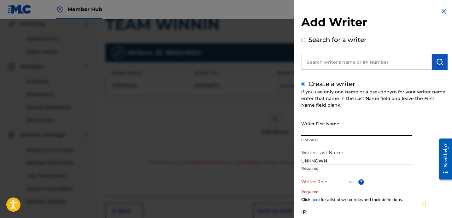
click at [334, 130] on input "Writer First Name" at bounding box center [356, 127] width 111 height 18
paste input "WRITER"
type input "WRITER"
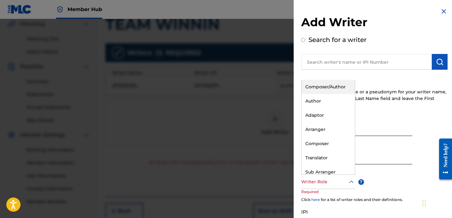
click at [326, 181] on div at bounding box center [328, 182] width 54 height 8
click at [330, 86] on div "Composer/Author" at bounding box center [328, 87] width 53 height 14
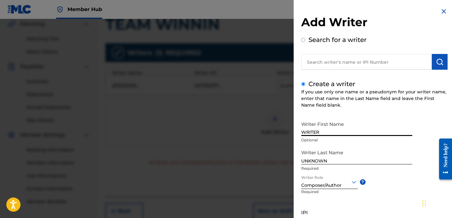
click at [358, 132] on input "WRITER" at bounding box center [356, 127] width 111 height 18
click at [353, 131] on input "WRITER" at bounding box center [356, 127] width 111 height 18
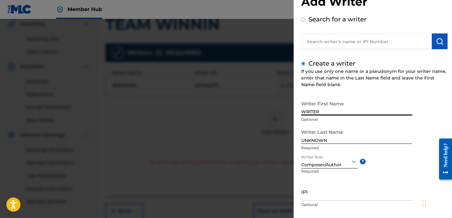
scroll to position [56, 0]
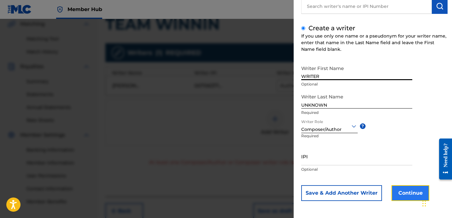
click at [406, 198] on button "Continue" at bounding box center [410, 193] width 38 height 16
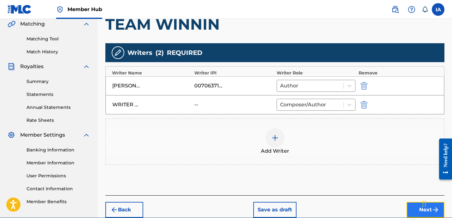
click at [411, 203] on button "Next" at bounding box center [426, 210] width 38 height 16
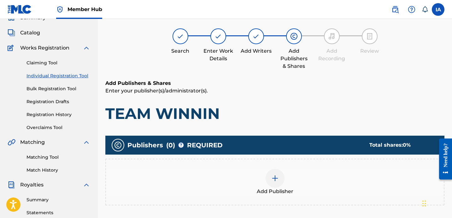
scroll to position [28, 0]
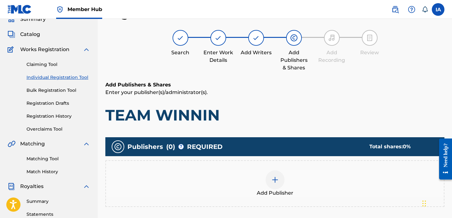
click at [306, 104] on div "Add Publishers & Shares Enter your publisher(s)/administrator(s). TEAM WINNIN" at bounding box center [274, 103] width 339 height 44
click at [289, 186] on div "Add Publisher" at bounding box center [275, 183] width 338 height 26
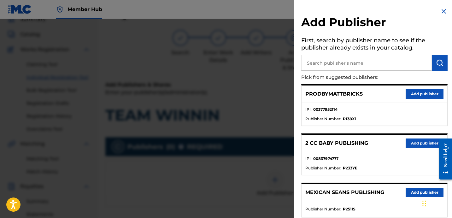
click at [369, 62] on input "text" at bounding box center [366, 63] width 131 height 16
click at [370, 62] on input "text" at bounding box center [366, 63] width 131 height 16
paste input "[PERSON_NAME]"
type input "[PERSON_NAME]"
click at [432, 57] on button "submit" at bounding box center [440, 63] width 16 height 16
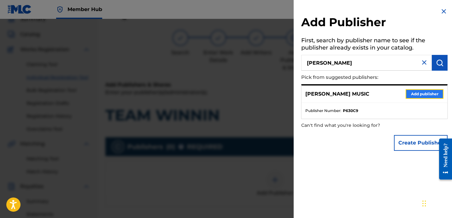
click at [422, 98] on button "Add publisher" at bounding box center [425, 93] width 38 height 9
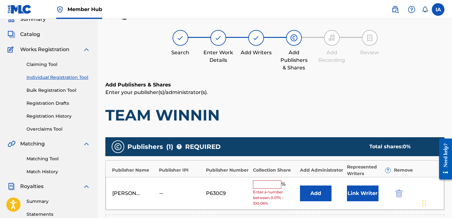
click at [270, 182] on input "text" at bounding box center [267, 184] width 28 height 8
type input "25"
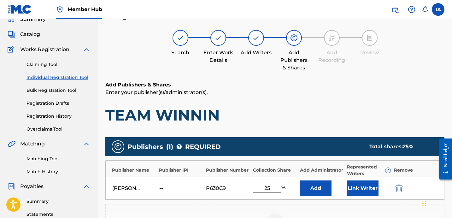
drag, startPoint x: 274, startPoint y: 186, endPoint x: 250, endPoint y: 176, distance: 26.6
click at [250, 176] on div "Publisher Name Publisher IPI Publisher Number Collection Share Add Administrato…" at bounding box center [274, 180] width 339 height 40
click at [309, 185] on button "Add" at bounding box center [316, 188] width 32 height 16
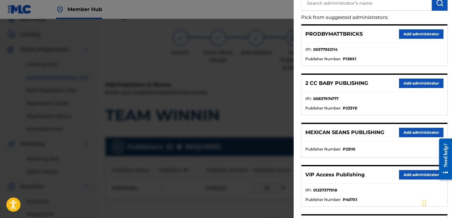
scroll to position [99, 0]
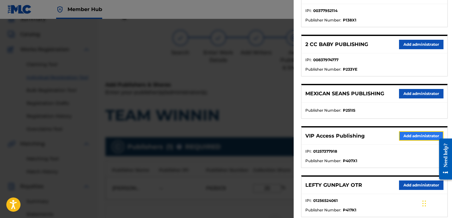
click at [403, 137] on button "Add administrator" at bounding box center [421, 135] width 44 height 9
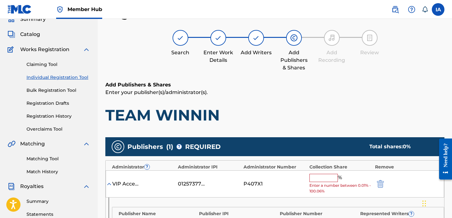
click at [331, 176] on input "text" at bounding box center [323, 178] width 28 height 8
paste input "25"
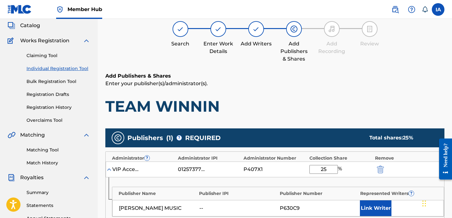
scroll to position [49, 0]
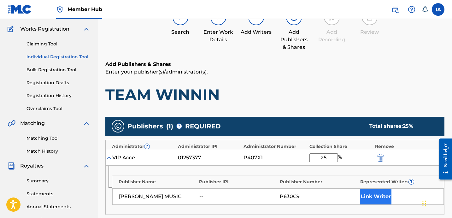
type input "25"
click at [380, 195] on button "Link Writer" at bounding box center [376, 197] width 32 height 16
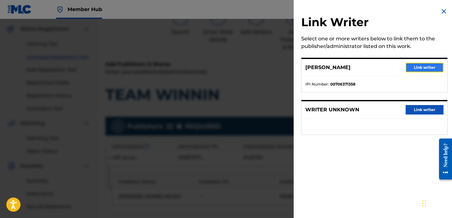
click at [438, 66] on button "Link writer" at bounding box center [425, 67] width 38 height 9
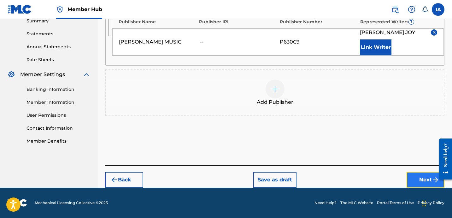
click at [415, 179] on button "Next" at bounding box center [426, 180] width 38 height 16
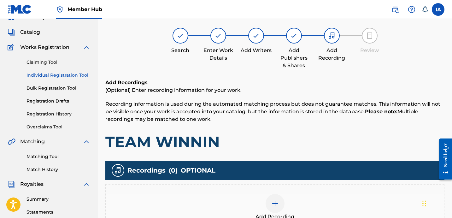
scroll to position [28, 0]
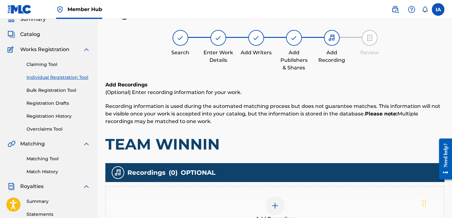
click at [312, 135] on h1 "TEAM WINNIN" at bounding box center [274, 144] width 339 height 19
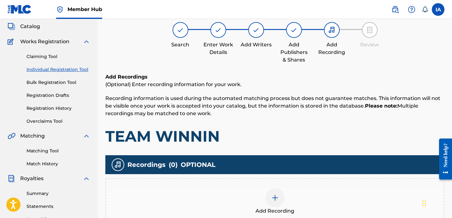
scroll to position [51, 0]
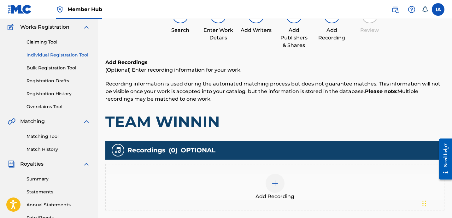
click at [295, 183] on div "Add Recording" at bounding box center [275, 187] width 338 height 26
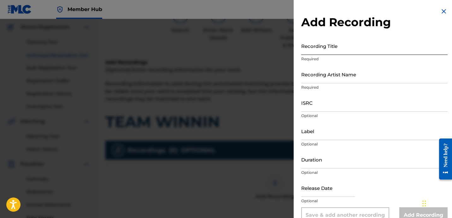
click at [352, 54] on input "Recording Title" at bounding box center [374, 46] width 146 height 18
click at [358, 45] on input "Recording Title" at bounding box center [374, 46] width 146 height 18
paste input "TEAM WINNIN"
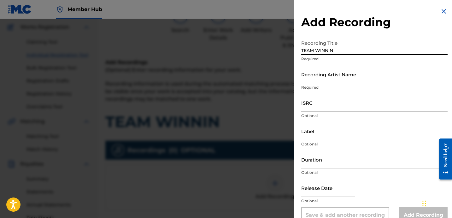
type input "TEAM WINNIN"
click at [343, 73] on input "Recording Artist Name" at bounding box center [374, 74] width 146 height 18
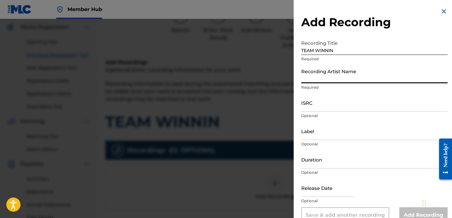
click at [382, 76] on input "Recording Artist Name" at bounding box center [374, 74] width 146 height 18
paste input "[PERSON_NAME]"
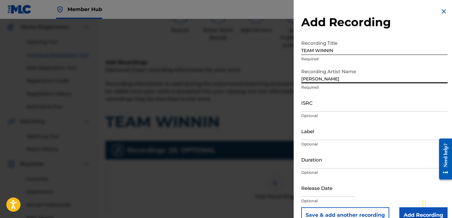
type input "[PERSON_NAME]"
click at [354, 108] on input "ISRC" at bounding box center [374, 103] width 146 height 18
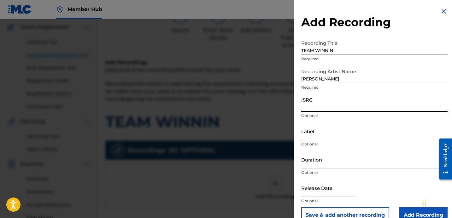
paste input "USBAE1307336"
type input "USBAE1307336"
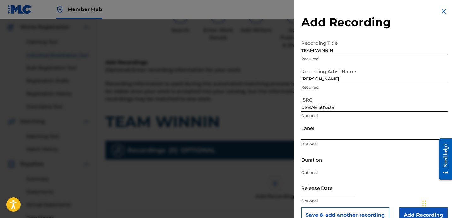
click at [322, 131] on input "Label" at bounding box center [374, 131] width 146 height 18
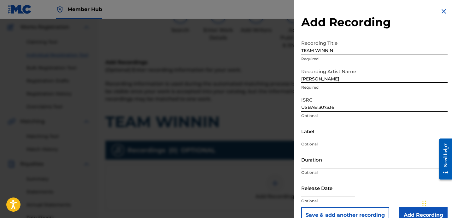
drag, startPoint x: 347, startPoint y: 81, endPoint x: 305, endPoint y: 68, distance: 43.7
click at [305, 68] on input "[PERSON_NAME]" at bounding box center [374, 74] width 146 height 18
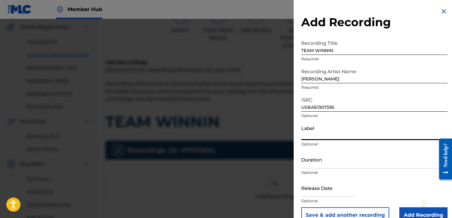
click at [339, 124] on input "Label" at bounding box center [374, 131] width 146 height 18
paste input "[PERSON_NAME]"
type input "[PERSON_NAME]"
click at [330, 161] on input "Duration" at bounding box center [374, 159] width 146 height 18
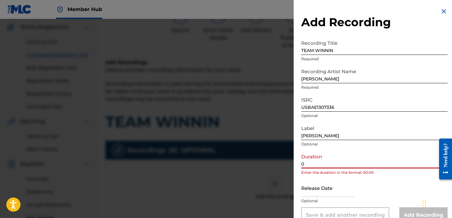
paste input "3:31"
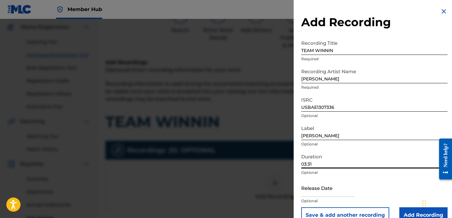
click at [367, 164] on input "03:31" at bounding box center [374, 159] width 146 height 18
click at [365, 164] on input "03:31" at bounding box center [374, 159] width 146 height 18
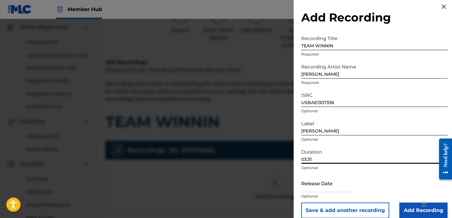
scroll to position [13, 0]
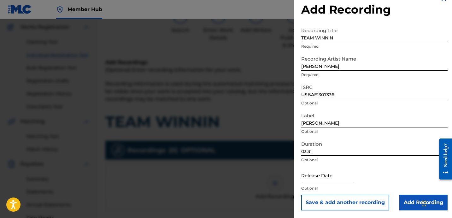
click at [376, 148] on input "03:31" at bounding box center [374, 147] width 146 height 18
type input "03:31"
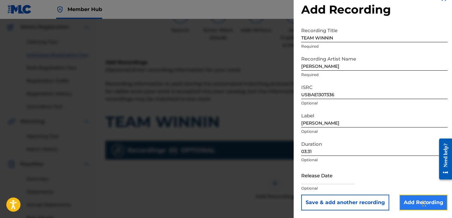
click at [412, 198] on input "Add Recording" at bounding box center [423, 203] width 48 height 16
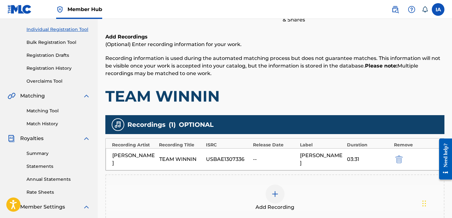
scroll to position [173, 0]
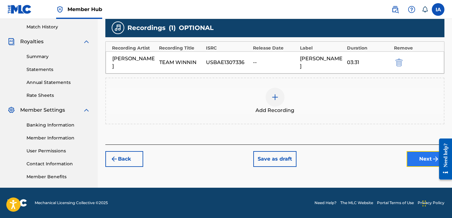
click at [421, 156] on button "Next" at bounding box center [426, 159] width 38 height 16
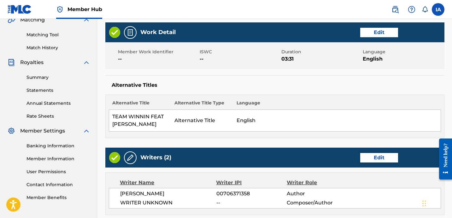
scroll to position [160, 0]
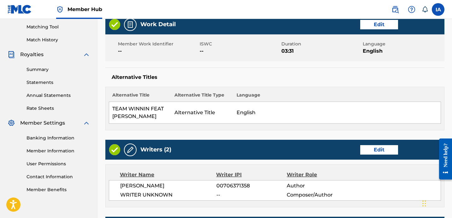
click at [287, 76] on h5 "Alternative Titles" at bounding box center [275, 77] width 326 height 6
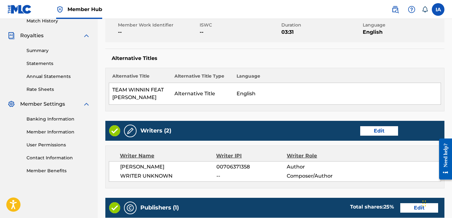
scroll to position [397, 0]
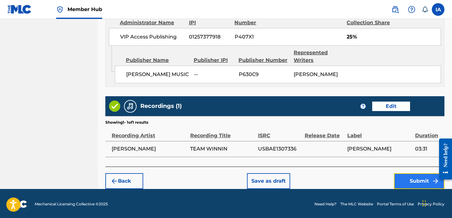
click at [420, 181] on button "Submit" at bounding box center [419, 181] width 50 height 16
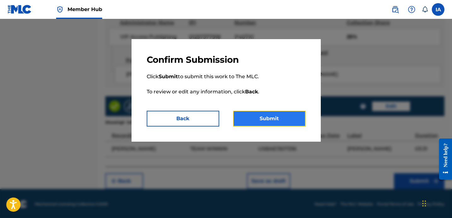
click at [286, 114] on button "Submit" at bounding box center [269, 119] width 73 height 16
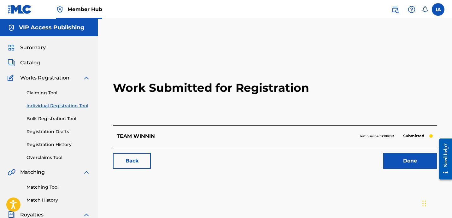
click at [77, 106] on link "Individual Registration Tool" at bounding box center [58, 106] width 64 height 7
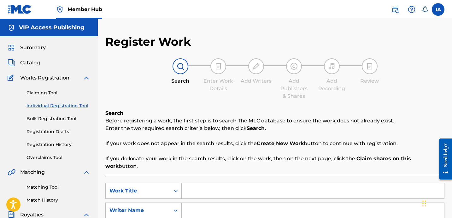
click at [177, 101] on div "Register Work Search Enter Work Details Add Writers Add Publishers & Shares Add…" at bounding box center [274, 160] width 339 height 250
click at [262, 183] on input "Search Form" at bounding box center [313, 190] width 262 height 15
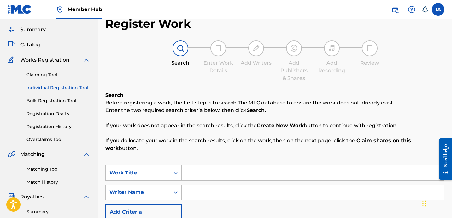
click at [314, 185] on input "Search Form" at bounding box center [313, 192] width 262 height 15
click at [310, 165] on input "Search Form" at bounding box center [313, 172] width 262 height 15
click at [296, 168] on input "Search Form" at bounding box center [313, 172] width 262 height 15
paste input "TELL HIM"
type input "TELL HIM"
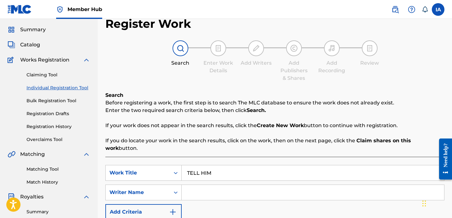
click at [298, 185] on input "Search Form" at bounding box center [313, 192] width 262 height 15
click at [378, 186] on input "Search Form" at bounding box center [313, 192] width 262 height 15
paste input "[PERSON_NAME]"
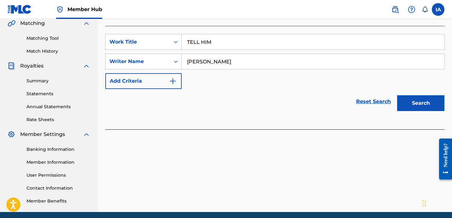
scroll to position [173, 0]
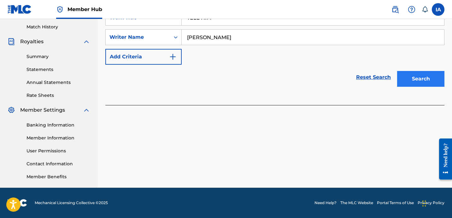
type input "[PERSON_NAME]"
click at [411, 71] on button "Search" at bounding box center [420, 79] width 47 height 16
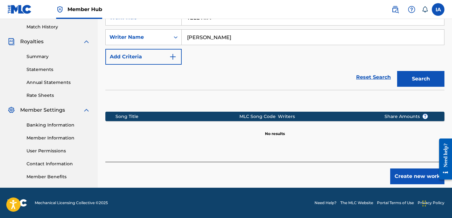
click at [222, 91] on section at bounding box center [274, 99] width 339 height 19
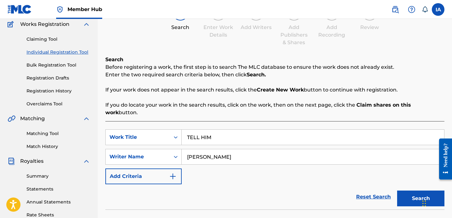
scroll to position [21, 0]
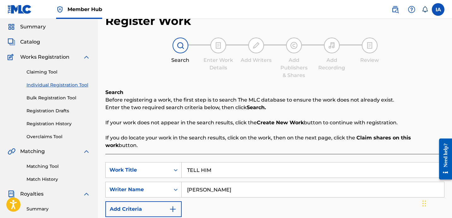
click at [235, 82] on div "Register Work Search Enter Work Details Add Writers Add Publishers & Shares Add…" at bounding box center [274, 175] width 339 height 323
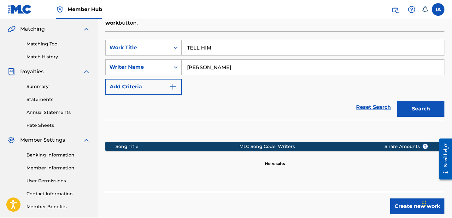
scroll to position [149, 0]
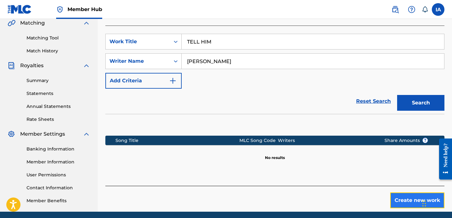
click at [406, 192] on button "Create new work" at bounding box center [417, 200] width 54 height 16
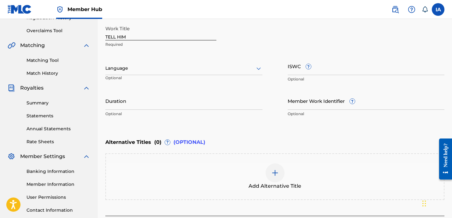
scroll to position [74, 0]
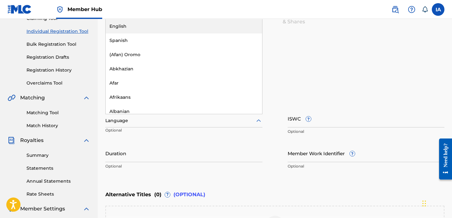
click at [205, 125] on div "Language" at bounding box center [183, 120] width 157 height 13
click at [181, 22] on div "English" at bounding box center [184, 26] width 156 height 14
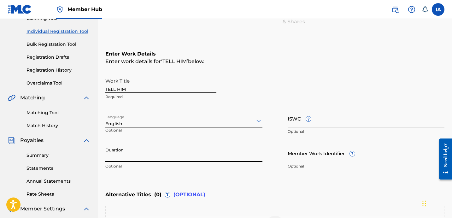
click at [204, 155] on input "Duration" at bounding box center [183, 153] width 157 height 18
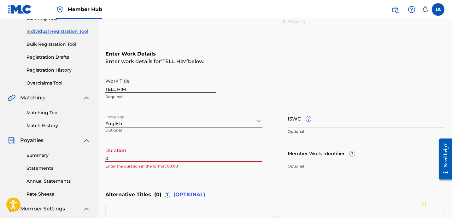
paste input "3:32"
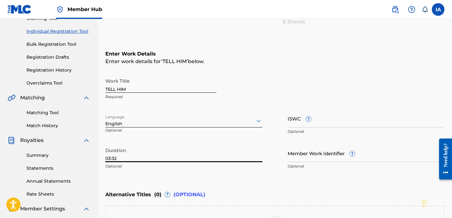
type input "03:32"
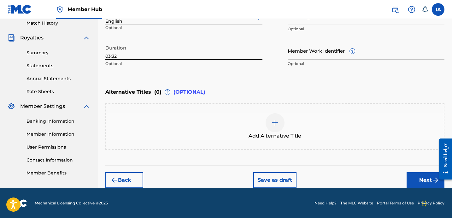
click at [293, 134] on span "Add Alternative Title" at bounding box center [275, 136] width 53 height 8
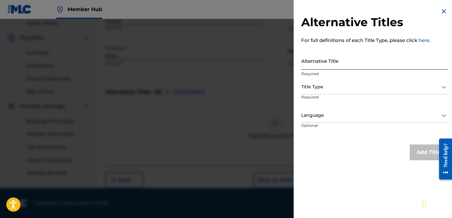
click at [350, 65] on input "Alternative Title" at bounding box center [374, 61] width 146 height 18
paste input "TELL HIM FEAT [PERSON_NAME] AND [PERSON_NAME]"
type input "TELL HIM FEAT [PERSON_NAME] AND [PERSON_NAME]"
click at [344, 87] on div at bounding box center [374, 87] width 146 height 8
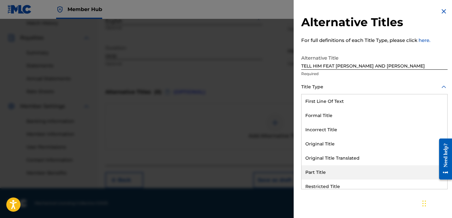
scroll to position [62, 0]
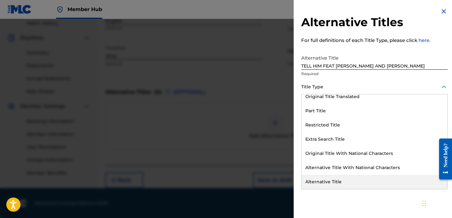
click at [338, 178] on div "Alternative Title" at bounding box center [375, 182] width 146 height 14
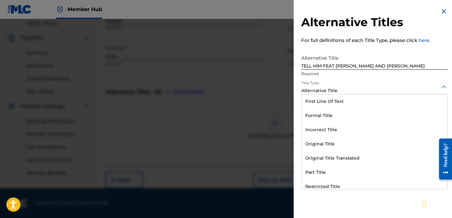
click at [329, 88] on div at bounding box center [374, 87] width 146 height 8
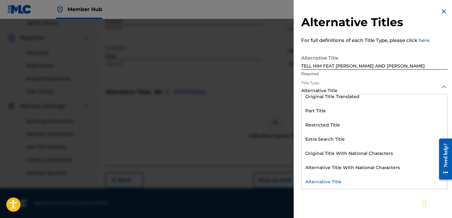
click at [349, 181] on div "Alternative Title" at bounding box center [375, 182] width 146 height 14
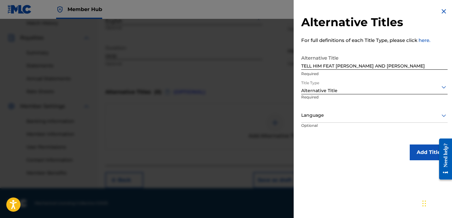
click at [348, 112] on div at bounding box center [374, 115] width 146 height 8
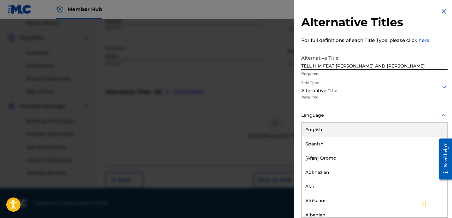
click at [362, 129] on div "English" at bounding box center [375, 130] width 146 height 14
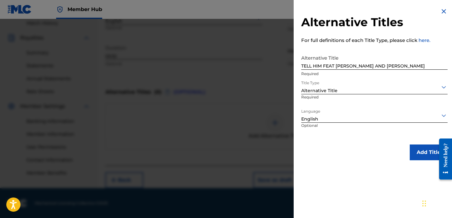
click at [349, 135] on p "Optional" at bounding box center [325, 130] width 49 height 14
click at [410, 153] on button "Add Title" at bounding box center [429, 152] width 38 height 16
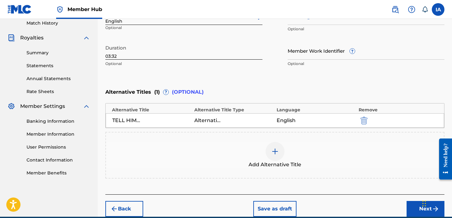
click at [293, 76] on div "Enter Work Details Enter work details for ‘ TELL HIM ’ below. Work Title TELL H…" at bounding box center [274, 9] width 339 height 153
click at [284, 81] on div "Enter Work Details Enter work details for ‘ TELL HIM ’ below. Work Title TELL H…" at bounding box center [274, 9] width 339 height 153
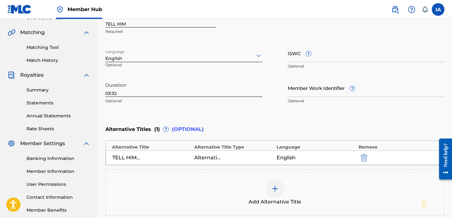
scroll to position [185, 0]
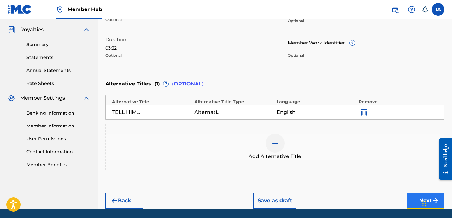
click at [409, 193] on button "Next" at bounding box center [426, 201] width 38 height 16
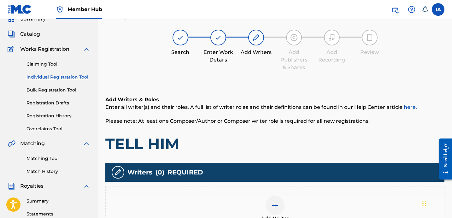
scroll to position [28, 0]
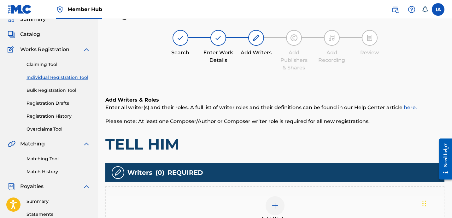
click at [299, 133] on div "Add Writers & Roles Enter all writer(s) and their roles. A full list of writer …" at bounding box center [274, 124] width 339 height 57
click at [299, 214] on div "Add Writer" at bounding box center [275, 209] width 338 height 26
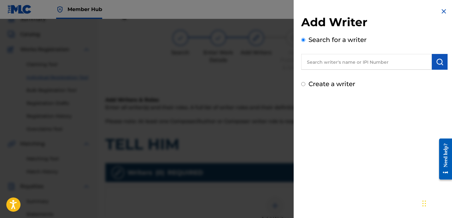
click at [353, 66] on input "text" at bounding box center [366, 62] width 131 height 16
paste input "[PERSON_NAME]"
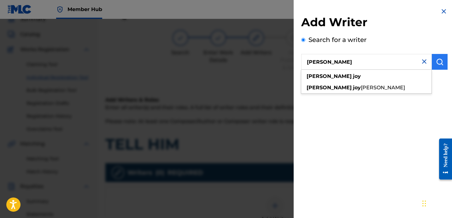
type input "[PERSON_NAME]"
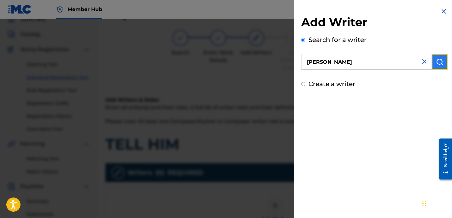
click at [436, 65] on img "submit" at bounding box center [440, 62] width 8 height 8
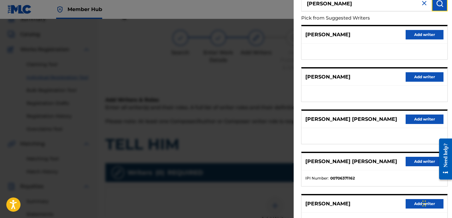
scroll to position [105, 0]
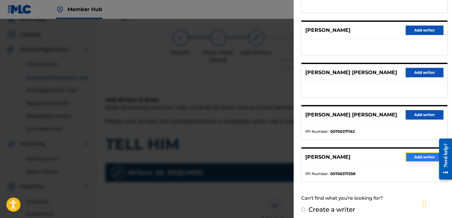
click at [412, 160] on button "Add writer" at bounding box center [425, 156] width 38 height 9
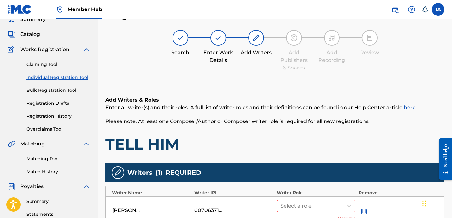
click at [302, 136] on h1 "TELL HIM" at bounding box center [274, 144] width 339 height 19
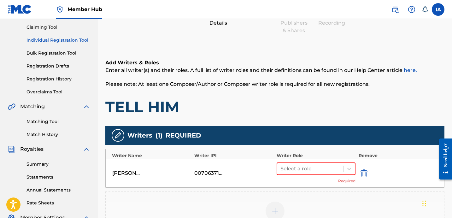
scroll to position [72, 0]
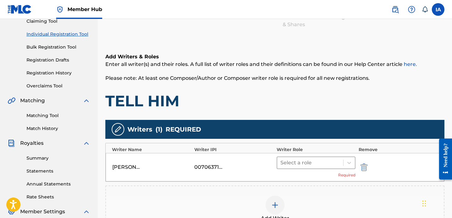
click at [334, 165] on div at bounding box center [310, 162] width 60 height 9
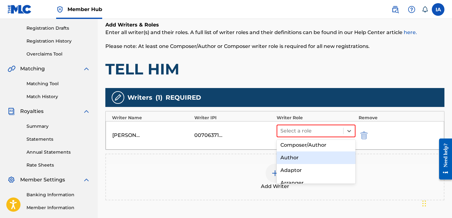
scroll to position [3, 0]
click at [318, 157] on div "Author" at bounding box center [316, 157] width 79 height 13
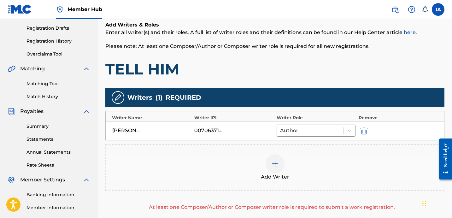
click at [303, 168] on div "Add Writer" at bounding box center [275, 167] width 338 height 26
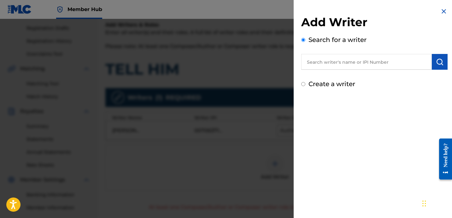
click at [326, 82] on label "Create a writer" at bounding box center [331, 84] width 47 height 8
radio input "true"
click at [305, 82] on input "Create a writer" at bounding box center [303, 84] width 4 height 4
radio input "false"
radio input "true"
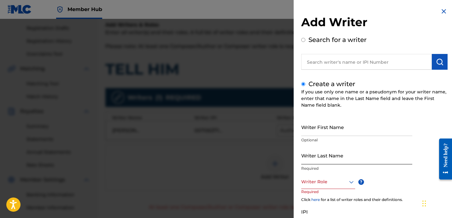
click at [351, 152] on input "Writer Last Name" at bounding box center [356, 155] width 111 height 18
click at [323, 161] on input "Writer Last Name" at bounding box center [356, 155] width 111 height 18
paste input "[PERSON_NAME]"
type input "[PERSON_NAME]"
click at [327, 124] on input "Writer First Name" at bounding box center [356, 127] width 111 height 18
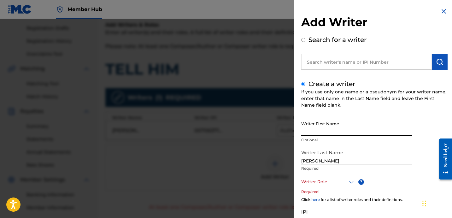
paste
click at [326, 132] on input "[PERSON_NAME]" at bounding box center [356, 127] width 111 height 18
type input "[PERSON_NAME]"
click at [340, 158] on input "[PERSON_NAME]" at bounding box center [356, 155] width 111 height 18
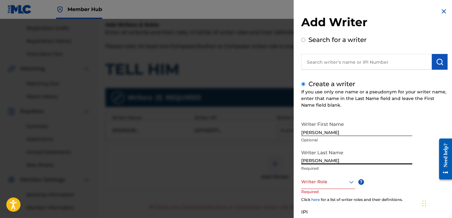
drag, startPoint x: 344, startPoint y: 161, endPoint x: 291, endPoint y: 149, distance: 54.1
click at [296, 152] on div "Add Writer Search for a writer Create a writer If you use only one name or a ps…" at bounding box center [374, 136] width 161 height 273
type input "JOY"
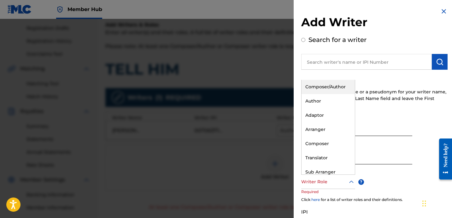
click at [319, 187] on div "Writer Role" at bounding box center [328, 182] width 54 height 14
click at [335, 140] on div "Composer" at bounding box center [328, 144] width 53 height 14
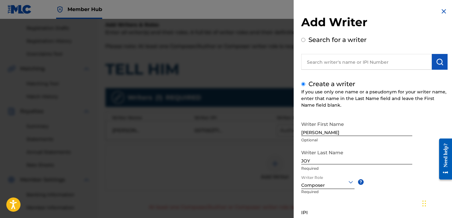
click at [444, 13] on img at bounding box center [444, 12] width 8 height 8
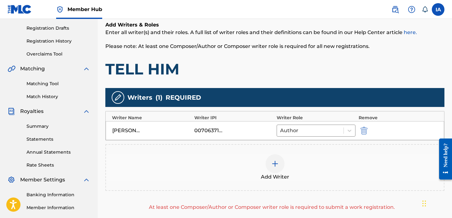
click at [331, 156] on div "Add Writer" at bounding box center [275, 167] width 338 height 26
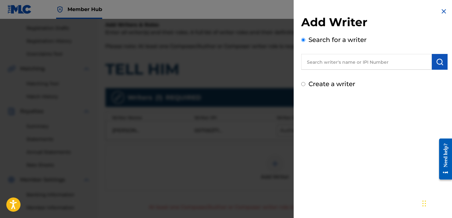
click at [334, 86] on label "Create a writer" at bounding box center [331, 84] width 47 height 8
radio input "true"
click at [305, 86] on input "Create a writer" at bounding box center [303, 84] width 4 height 4
radio input "false"
radio input "true"
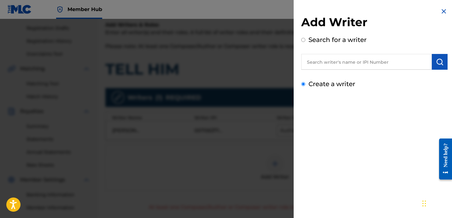
click at [334, 86] on label "Create a writer" at bounding box center [331, 84] width 47 height 8
click at [305, 86] on input "Create a writer" at bounding box center [303, 84] width 4 height 4
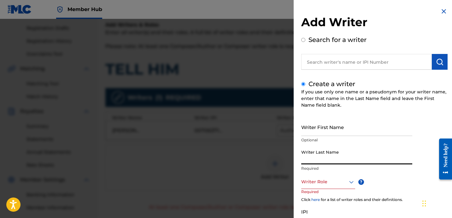
click at [337, 159] on input "Writer Last Name" at bounding box center [356, 155] width 111 height 18
drag, startPoint x: 323, startPoint y: 159, endPoint x: 271, endPoint y: 147, distance: 53.9
click at [280, 149] on div "Add Writer Search for a writer Create a writer If you use only one name or a ps…" at bounding box center [226, 118] width 452 height 199
click at [340, 159] on input "JOY" at bounding box center [356, 155] width 111 height 18
drag, startPoint x: 340, startPoint y: 159, endPoint x: 296, endPoint y: 145, distance: 45.7
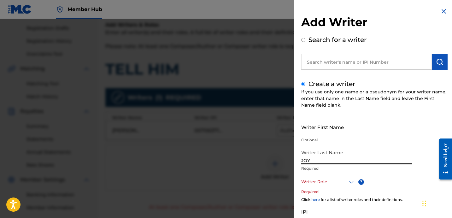
click at [303, 148] on input "JOY" at bounding box center [356, 155] width 111 height 18
click at [337, 162] on input "UNKNOWN WRITER" at bounding box center [356, 155] width 111 height 18
type input "UNKNOWN"
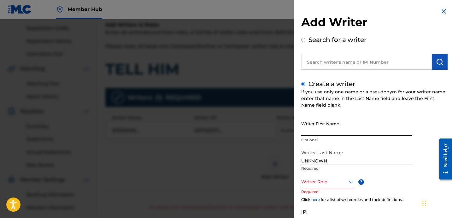
click at [349, 123] on input "Writer First Name" at bounding box center [356, 127] width 111 height 18
type input "WRITER"
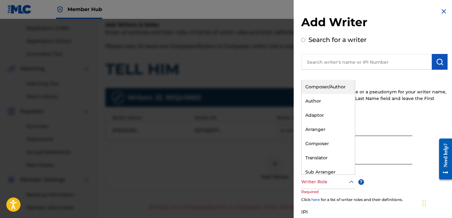
click at [327, 182] on div at bounding box center [328, 182] width 54 height 8
click at [337, 146] on div "Composer" at bounding box center [328, 144] width 53 height 14
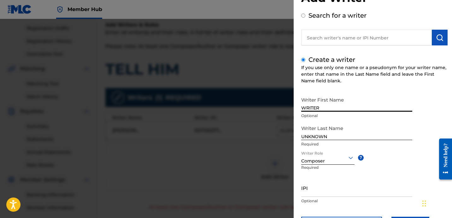
scroll to position [56, 0]
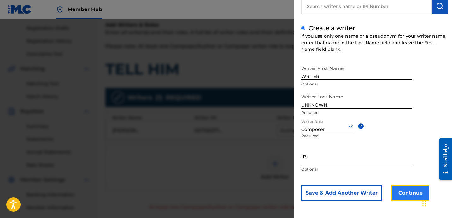
click at [401, 185] on button "Continue" at bounding box center [410, 193] width 38 height 16
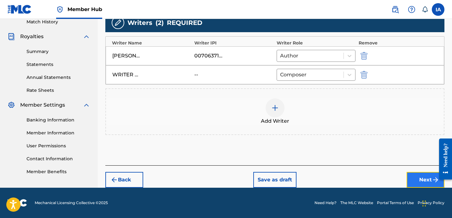
click at [422, 174] on button "Next" at bounding box center [426, 180] width 38 height 16
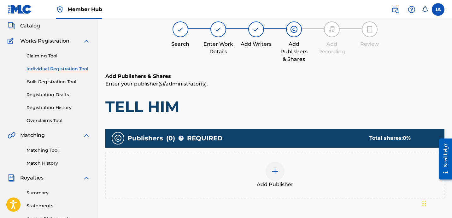
scroll to position [28, 0]
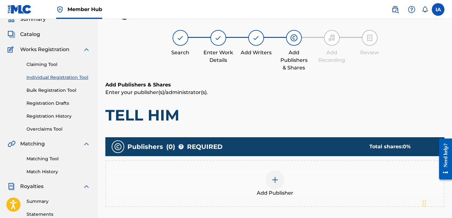
click at [262, 87] on h6 "Add Publishers & Shares" at bounding box center [274, 85] width 339 height 8
click at [296, 179] on div "Add Publisher" at bounding box center [275, 183] width 338 height 26
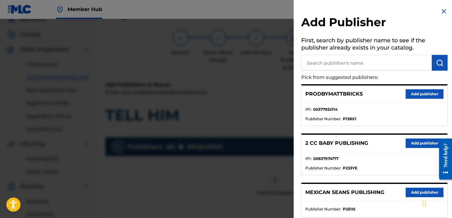
click at [326, 62] on input "text" at bounding box center [366, 63] width 131 height 16
type input "[PERSON_NAME]"
click at [441, 61] on img "submit" at bounding box center [440, 63] width 8 height 8
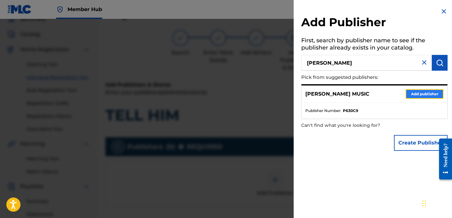
click at [425, 96] on button "Add publisher" at bounding box center [425, 93] width 38 height 9
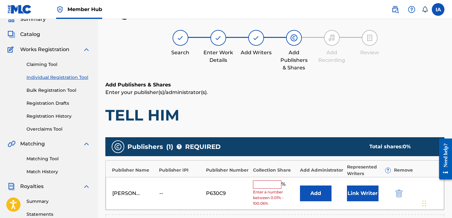
click at [269, 186] on input "text" at bounding box center [267, 184] width 28 height 8
type input "16.7"
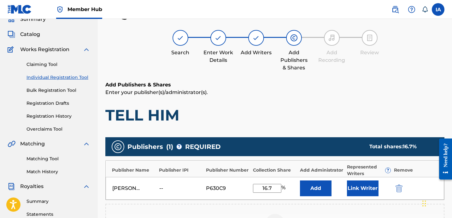
drag, startPoint x: 295, startPoint y: 131, endPoint x: 279, endPoint y: 116, distance: 21.6
click at [258, 106] on h1 "TELL HIM" at bounding box center [274, 115] width 339 height 19
click at [318, 141] on div "Publishers ( 1 ) ? REQUIRED Total shares: 16.7 %" at bounding box center [274, 146] width 339 height 19
click at [320, 192] on button "Add" at bounding box center [316, 188] width 32 height 16
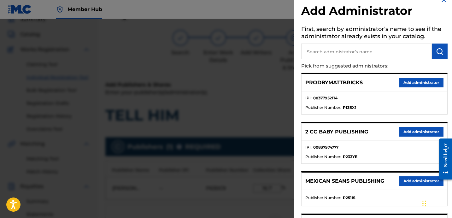
scroll to position [21, 0]
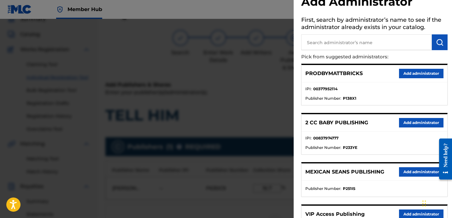
click at [378, 141] on li "IPI : 00837974777" at bounding box center [374, 139] width 138 height 9
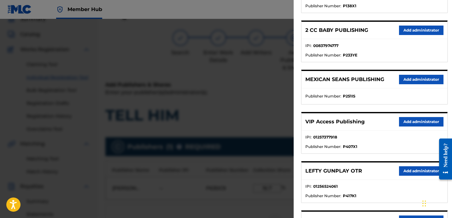
scroll to position [127, 0]
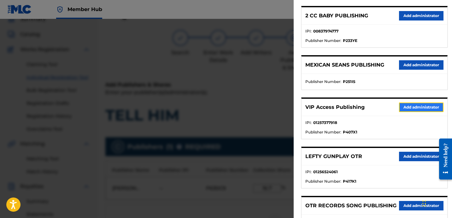
click at [411, 109] on button "Add administrator" at bounding box center [421, 107] width 44 height 9
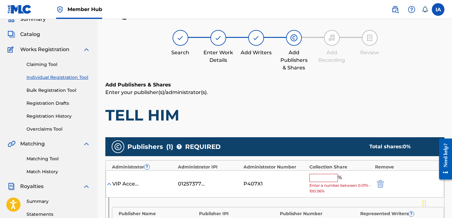
click at [328, 174] on input "text" at bounding box center [323, 178] width 28 height 8
type input "16.7"
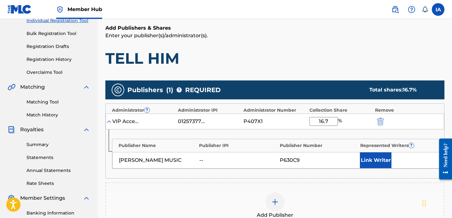
scroll to position [127, 0]
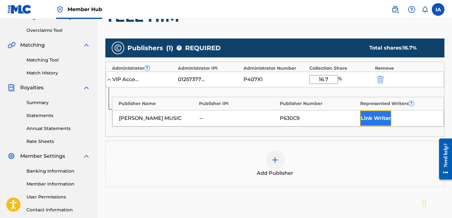
click at [379, 122] on button "Link Writer" at bounding box center [376, 118] width 32 height 16
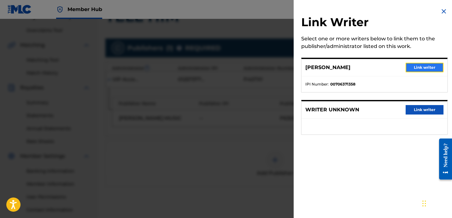
click at [422, 67] on button "Link writer" at bounding box center [425, 67] width 38 height 9
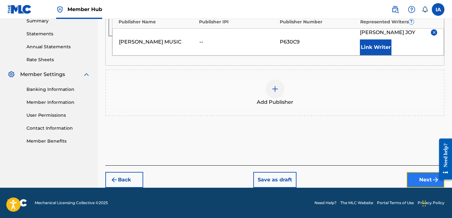
click at [417, 175] on button "Next" at bounding box center [426, 180] width 38 height 16
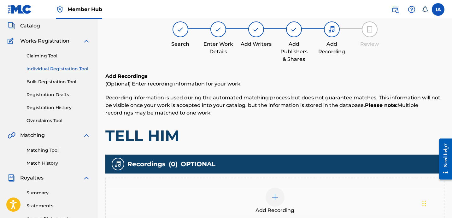
scroll to position [28, 0]
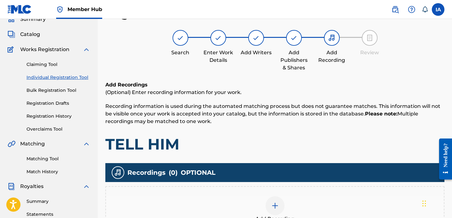
click at [318, 142] on h1 "TELL HIM" at bounding box center [274, 144] width 339 height 19
click at [303, 138] on h1 "TELL HIM" at bounding box center [274, 144] width 339 height 19
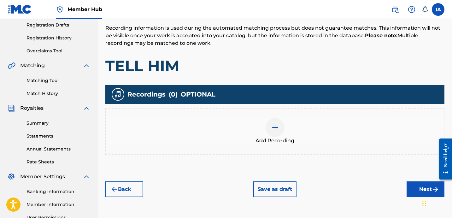
scroll to position [148, 0]
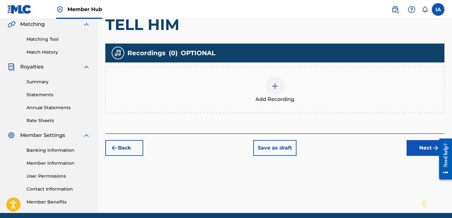
click at [312, 109] on div "Add Recording" at bounding box center [274, 90] width 339 height 47
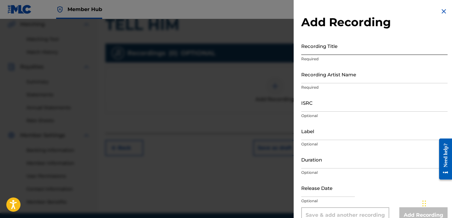
click at [348, 46] on input "Recording Title" at bounding box center [374, 46] width 146 height 18
type input "TELL HIM"
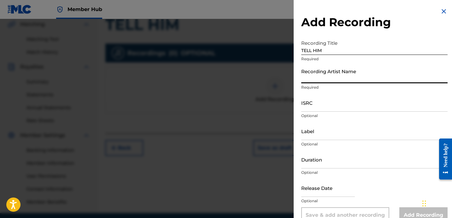
click at [333, 78] on input "Recording Artist Name" at bounding box center [374, 74] width 146 height 18
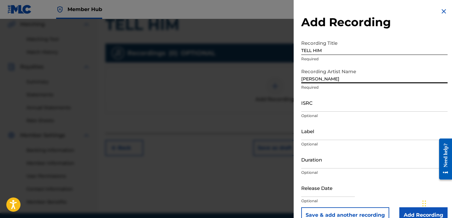
type input "[PERSON_NAME]"
click at [320, 107] on input "ISRC" at bounding box center [374, 103] width 146 height 18
click at [319, 107] on input "ISRC" at bounding box center [374, 103] width 146 height 18
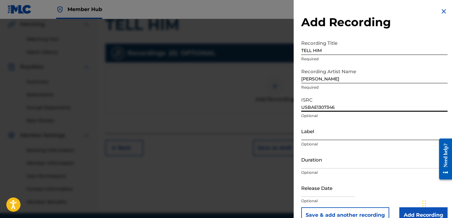
type input "USBAE1307346"
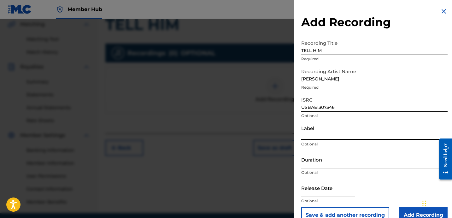
click at [312, 140] on input "Label" at bounding box center [374, 131] width 146 height 18
click at [299, 51] on div "Add Recording Recording Title TELL HIM Required Recording Artist Name [PERSON_N…" at bounding box center [374, 115] width 161 height 231
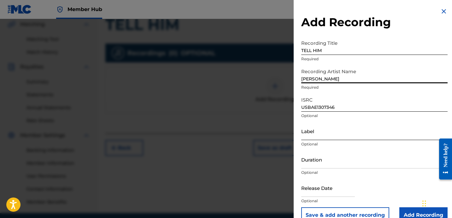
click at [343, 133] on input "Label" at bounding box center [374, 131] width 146 height 18
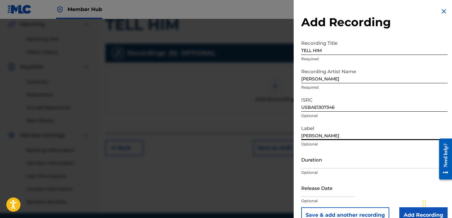
type input "[PERSON_NAME]"
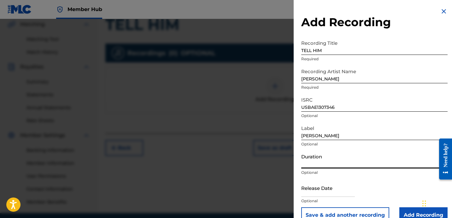
click at [339, 165] on input "Duration" at bounding box center [374, 159] width 146 height 18
type input "03:32"
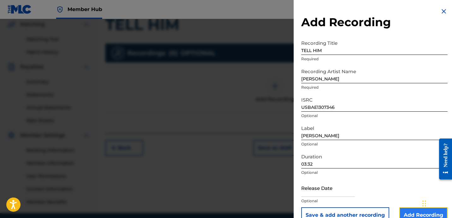
click at [412, 212] on input "Add Recording" at bounding box center [423, 215] width 48 height 16
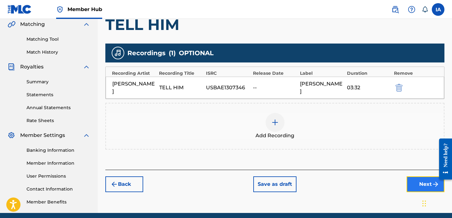
click at [416, 181] on button "Next" at bounding box center [426, 184] width 38 height 16
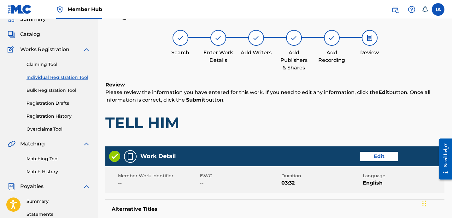
click at [323, 127] on h1 "TELL HIM" at bounding box center [274, 122] width 339 height 19
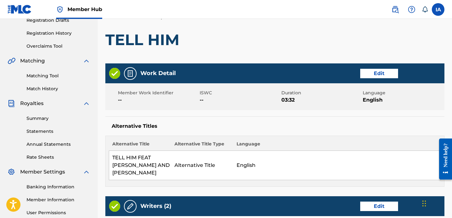
scroll to position [148, 0]
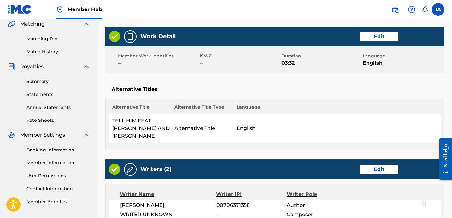
click at [298, 99] on div "Alternative Title Alternative Title Type Language TELL HIM FEAT [PERSON_NAME] A…" at bounding box center [274, 124] width 339 height 51
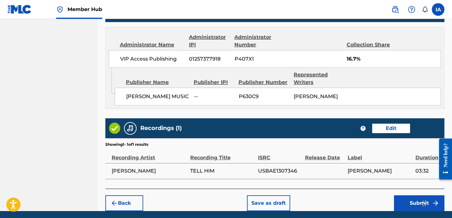
scroll to position [397, 0]
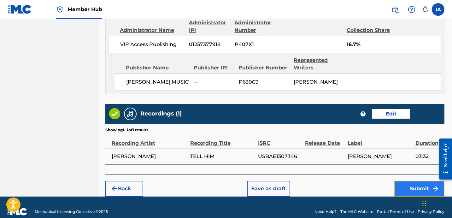
click at [399, 181] on button "Submit" at bounding box center [419, 189] width 50 height 16
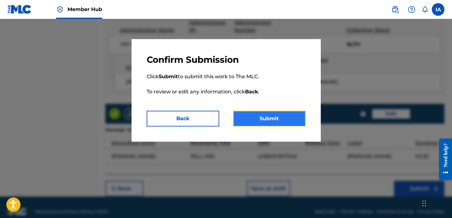
click at [275, 119] on button "Submit" at bounding box center [269, 119] width 73 height 16
click at [261, 123] on button "Submit" at bounding box center [269, 119] width 73 height 16
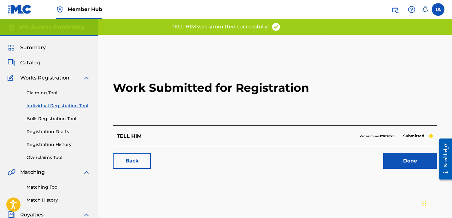
drag, startPoint x: 195, startPoint y: 105, endPoint x: 434, endPoint y: 63, distance: 242.8
click at [285, 105] on h2 "Work Submitted for Registration" at bounding box center [275, 87] width 324 height 75
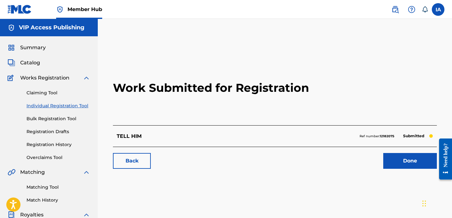
click at [73, 107] on link "Individual Registration Tool" at bounding box center [58, 106] width 64 height 7
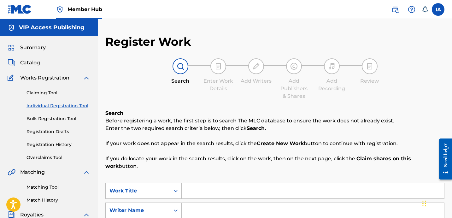
click at [289, 183] on input "Search Form" at bounding box center [313, 190] width 262 height 15
click at [283, 183] on input "THANK MY MAN" at bounding box center [313, 190] width 262 height 15
click at [288, 183] on input "THANK MY MAN" at bounding box center [313, 190] width 262 height 15
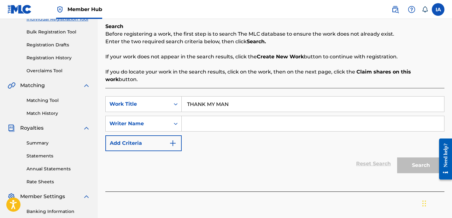
scroll to position [113, 0]
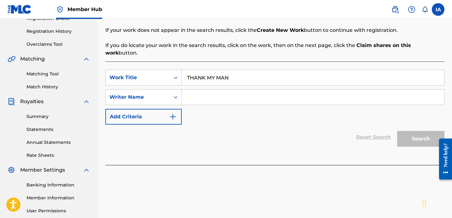
type input "THANK MY MAN"
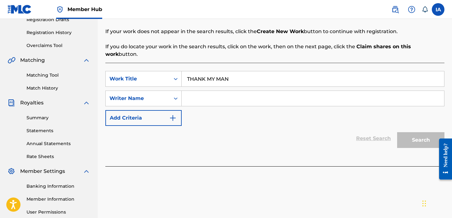
scroll to position [112, 0]
click at [266, 96] on input "Search Form" at bounding box center [313, 98] width 262 height 15
click at [319, 91] on input "Search Form" at bounding box center [313, 98] width 262 height 15
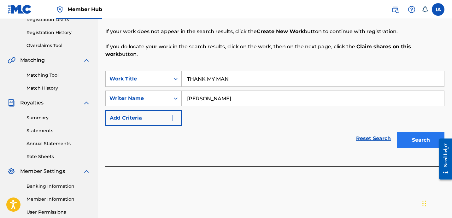
type input "[PERSON_NAME]"
click at [403, 132] on button "Search" at bounding box center [420, 140] width 47 height 16
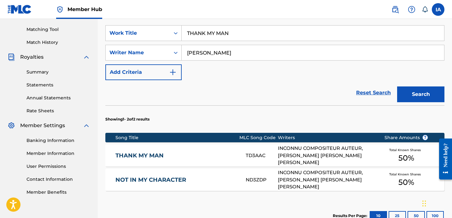
scroll to position [167, 0]
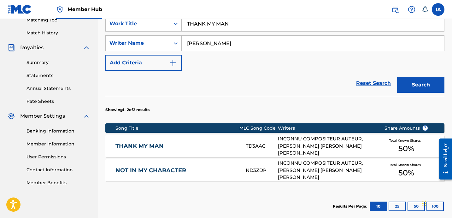
click at [323, 139] on div "INCONNU COMPOSITEUR AUTEUR, [PERSON_NAME] [PERSON_NAME] [PERSON_NAME]" at bounding box center [326, 145] width 97 height 21
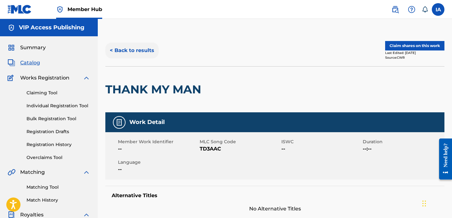
click at [131, 50] on button "< Back to results" at bounding box center [131, 51] width 53 height 16
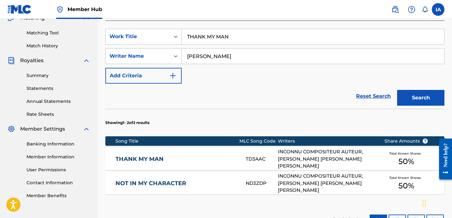
scroll to position [132, 0]
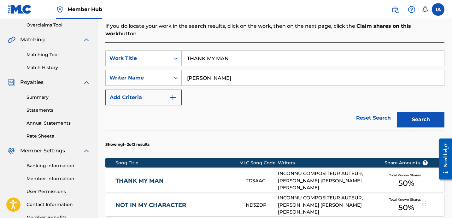
click at [244, 54] on input "THANK MY MAN" at bounding box center [313, 58] width 262 height 15
type input "THE BEAT MADE ME DO IT"
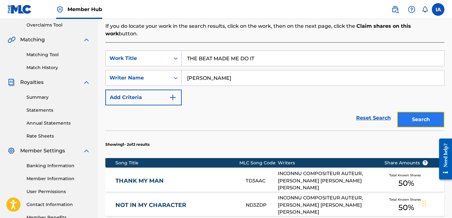
click at [420, 119] on button "Search" at bounding box center [420, 120] width 47 height 16
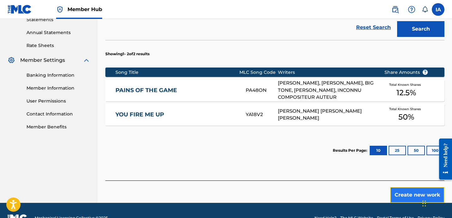
click at [402, 187] on button "Create new work" at bounding box center [417, 195] width 54 height 16
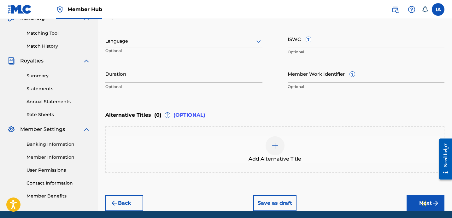
scroll to position [153, 0]
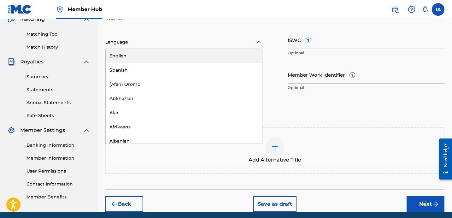
click at [149, 39] on div at bounding box center [183, 42] width 157 height 8
click at [140, 55] on div "English" at bounding box center [184, 56] width 156 height 14
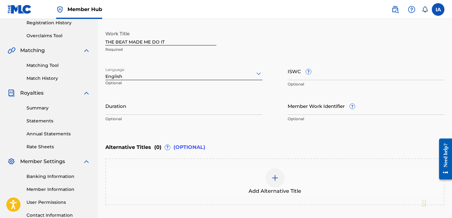
scroll to position [114, 0]
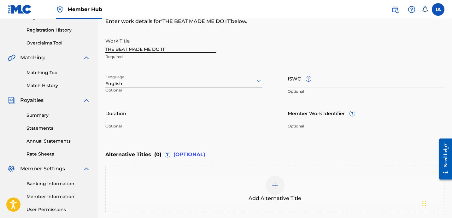
click at [154, 98] on div "Work Title THE BEAT MADE ME DO IT Required Language English Optional ISWC ? Opt…" at bounding box center [274, 84] width 339 height 98
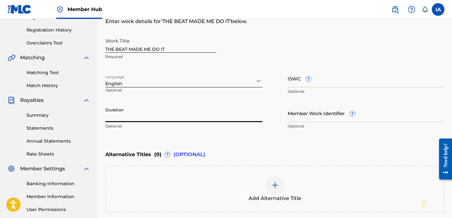
click at [137, 111] on input "Duration" at bounding box center [183, 113] width 157 height 18
type input "02:07"
click at [333, 149] on div "Alternative Titles ( 0 ) ? (OPTIONAL)" at bounding box center [274, 155] width 339 height 14
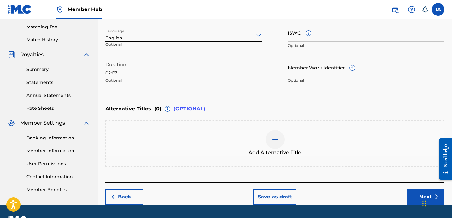
scroll to position [177, 0]
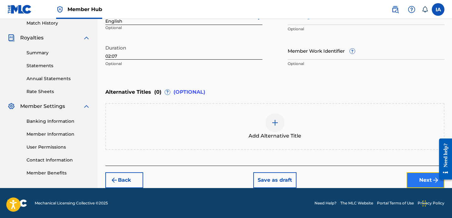
click at [416, 181] on button "Next" at bounding box center [426, 180] width 38 height 16
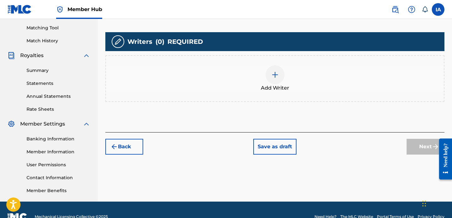
scroll to position [173, 0]
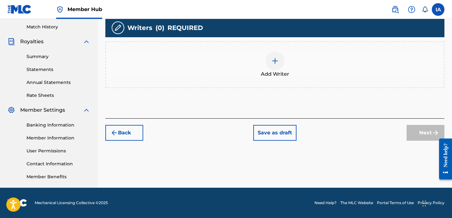
click at [288, 69] on div "Add Writer" at bounding box center [275, 64] width 338 height 26
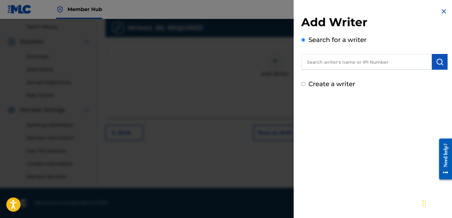
click at [376, 63] on input "text" at bounding box center [366, 62] width 131 height 16
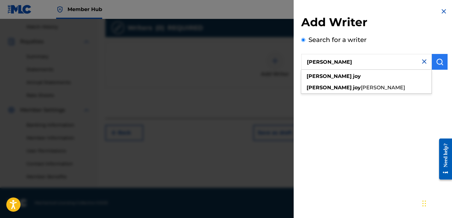
type input "[PERSON_NAME]"
click at [435, 66] on button "submit" at bounding box center [440, 62] width 16 height 16
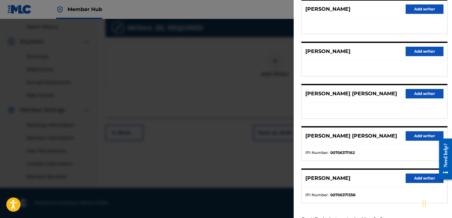
scroll to position [109, 0]
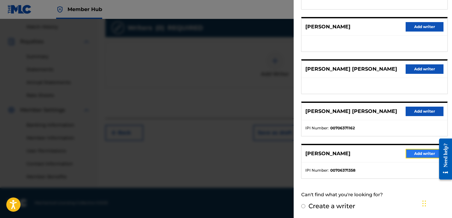
click at [416, 152] on button "Add writer" at bounding box center [425, 153] width 38 height 9
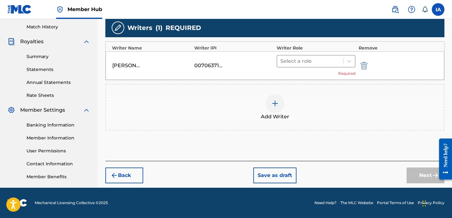
click at [328, 66] on div "Select a role" at bounding box center [310, 61] width 66 height 11
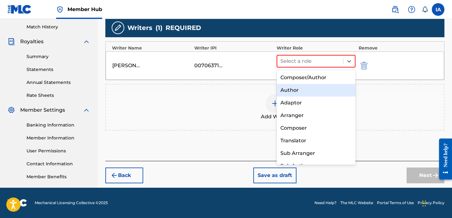
click at [295, 95] on div "Author" at bounding box center [316, 90] width 79 height 13
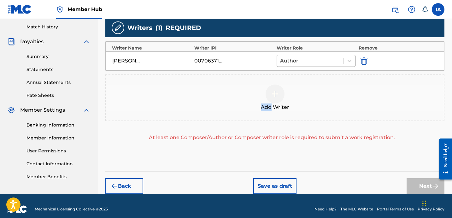
click at [295, 95] on div "Add Writer" at bounding box center [275, 98] width 338 height 26
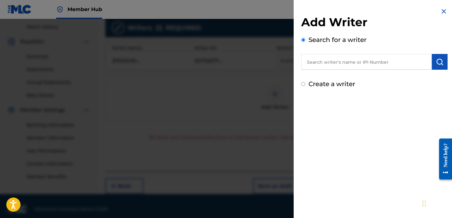
click at [330, 97] on div "Add Writer Search for a writer Create a writer" at bounding box center [374, 109] width 161 height 218
click at [320, 79] on div "Create a writer" at bounding box center [374, 83] width 146 height 9
click at [307, 80] on div "Create a writer" at bounding box center [374, 83] width 146 height 9
click at [302, 84] on input "Create a writer" at bounding box center [303, 84] width 4 height 4
radio input "false"
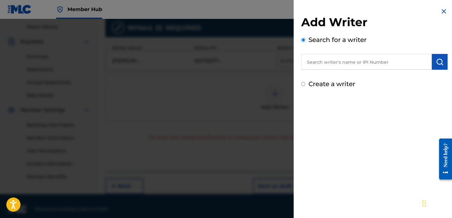
radio input "true"
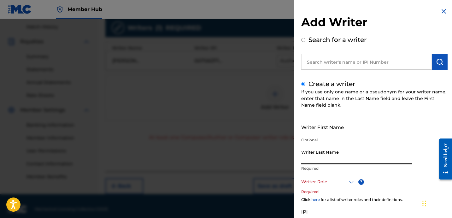
click at [342, 161] on input "Writer Last Name" at bounding box center [356, 155] width 111 height 18
click at [341, 161] on input "UNKNOWN WRITER" at bounding box center [356, 155] width 111 height 18
type input "UNKNOWN"
click at [335, 126] on input "Writer First Name" at bounding box center [356, 127] width 111 height 18
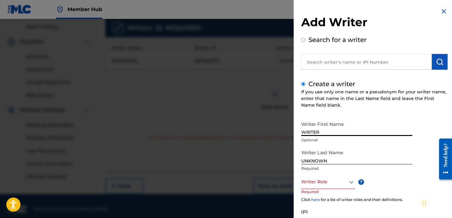
type input "WRITER"
click at [314, 186] on div "Writer Role" at bounding box center [328, 182] width 54 height 14
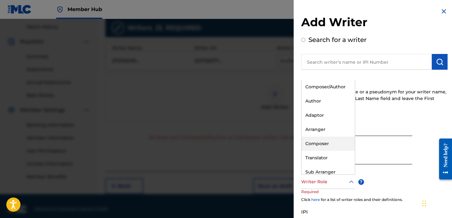
click at [324, 143] on div "Composer" at bounding box center [328, 144] width 53 height 14
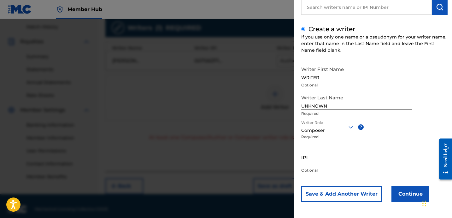
scroll to position [56, 0]
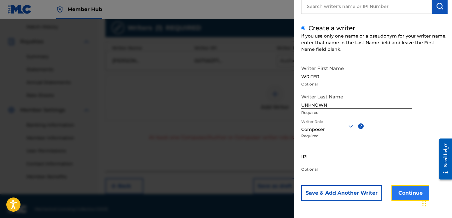
click at [402, 193] on button "Continue" at bounding box center [410, 193] width 38 height 16
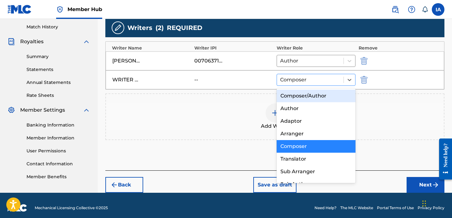
click at [308, 85] on div "Composer" at bounding box center [310, 79] width 67 height 11
click at [298, 93] on div "Composer/Author" at bounding box center [316, 96] width 79 height 13
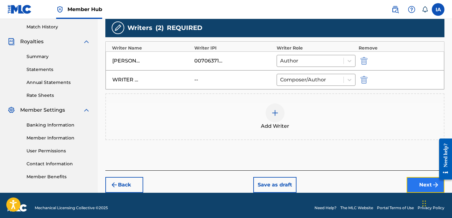
click at [411, 177] on button "Next" at bounding box center [426, 185] width 38 height 16
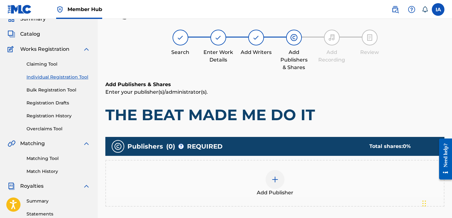
scroll to position [28, 0]
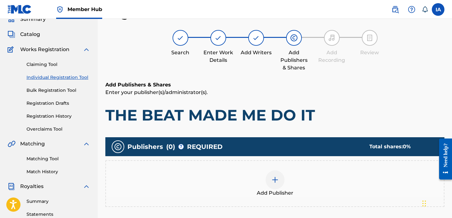
click at [332, 170] on div "Add Publisher" at bounding box center [275, 183] width 338 height 26
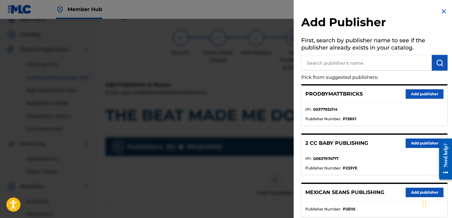
click at [361, 67] on input "text" at bounding box center [366, 63] width 131 height 16
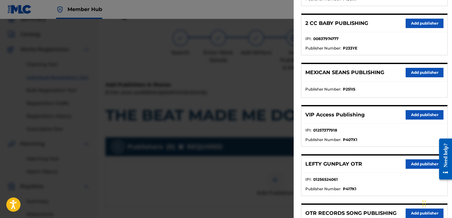
scroll to position [0, 0]
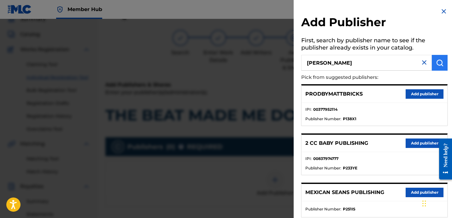
type input "[PERSON_NAME]"
click at [438, 66] on img "submit" at bounding box center [440, 63] width 8 height 8
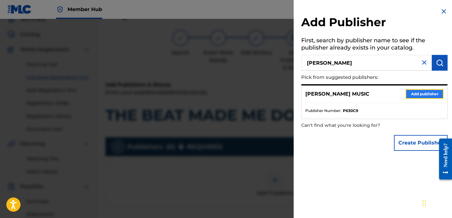
click at [427, 96] on button "Add publisher" at bounding box center [425, 93] width 38 height 9
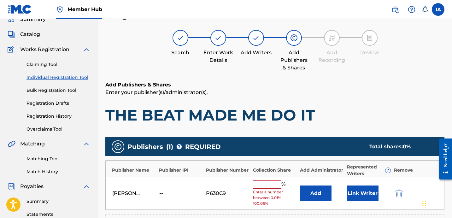
click at [273, 183] on input "text" at bounding box center [267, 184] width 28 height 8
type input "25"
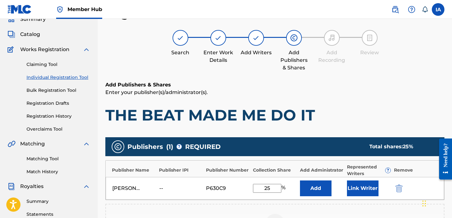
drag, startPoint x: 273, startPoint y: 191, endPoint x: 261, endPoint y: 186, distance: 13.7
click at [261, 186] on input "25" at bounding box center [267, 188] width 28 height 9
click at [312, 192] on button "Add" at bounding box center [316, 188] width 32 height 16
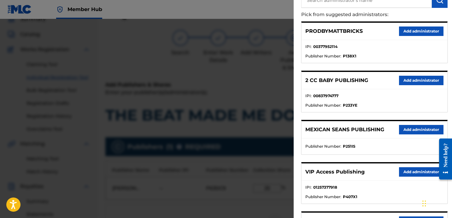
scroll to position [85, 0]
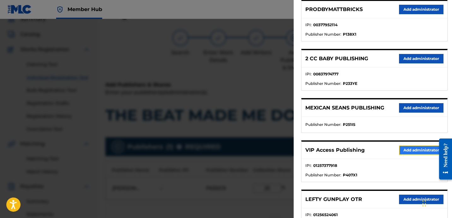
click at [401, 147] on button "Add administrator" at bounding box center [421, 149] width 44 height 9
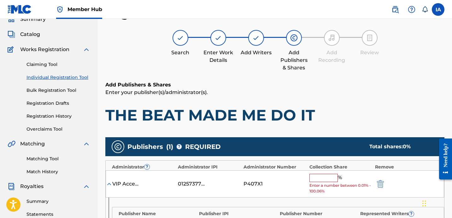
click at [330, 177] on input "text" at bounding box center [323, 178] width 28 height 8
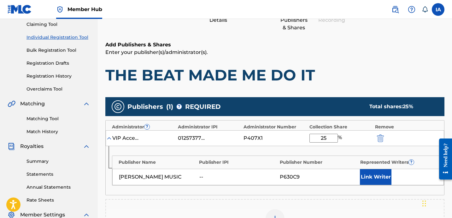
scroll to position [83, 0]
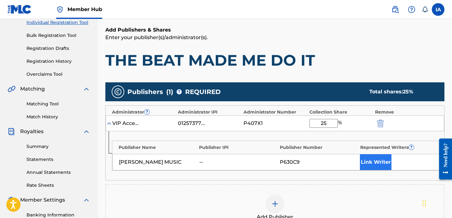
type input "25"
click at [381, 160] on button "Link Writer" at bounding box center [376, 162] width 32 height 16
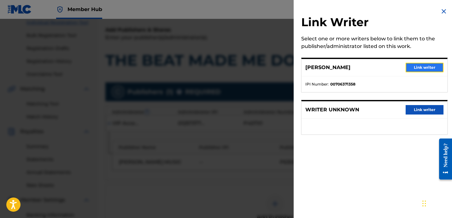
click at [416, 66] on button "Link writer" at bounding box center [425, 67] width 38 height 9
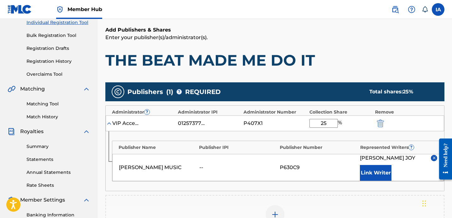
scroll to position [209, 0]
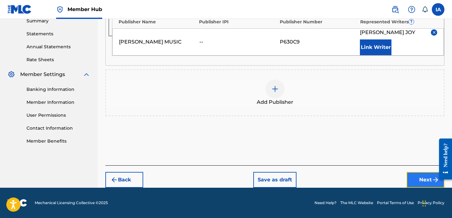
click at [409, 176] on button "Next" at bounding box center [426, 180] width 38 height 16
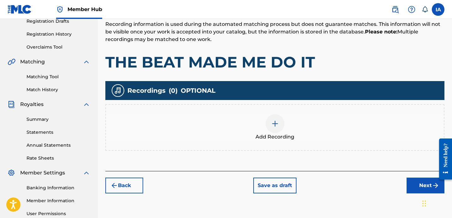
scroll to position [118, 0]
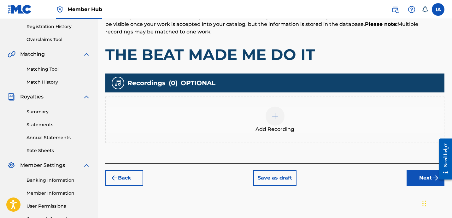
click at [293, 125] on div "Add Recording" at bounding box center [275, 120] width 338 height 26
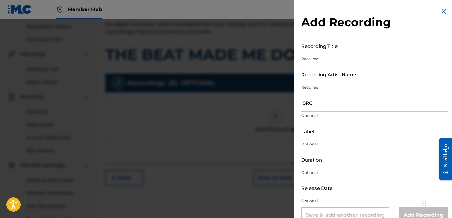
click at [320, 50] on input "Recording Title" at bounding box center [374, 46] width 146 height 18
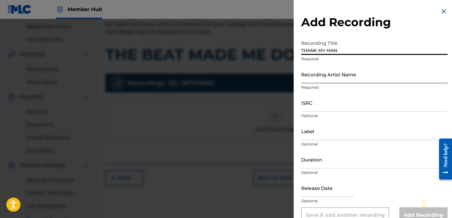
type input "THANK MY MAN"
click at [340, 76] on input "Recording Artist Name" at bounding box center [374, 74] width 146 height 18
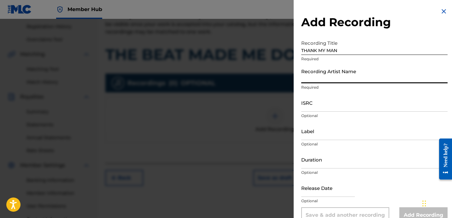
click at [376, 67] on input "Recording Artist Name" at bounding box center [374, 74] width 146 height 18
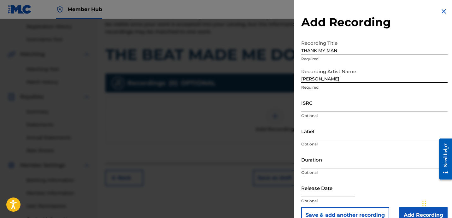
type input "[PERSON_NAME]"
click at [341, 107] on input "ISRC" at bounding box center [374, 103] width 146 height 18
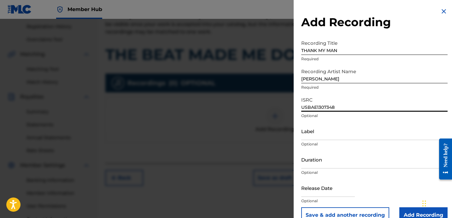
type input "USBAE1307348"
drag, startPoint x: 339, startPoint y: 78, endPoint x: 295, endPoint y: 58, distance: 48.8
click at [295, 58] on div "Add Recording Recording Title THANK MY MAN Required Recording Artist Name [PERS…" at bounding box center [374, 115] width 161 height 231
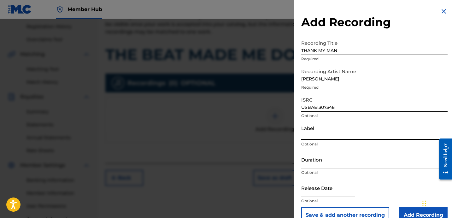
click at [336, 133] on input "Label" at bounding box center [374, 131] width 146 height 18
type input "[PERSON_NAME]"
click at [350, 51] on input "THANK MY MAN" at bounding box center [374, 46] width 146 height 18
click at [291, 42] on div "Add Recording Recording Title THANK MY MAN Required Recording Artist Name [PERS…" at bounding box center [226, 118] width 452 height 199
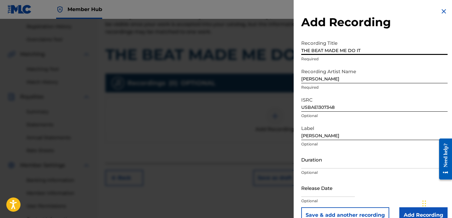
type input "THE BEAT MADE ME DO IT"
click at [340, 73] on input "[PERSON_NAME]" at bounding box center [374, 74] width 146 height 18
drag, startPoint x: 344, startPoint y: 105, endPoint x: 332, endPoint y: 145, distance: 41.8
click at [295, 92] on div "Add Recording Recording Title THE BEAT MADE ME DO IT Required Recording Artist …" at bounding box center [374, 115] width 161 height 231
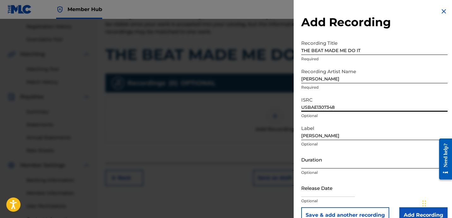
type input "USBAE1307343"
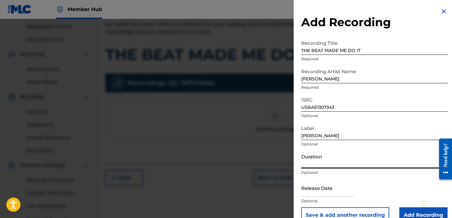
click at [331, 165] on input "Duration" at bounding box center [374, 159] width 146 height 18
click at [410, 209] on input "Add Recording" at bounding box center [423, 215] width 48 height 16
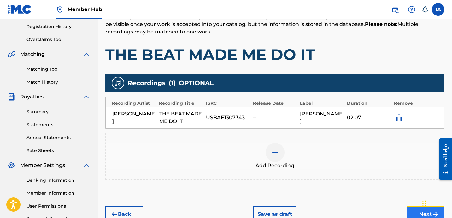
click at [421, 206] on button "Next" at bounding box center [426, 214] width 38 height 16
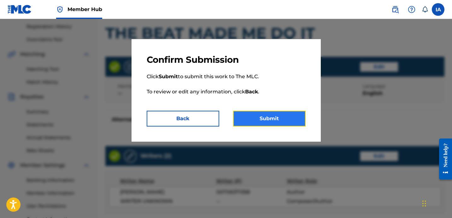
click at [274, 119] on button "Submit" at bounding box center [269, 119] width 73 height 16
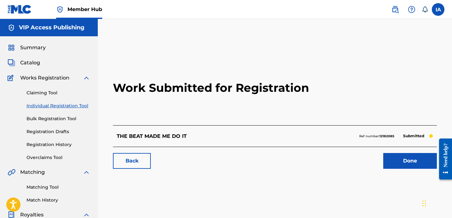
click at [68, 106] on link "Individual Registration Tool" at bounding box center [58, 106] width 64 height 7
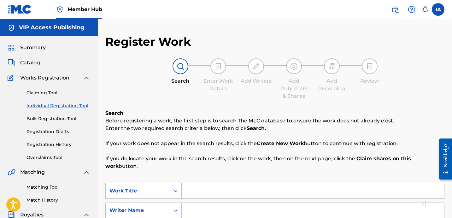
drag, startPoint x: 186, startPoint y: 102, endPoint x: 145, endPoint y: 96, distance: 41.4
click at [177, 99] on div "Register Work Search Enter Work Details Add Writers Add Publishers & Shares Add…" at bounding box center [274, 160] width 339 height 250
click at [300, 183] on input "Search Form" at bounding box center [313, 190] width 262 height 15
drag, startPoint x: 223, startPoint y: 183, endPoint x: 348, endPoint y: 192, distance: 124.9
click at [348, 192] on div "SearchWithCriteria71058cec-e836-4b6d-9b34-5bf60069aac5 Work Title [PERSON_NAME]…" at bounding box center [274, 210] width 339 height 55
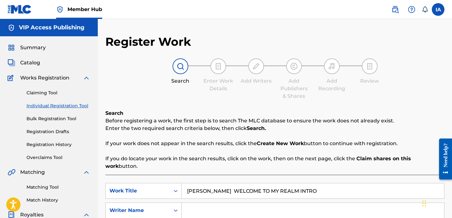
drag, startPoint x: 265, startPoint y: 167, endPoint x: 224, endPoint y: 144, distance: 46.8
click at [256, 164] on div "Search Before registering a work, the first step is to search The MLC database …" at bounding box center [274, 193] width 339 height 169
type input "WELCOME TO MY REALM INTRO"
click at [301, 204] on input "Search Form" at bounding box center [313, 210] width 262 height 15
type input "[PERSON_NAME]"
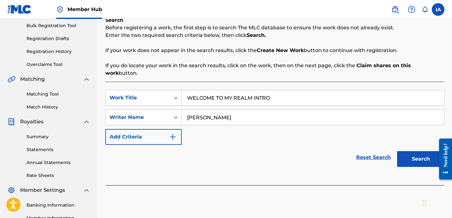
scroll to position [113, 0]
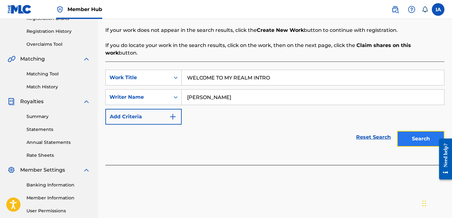
click at [417, 131] on button "Search" at bounding box center [420, 139] width 47 height 16
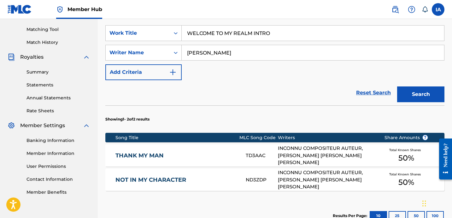
scroll to position [220, 0]
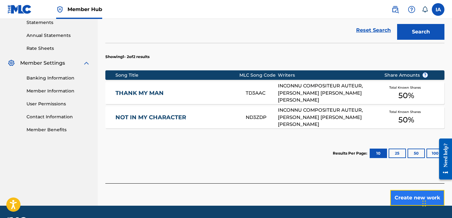
click at [403, 190] on button "Create new work" at bounding box center [417, 198] width 54 height 16
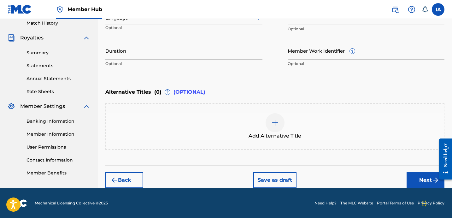
click at [273, 85] on div "Enter Work Details Enter work details for ‘ WELCOME TO MY REALM INTRO ’ below. …" at bounding box center [274, 9] width 339 height 153
click at [272, 87] on div "Alternative Titles ( 0 ) ? (OPTIONAL)" at bounding box center [274, 92] width 339 height 14
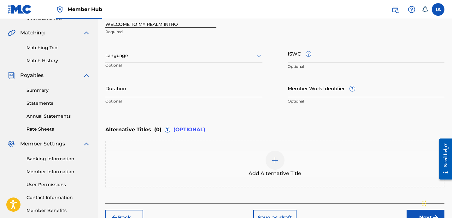
scroll to position [132, 0]
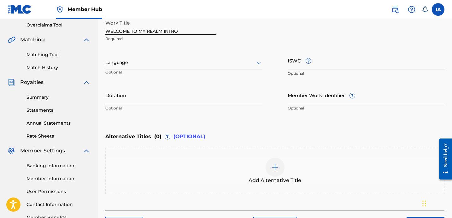
click at [150, 62] on div at bounding box center [183, 63] width 157 height 8
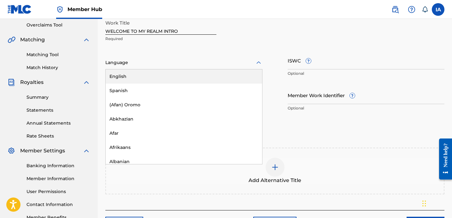
click at [142, 73] on div "English" at bounding box center [184, 76] width 156 height 14
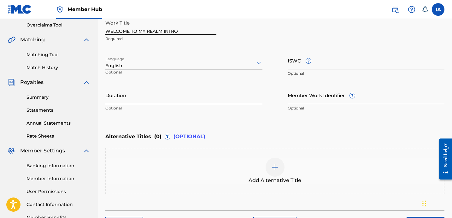
click at [157, 98] on input "Duration" at bounding box center [183, 95] width 157 height 18
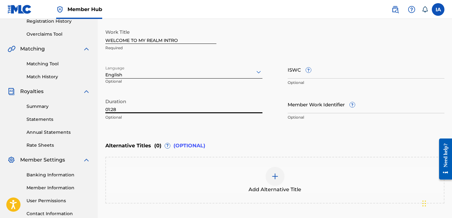
scroll to position [177, 0]
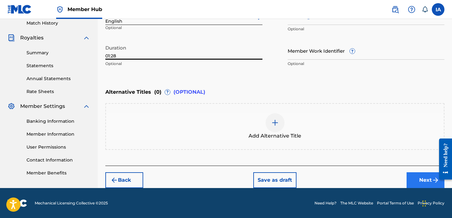
type input "01:28"
click at [419, 182] on button "Next" at bounding box center [426, 180] width 38 height 16
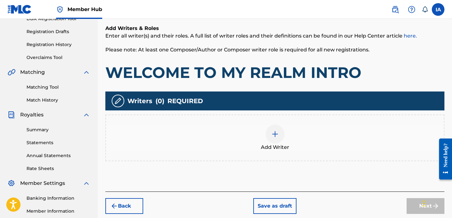
scroll to position [100, 0]
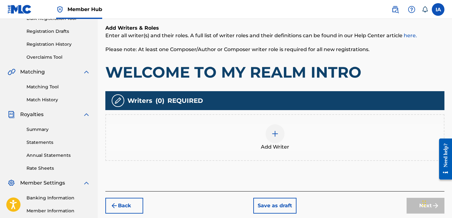
click at [294, 138] on div "Add Writer" at bounding box center [275, 137] width 338 height 26
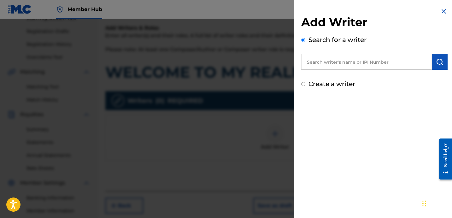
click at [369, 67] on input "text" at bounding box center [366, 62] width 131 height 16
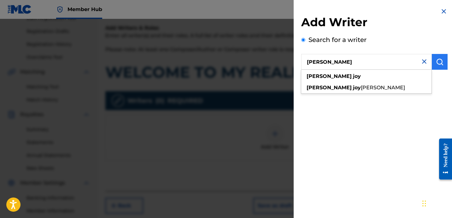
type input "[PERSON_NAME]"
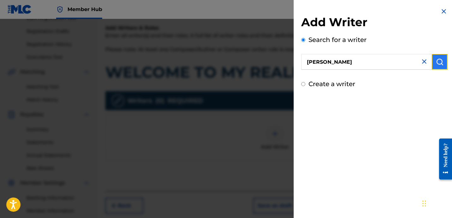
click at [439, 64] on img "submit" at bounding box center [440, 62] width 8 height 8
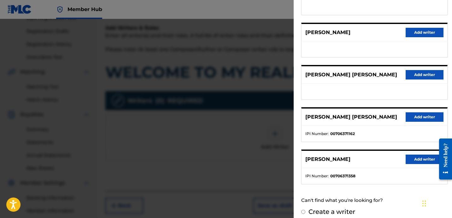
scroll to position [109, 0]
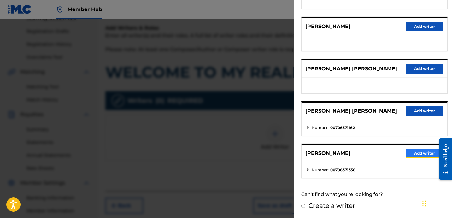
click at [415, 152] on button "Add writer" at bounding box center [425, 153] width 38 height 9
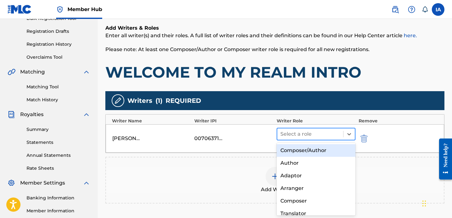
click at [327, 137] on div at bounding box center [310, 134] width 60 height 9
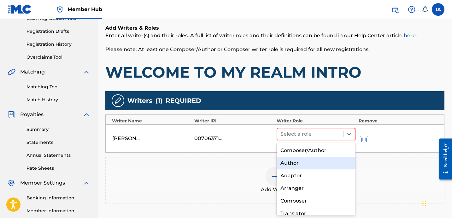
click at [305, 165] on div "Author" at bounding box center [316, 163] width 79 height 13
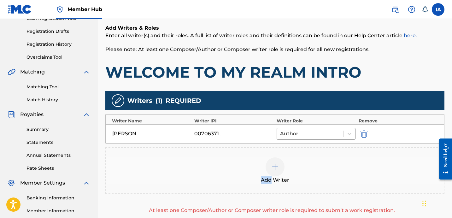
click at [305, 165] on div "Add Writer" at bounding box center [275, 170] width 338 height 26
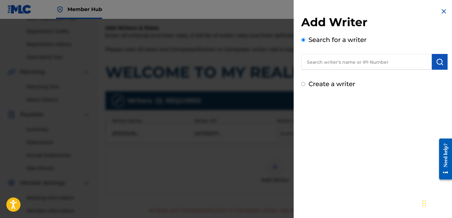
click at [329, 86] on label "Create a writer" at bounding box center [331, 84] width 47 height 8
radio input "true"
click at [305, 86] on input "Create a writer" at bounding box center [303, 84] width 4 height 4
radio input "false"
radio input "true"
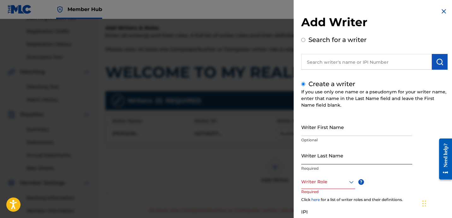
click at [336, 151] on input "Writer Last Name" at bounding box center [356, 155] width 111 height 18
click at [340, 156] on input "UNKNOWN WRITER" at bounding box center [356, 155] width 111 height 18
type input "WRITER"
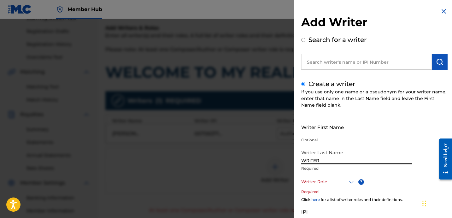
click at [325, 134] on input "Writer First Name" at bounding box center [356, 127] width 111 height 18
type input "UNKNOWN"
click at [337, 163] on input "UNKNOWN WRITER" at bounding box center [356, 155] width 111 height 18
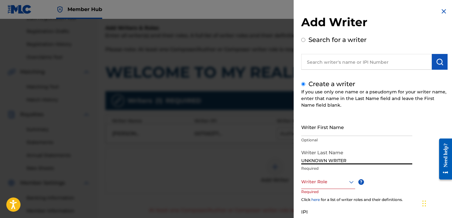
click at [337, 163] on input "UNKNOWN WRITER" at bounding box center [356, 155] width 111 height 18
type input "UNKNOWN"
click at [323, 131] on input "Writer First Name" at bounding box center [356, 127] width 111 height 18
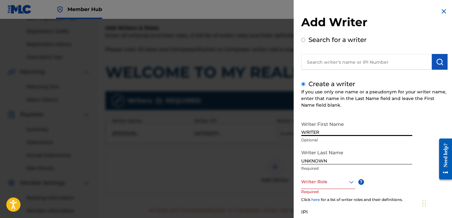
type input "WRITER"
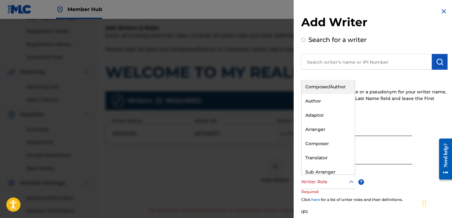
click at [320, 181] on div at bounding box center [328, 182] width 54 height 8
click at [329, 140] on div "Composer" at bounding box center [328, 144] width 53 height 14
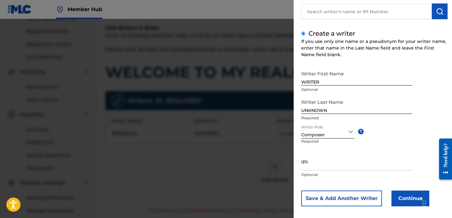
scroll to position [55, 0]
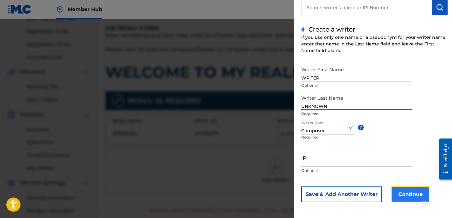
click at [404, 198] on button "Continue" at bounding box center [410, 194] width 38 height 16
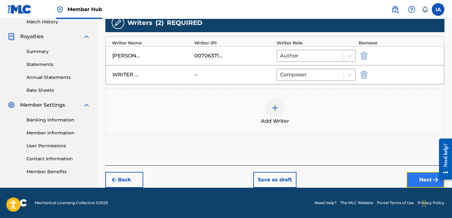
click at [416, 176] on button "Next" at bounding box center [426, 180] width 38 height 16
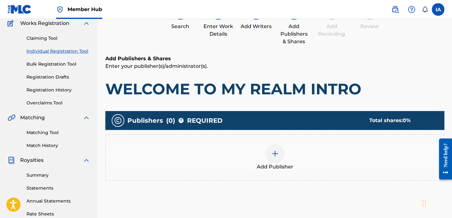
click at [304, 147] on div "Add Publisher" at bounding box center [275, 157] width 338 height 26
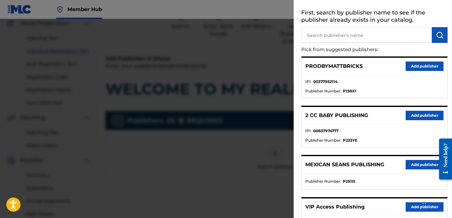
scroll to position [30, 0]
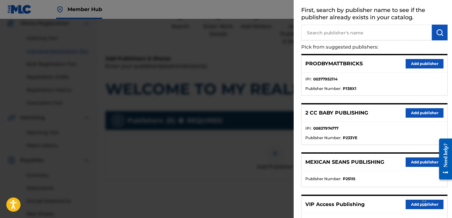
click at [358, 34] on input "text" at bounding box center [366, 33] width 131 height 16
type input "[PERSON_NAME]"
click at [436, 30] on img "submit" at bounding box center [440, 33] width 8 height 8
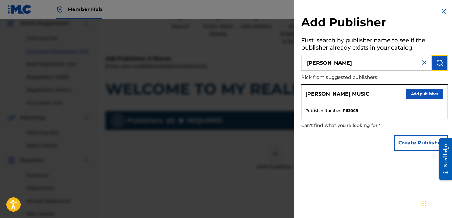
scroll to position [60, 0]
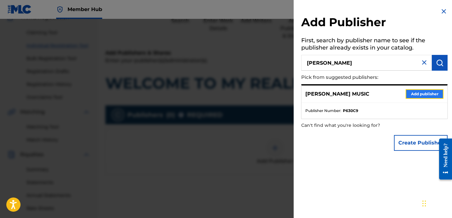
click at [412, 95] on button "Add publisher" at bounding box center [425, 93] width 38 height 9
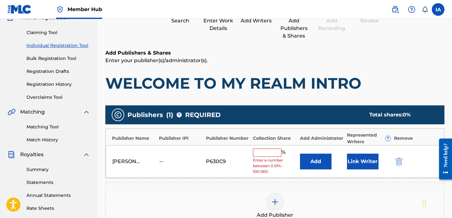
click at [270, 152] on input "text" at bounding box center [267, 153] width 28 height 8
type input "50"
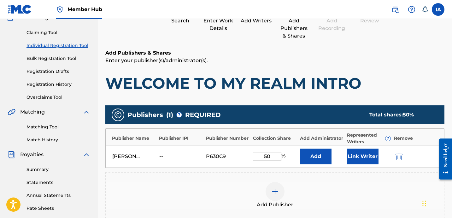
click at [272, 154] on input "50" at bounding box center [267, 156] width 28 height 9
click at [319, 155] on button "Add" at bounding box center [316, 157] width 32 height 16
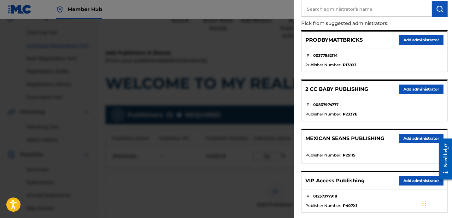
scroll to position [71, 0]
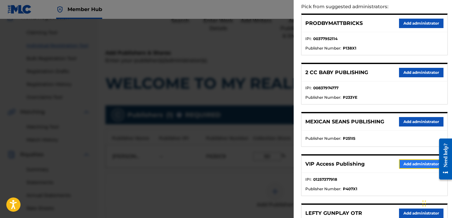
click at [408, 161] on button "Add administrator" at bounding box center [421, 163] width 44 height 9
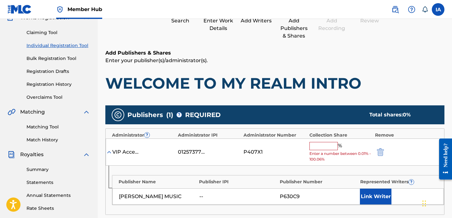
click at [326, 147] on input "text" at bounding box center [323, 146] width 28 height 8
type input "\\"
drag, startPoint x: 328, startPoint y: 148, endPoint x: 314, endPoint y: 137, distance: 18.2
click at [314, 137] on div "Administrator ? Administrator IPI Administrator Number Collection Share Remove …" at bounding box center [274, 171] width 339 height 87
click at [384, 149] on img "submit" at bounding box center [380, 152] width 7 height 8
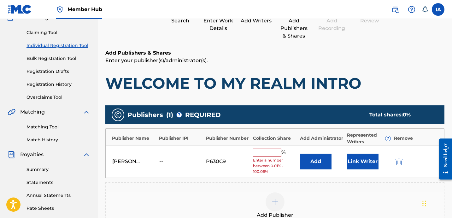
click at [271, 152] on input "text" at bounding box center [267, 153] width 28 height 8
click at [282, 70] on div "Add Publishers & Shares Enter your publisher(s)/administrator(s). WELCOME TO MY…" at bounding box center [274, 71] width 339 height 44
click at [272, 156] on div "% Enter a number between 0.01% - 100.06%" at bounding box center [275, 162] width 44 height 26
click at [271, 151] on input "text" at bounding box center [267, 153] width 28 height 8
type input "50"
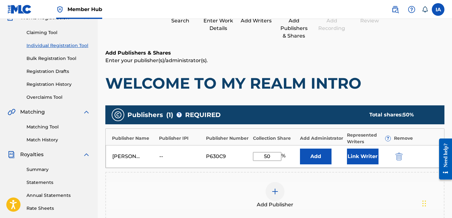
drag, startPoint x: 248, startPoint y: 144, endPoint x: 252, endPoint y: 146, distance: 4.4
click at [248, 144] on div "Publisher Name Publisher IPI Publisher Number Collection Share Add Administrato…" at bounding box center [274, 148] width 339 height 40
click at [305, 160] on button "Add" at bounding box center [316, 157] width 32 height 16
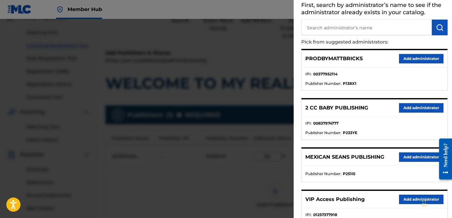
scroll to position [50, 0]
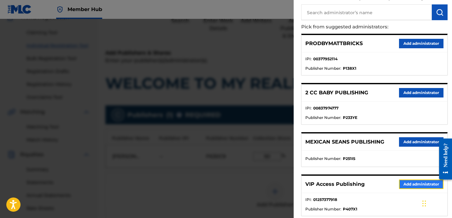
click at [407, 182] on button "Add administrator" at bounding box center [421, 183] width 44 height 9
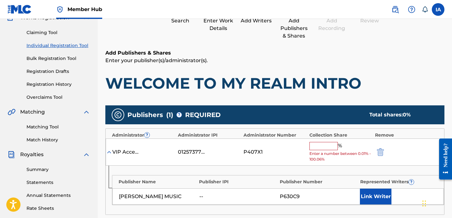
click at [326, 147] on input "text" at bounding box center [323, 146] width 28 height 8
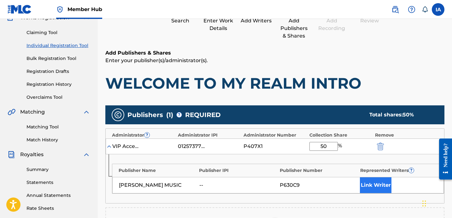
type input "50"
click at [367, 182] on button "Link Writer" at bounding box center [376, 185] width 32 height 16
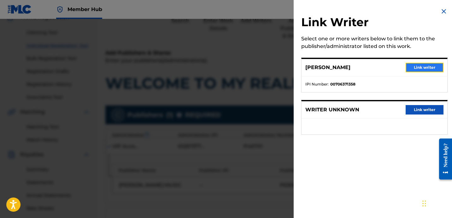
click at [414, 68] on button "Link writer" at bounding box center [425, 67] width 38 height 9
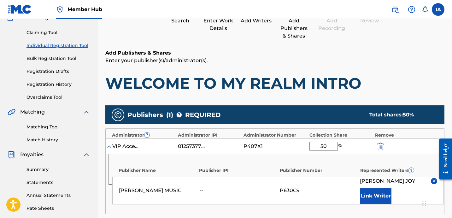
click at [324, 93] on div "Add Publishers & Shares Enter your publisher(s)/administrator(s). WELCOME TO MY…" at bounding box center [274, 181] width 339 height 265
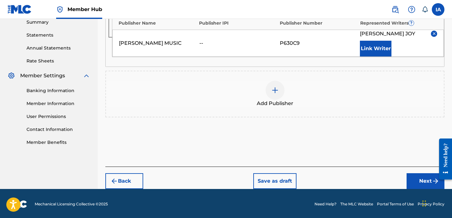
scroll to position [209, 0]
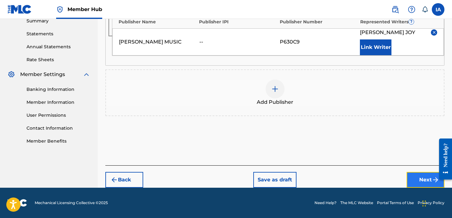
click at [412, 185] on button "Next" at bounding box center [426, 180] width 38 height 16
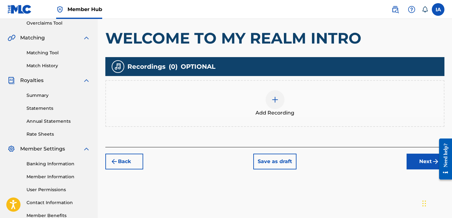
scroll to position [142, 0]
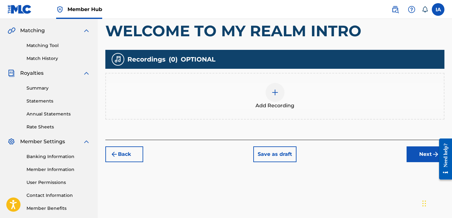
click at [296, 106] on div "Add Recording" at bounding box center [275, 96] width 338 height 26
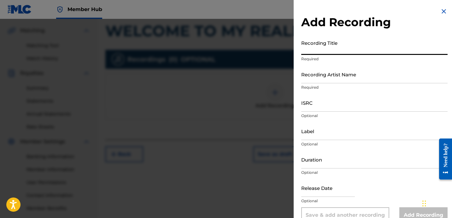
click at [363, 49] on input "Recording Title" at bounding box center [374, 46] width 146 height 18
click at [318, 49] on input "Recording Title" at bounding box center [374, 46] width 146 height 18
type input "WELCOME TO MY REALM INTRO"
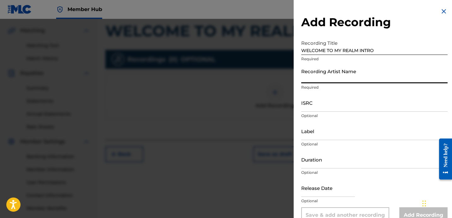
click at [322, 79] on input "Recording Artist Name" at bounding box center [374, 74] width 146 height 18
click at [351, 81] on input "Recording Artist Name" at bounding box center [374, 74] width 146 height 18
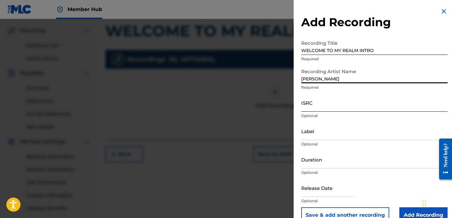
type input "[PERSON_NAME]"
click at [323, 100] on input "ISRC" at bounding box center [374, 103] width 146 height 18
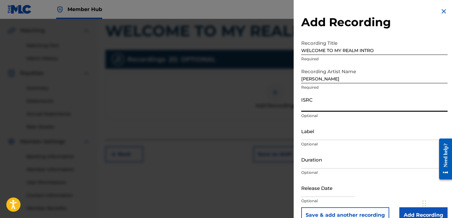
click at [331, 105] on input "ISRC" at bounding box center [374, 103] width 146 height 18
type input "USBAE1307331"
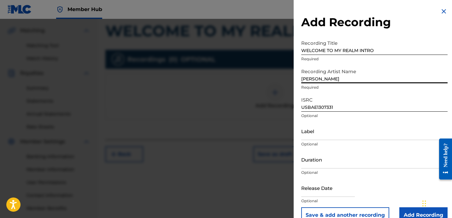
drag, startPoint x: 333, startPoint y: 75, endPoint x: 268, endPoint y: 48, distance: 70.6
click at [279, 55] on div "Add Recording Recording Title WELCOME TO MY REALM INTRO Required Recording Arti…" at bounding box center [226, 118] width 452 height 199
drag, startPoint x: 337, startPoint y: 80, endPoint x: 284, endPoint y: 49, distance: 61.8
click at [295, 56] on div "Add Recording Recording Title WELCOME TO MY REALM INTRO Required Recording Arti…" at bounding box center [374, 115] width 161 height 231
click at [316, 131] on input "Label" at bounding box center [374, 131] width 146 height 18
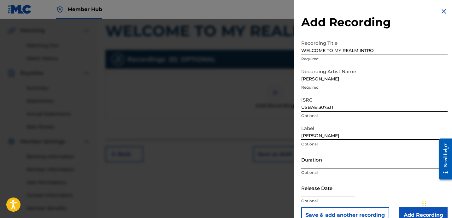
type input "[PERSON_NAME]"
click at [322, 165] on input "Duration" at bounding box center [374, 159] width 146 height 18
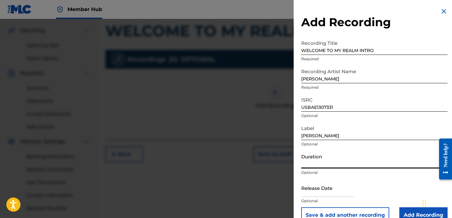
click at [321, 162] on input "Duration" at bounding box center [374, 159] width 146 height 18
click at [333, 162] on input "01:28" at bounding box center [374, 159] width 146 height 18
type input "01:28"
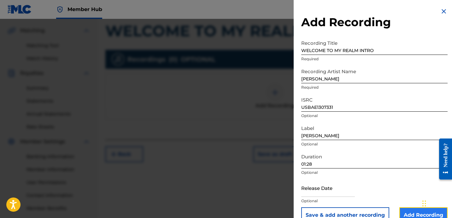
click at [404, 211] on input "Add Recording" at bounding box center [423, 215] width 48 height 16
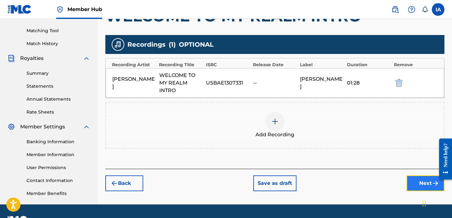
click at [415, 180] on button "Next" at bounding box center [426, 183] width 38 height 16
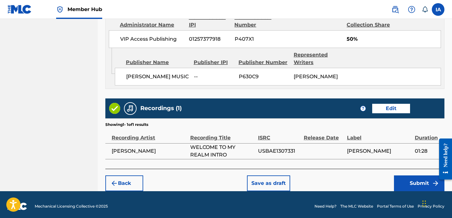
scroll to position [361, 0]
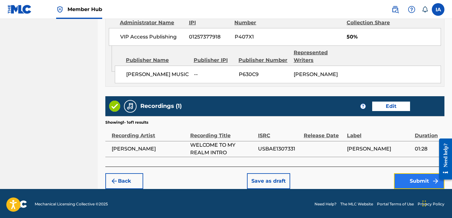
click at [413, 178] on button "Submit" at bounding box center [419, 181] width 50 height 16
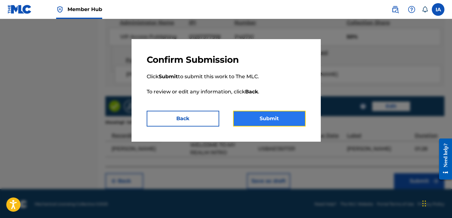
click at [276, 122] on button "Submit" at bounding box center [269, 119] width 73 height 16
click at [292, 117] on button "Submit" at bounding box center [269, 119] width 73 height 16
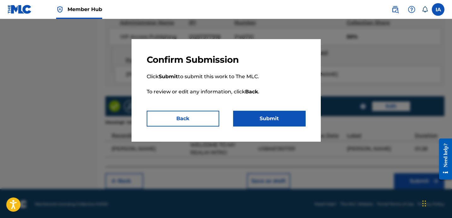
click at [281, 66] on p "Click Submit to submit this work to The MLC. To review or edit any information,…" at bounding box center [226, 87] width 159 height 45
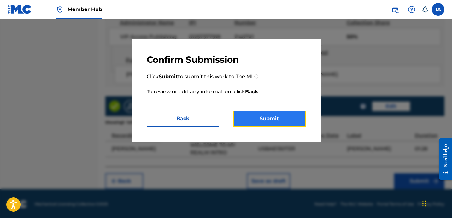
click at [270, 120] on button "Submit" at bounding box center [269, 119] width 73 height 16
click at [273, 115] on button "Submit" at bounding box center [269, 119] width 73 height 16
click at [263, 117] on button "Submit" at bounding box center [269, 119] width 73 height 16
click at [277, 112] on button "Submit" at bounding box center [269, 119] width 73 height 16
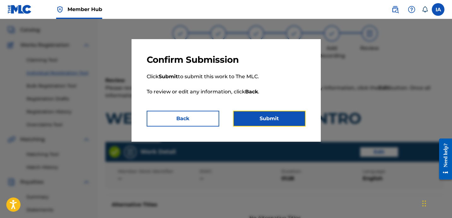
scroll to position [0, 0]
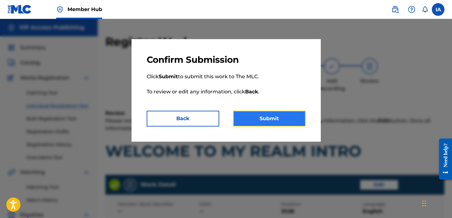
click at [272, 114] on button "Submit" at bounding box center [269, 119] width 73 height 16
click at [273, 117] on button "Submit" at bounding box center [269, 119] width 73 height 16
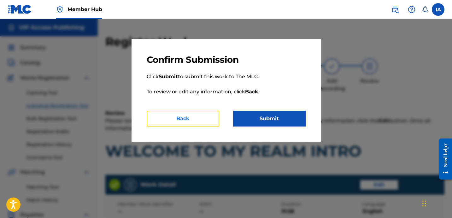
click at [206, 115] on button "Back" at bounding box center [183, 119] width 73 height 16
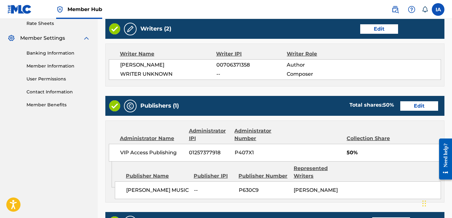
scroll to position [361, 0]
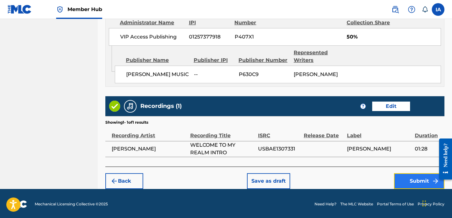
click at [419, 180] on button "Submit" at bounding box center [419, 181] width 50 height 16
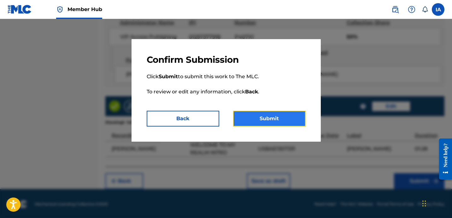
click at [279, 120] on button "Submit" at bounding box center [269, 119] width 73 height 16
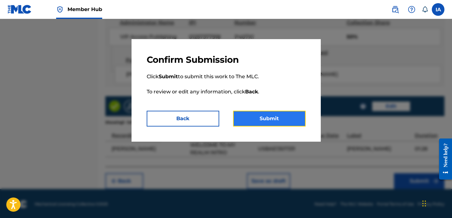
click at [279, 120] on button "Submit" at bounding box center [269, 119] width 73 height 16
click at [283, 115] on button "Submit" at bounding box center [269, 119] width 73 height 16
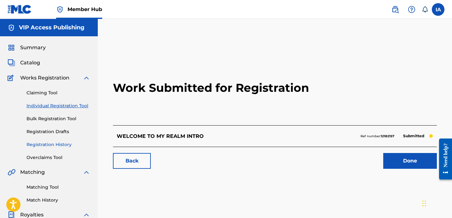
click at [41, 146] on link "Registration History" at bounding box center [58, 144] width 64 height 7
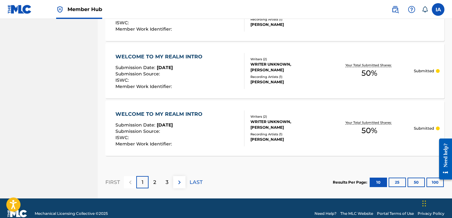
scroll to position [630, 0]
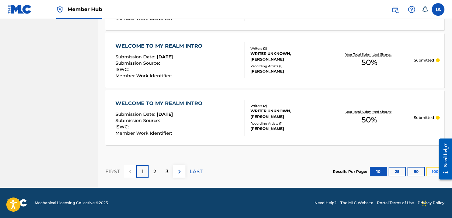
click at [431, 173] on button "100" at bounding box center [434, 171] width 17 height 9
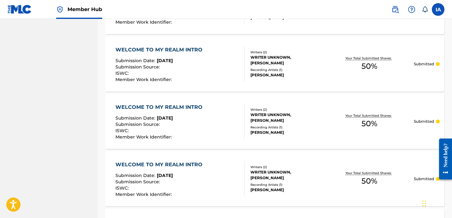
scroll to position [0, 0]
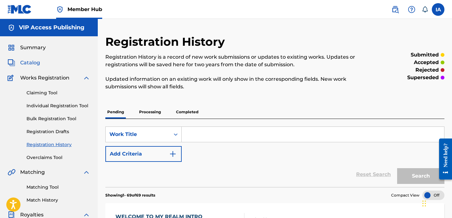
click at [30, 62] on span "Catalog" at bounding box center [30, 63] width 20 height 8
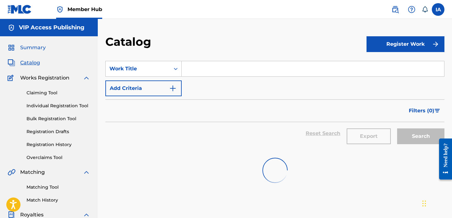
click at [40, 50] on span "Summary" at bounding box center [33, 48] width 26 height 8
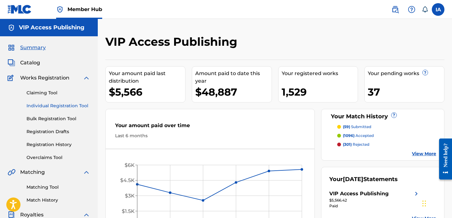
click at [60, 106] on link "Individual Registration Tool" at bounding box center [58, 106] width 64 height 7
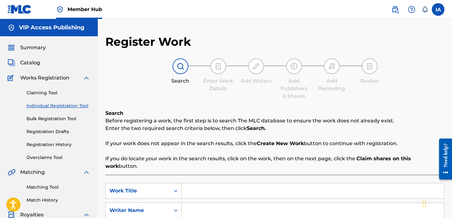
click at [243, 50] on div "Register Work Search Enter Work Details Add Writers Add Publishers & Shares Add…" at bounding box center [274, 160] width 339 height 250
click at [267, 186] on input "Search Form" at bounding box center [313, 190] width 262 height 15
click at [255, 185] on input "Search Form" at bounding box center [313, 190] width 262 height 15
click at [261, 187] on input "Search Form" at bounding box center [313, 190] width 262 height 15
click at [252, 184] on input "Search Form" at bounding box center [313, 190] width 262 height 15
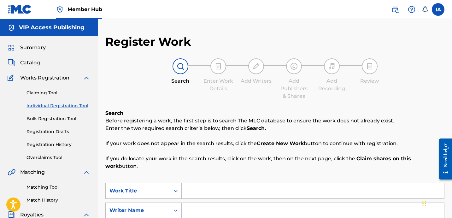
click at [297, 183] on input "Search Form" at bounding box center [313, 190] width 262 height 15
type input "WHERE IM FROM"
click at [304, 203] on input "Search Form" at bounding box center [313, 210] width 262 height 15
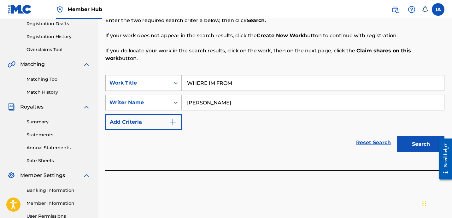
scroll to position [128, 0]
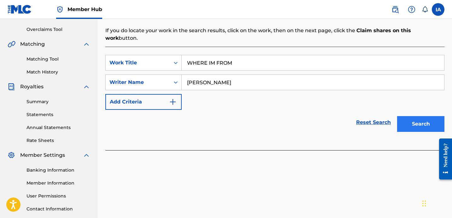
type input "[PERSON_NAME]"
click at [406, 120] on button "Search" at bounding box center [420, 124] width 47 height 16
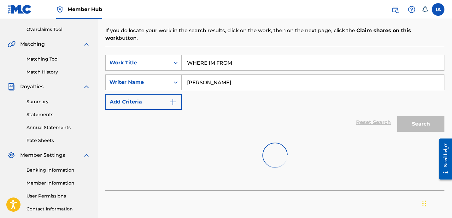
click at [259, 110] on div "Reset Search Search" at bounding box center [274, 122] width 339 height 25
